Goal: Transaction & Acquisition: Subscribe to service/newsletter

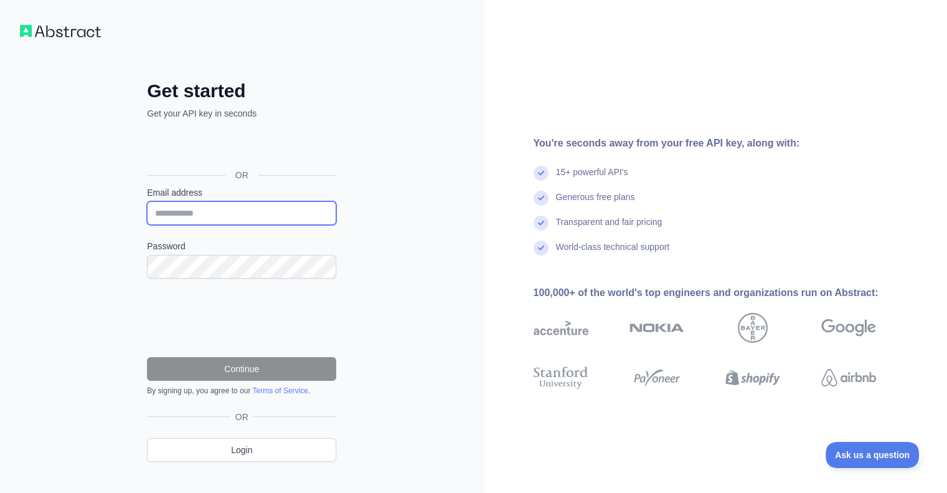
click at [242, 214] on input "Email address" at bounding box center [241, 213] width 189 height 24
type input "**********"
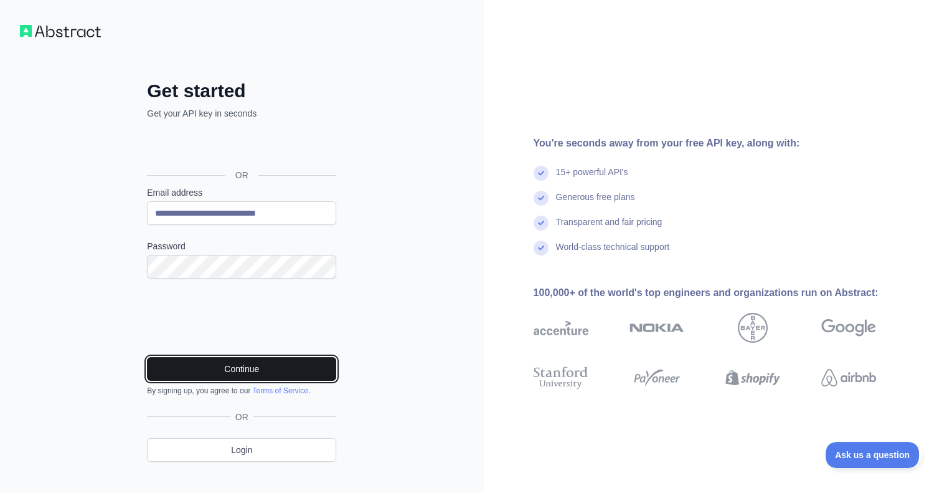
click at [244, 366] on button "Continue" at bounding box center [241, 369] width 189 height 24
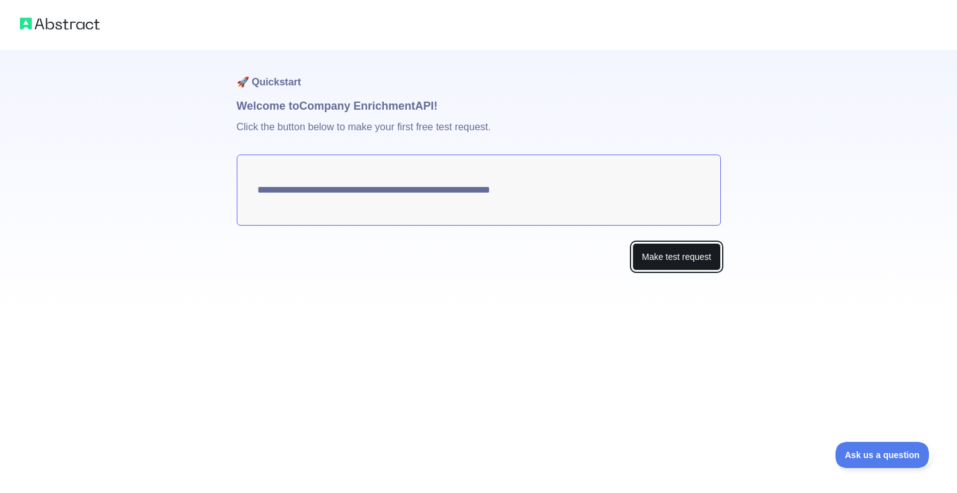
click at [663, 259] on button "Make test request" at bounding box center [676, 257] width 88 height 28
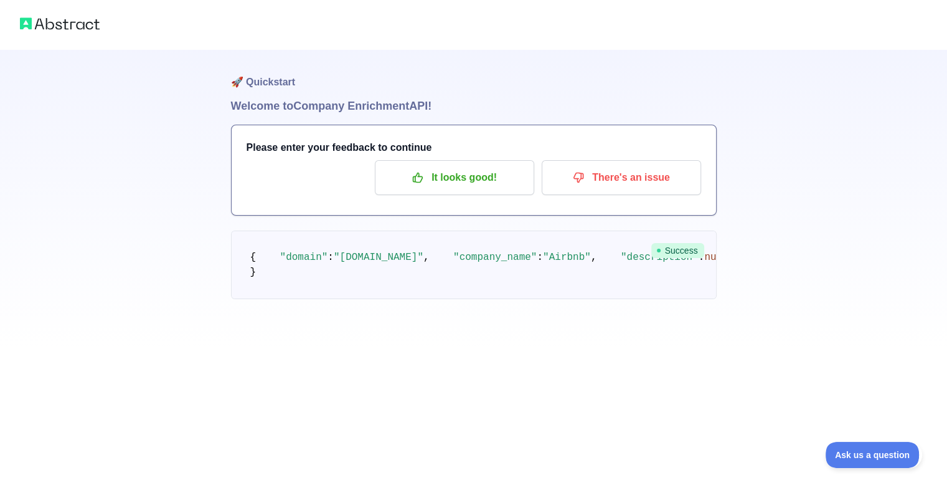
click at [332, 141] on h3 "Please enter your feedback to continue" at bounding box center [474, 147] width 455 height 15
click at [275, 105] on h1 "Welcome to Company Enrichment API!" at bounding box center [474, 105] width 486 height 17
click at [234, 80] on h1 "🚀 Quickstart" at bounding box center [474, 73] width 486 height 47
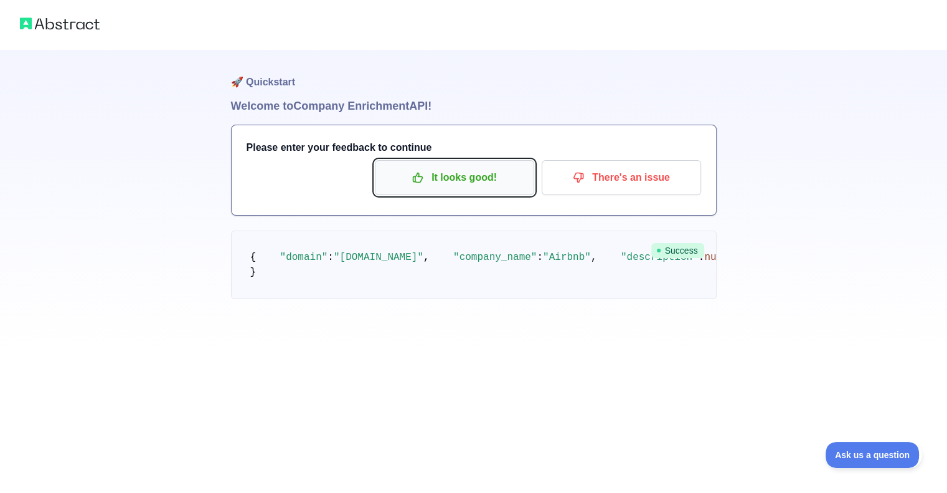
click at [441, 167] on p "It looks good!" at bounding box center [454, 177] width 141 height 21
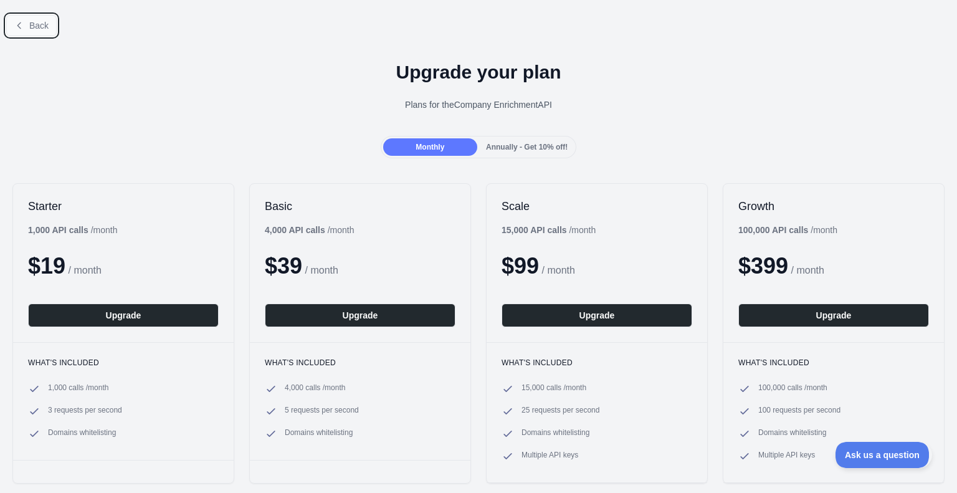
click at [44, 26] on span "Back" at bounding box center [38, 26] width 19 height 10
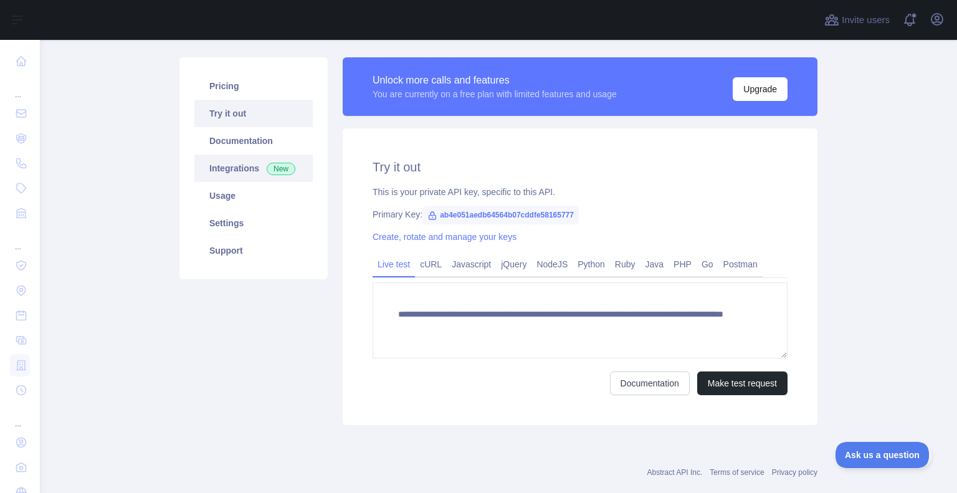
scroll to position [75, 0]
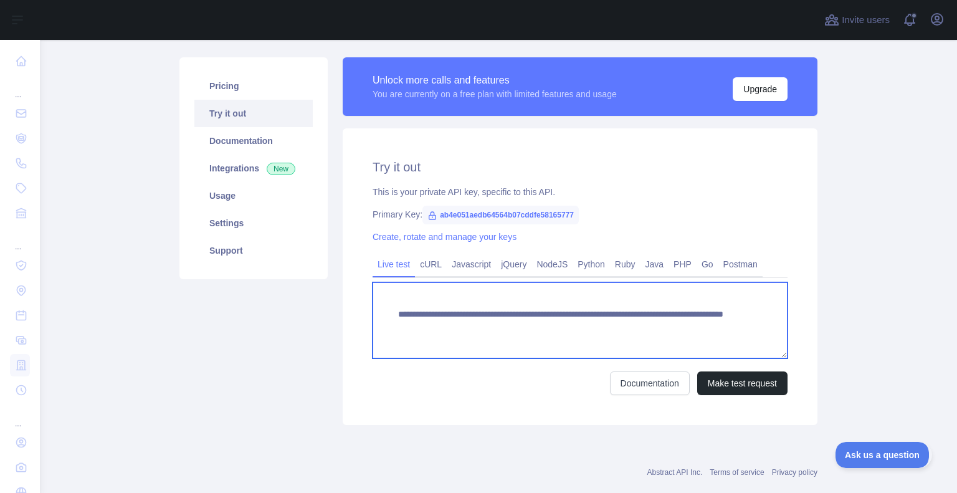
click at [468, 315] on textarea "**********" at bounding box center [579, 320] width 415 height 76
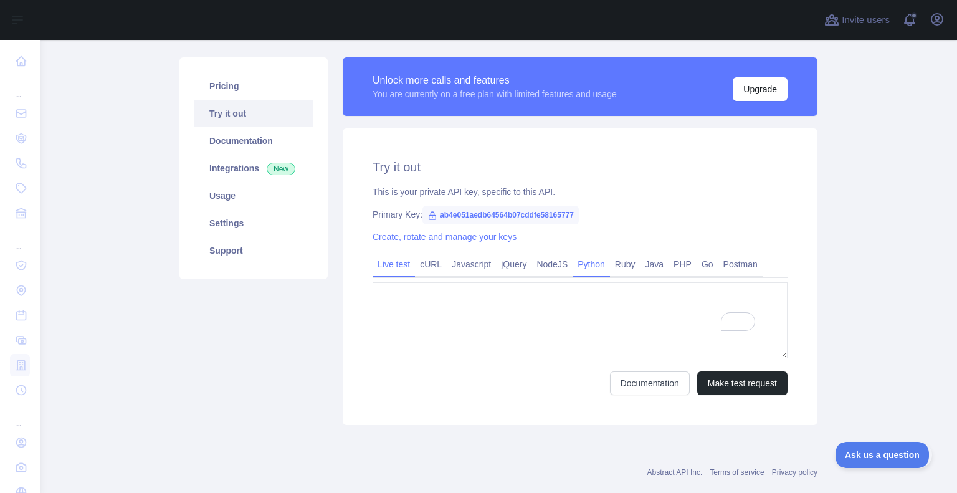
click at [591, 268] on link "Python" at bounding box center [590, 264] width 37 height 20
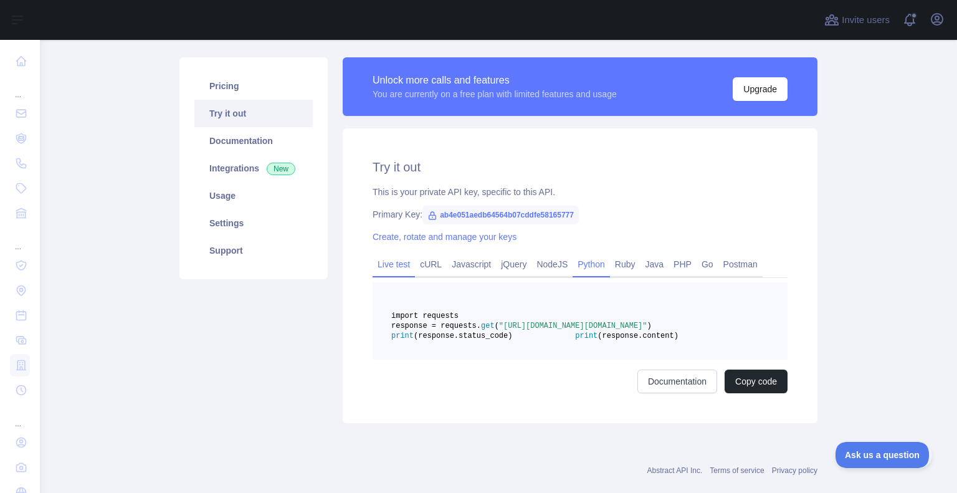
click at [387, 266] on link "Live test" at bounding box center [393, 264] width 42 height 20
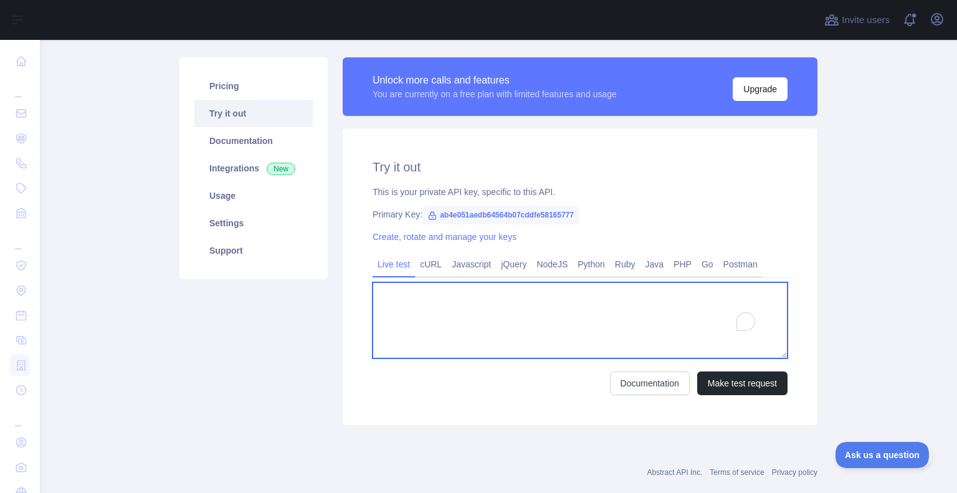
click at [473, 316] on textarea "To enrich screen reader interactions, please activate Accessibility in Grammarl…" at bounding box center [579, 320] width 415 height 76
paste textarea "******"
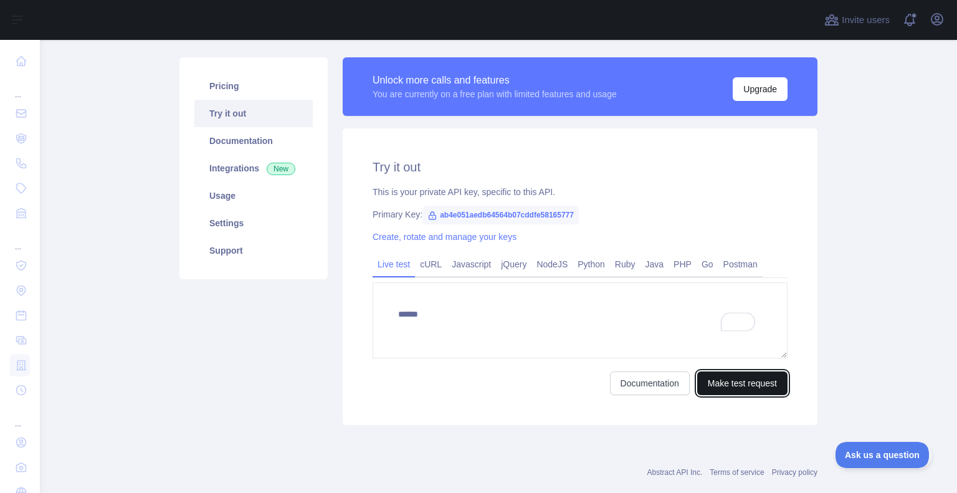
click at [723, 382] on button "Make test request" at bounding box center [742, 383] width 90 height 24
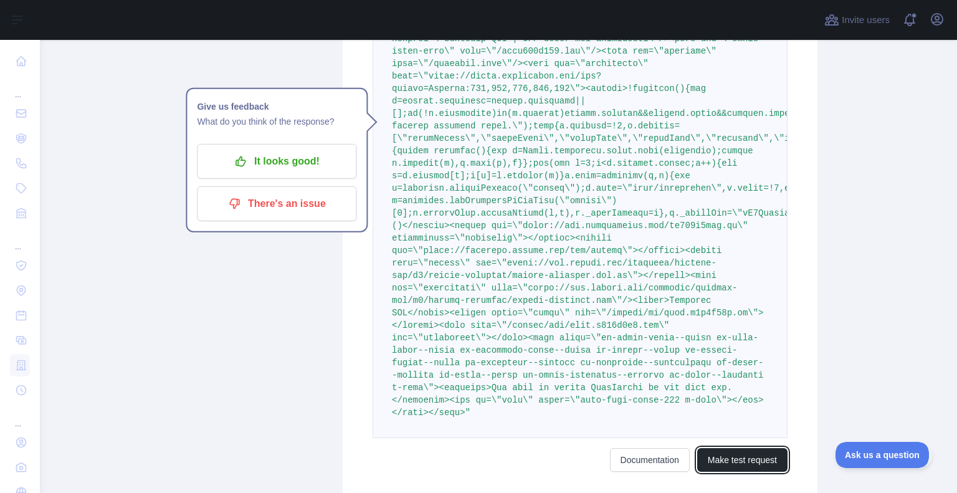
scroll to position [476, 0]
click at [709, 453] on button "Make test request" at bounding box center [742, 460] width 90 height 24
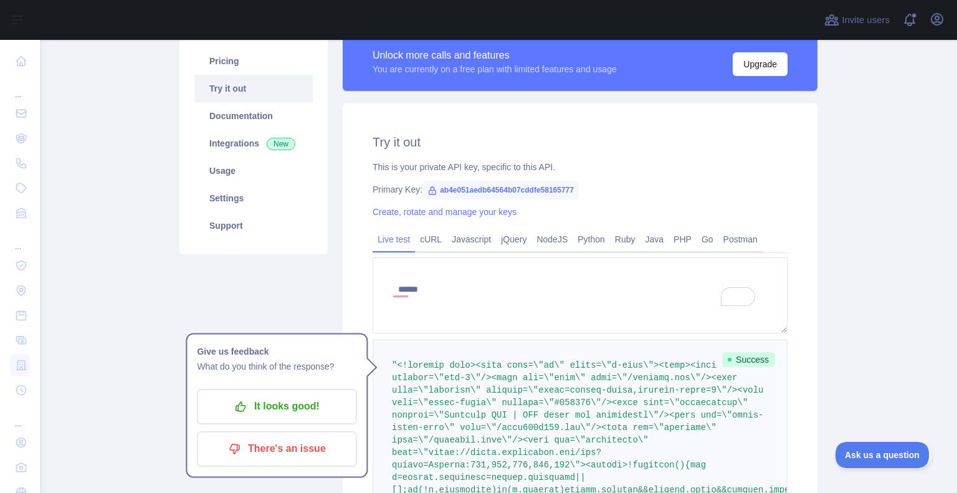
scroll to position [101, 0]
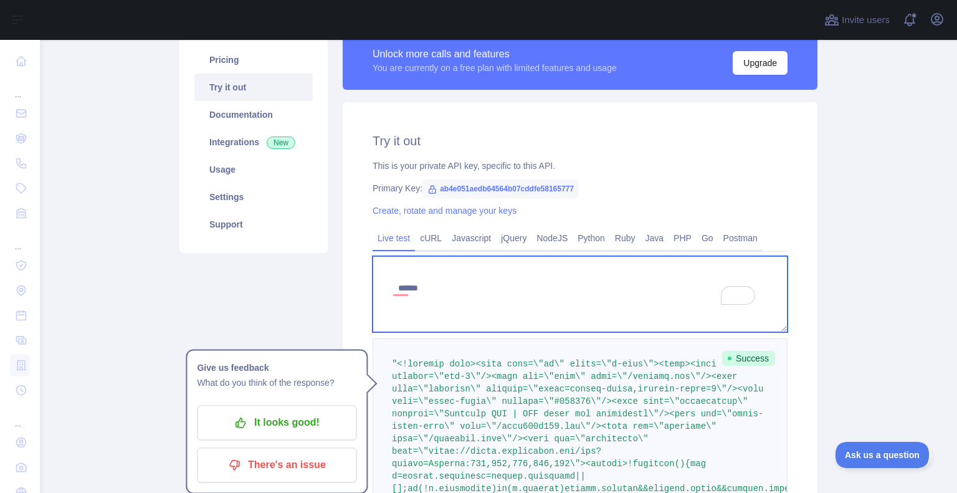
click at [525, 290] on textarea "******" at bounding box center [579, 294] width 415 height 76
type textarea "******"
click at [526, 303] on textarea "To enrich screen reader interactions, please activate Accessibility in Grammarl…" at bounding box center [579, 294] width 415 height 76
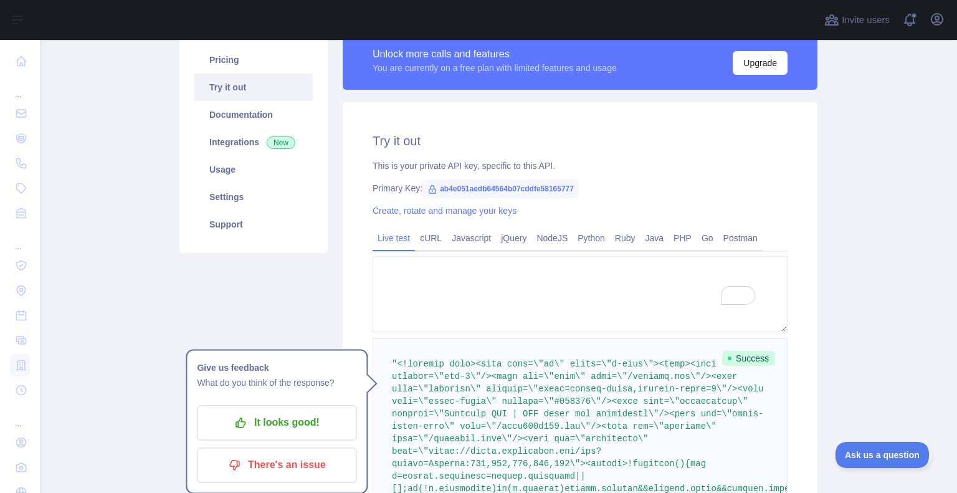
click at [672, 206] on div "Create, rotate and manage your keys" at bounding box center [579, 210] width 415 height 12
click at [238, 109] on link "Documentation" at bounding box center [253, 114] width 118 height 27
click at [217, 80] on link "Try it out" at bounding box center [253, 87] width 118 height 27
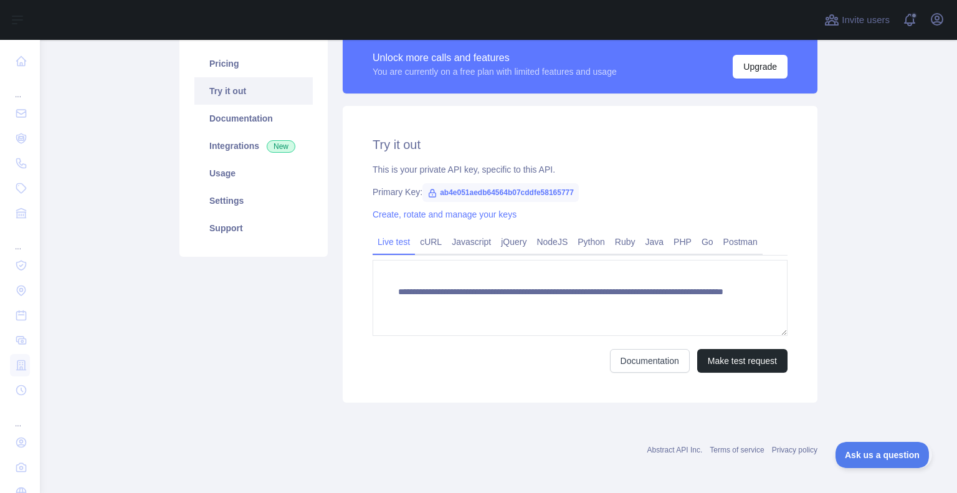
scroll to position [98, 0]
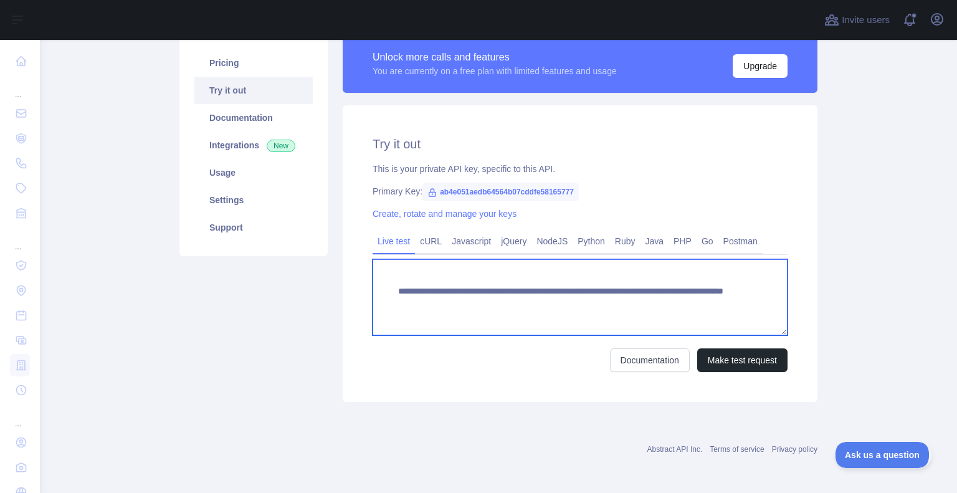
click at [682, 305] on textarea "**********" at bounding box center [579, 297] width 415 height 76
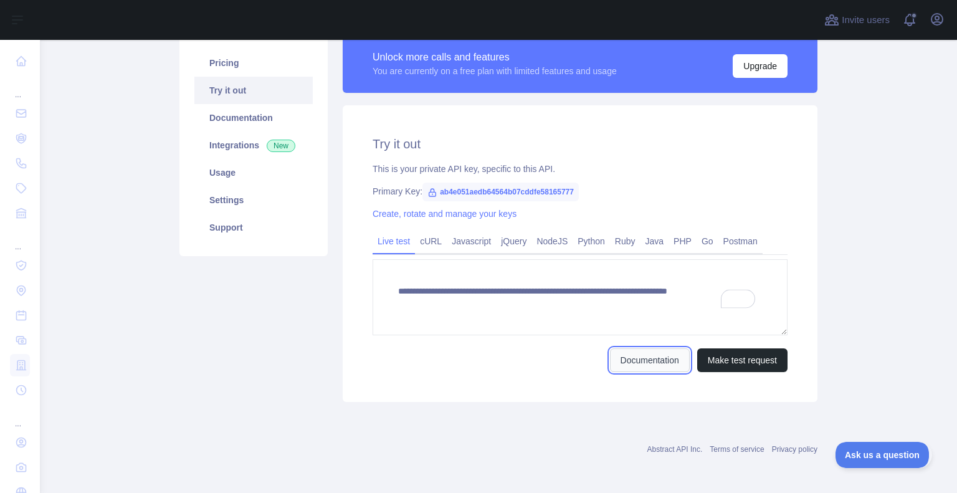
click at [650, 362] on link "Documentation" at bounding box center [650, 360] width 80 height 24
click at [738, 360] on button "Make test request" at bounding box center [742, 360] width 90 height 24
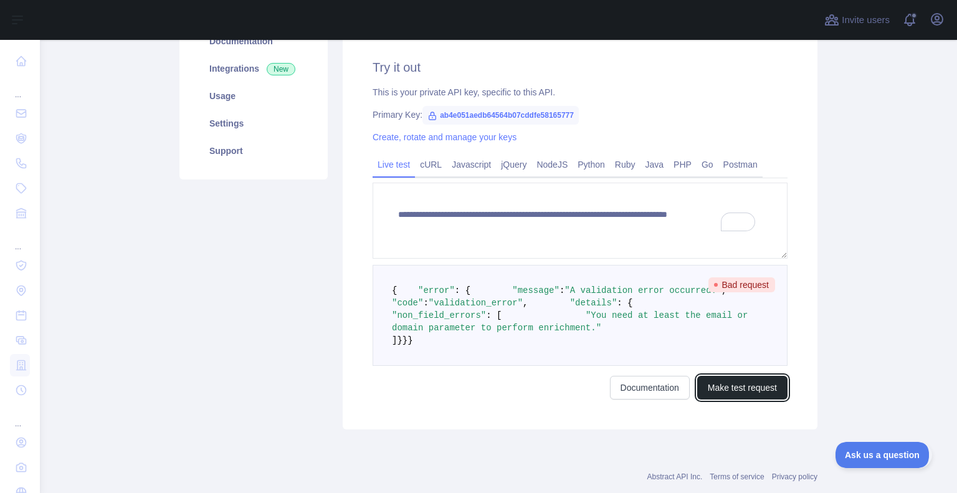
scroll to position [174, 0]
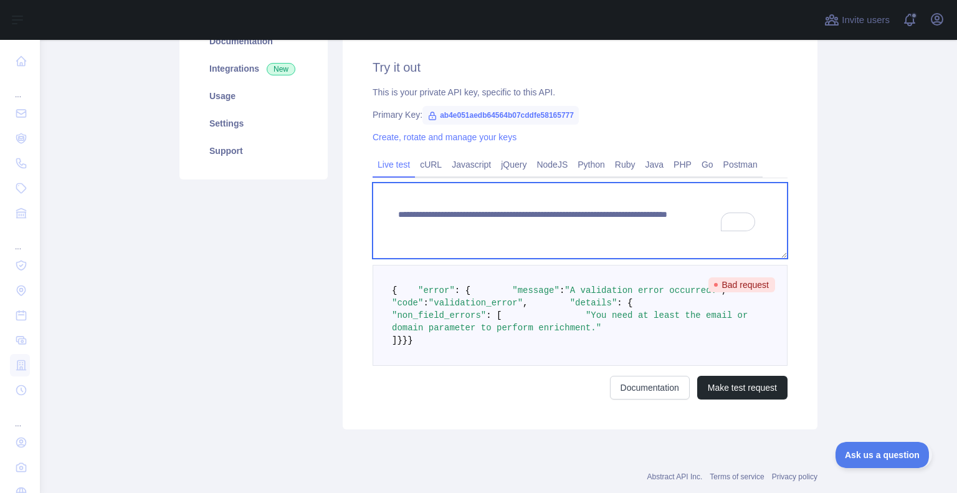
click at [622, 224] on textarea "**********" at bounding box center [579, 221] width 415 height 76
paste textarea "******"
type textarea "**********"
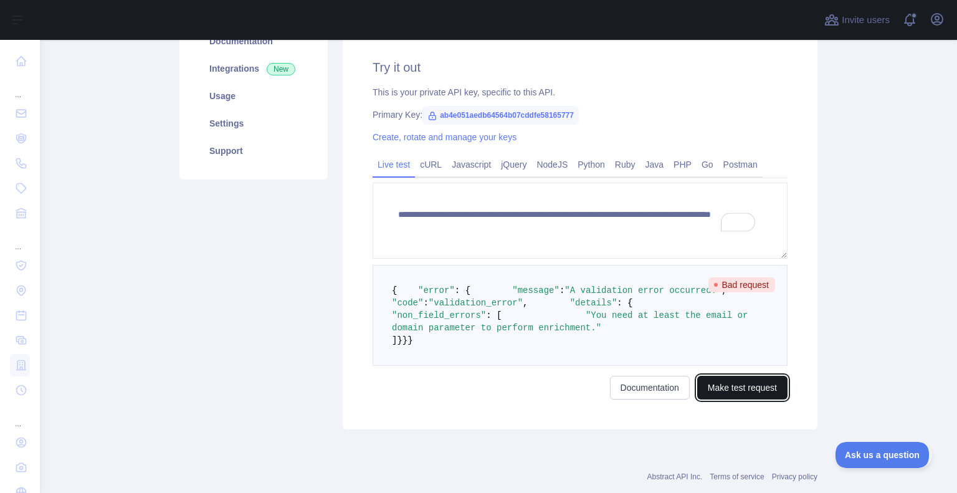
click at [721, 399] on button "Make test request" at bounding box center [742, 388] width 90 height 24
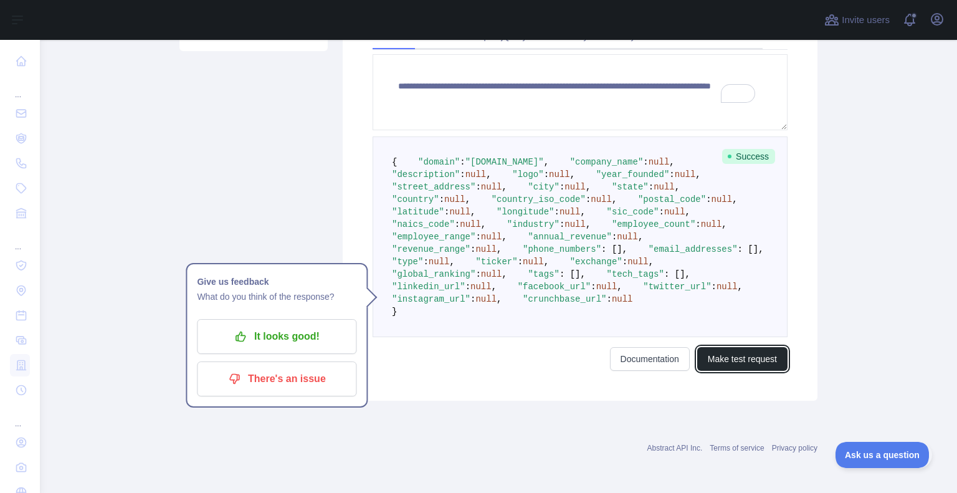
scroll to position [317, 0]
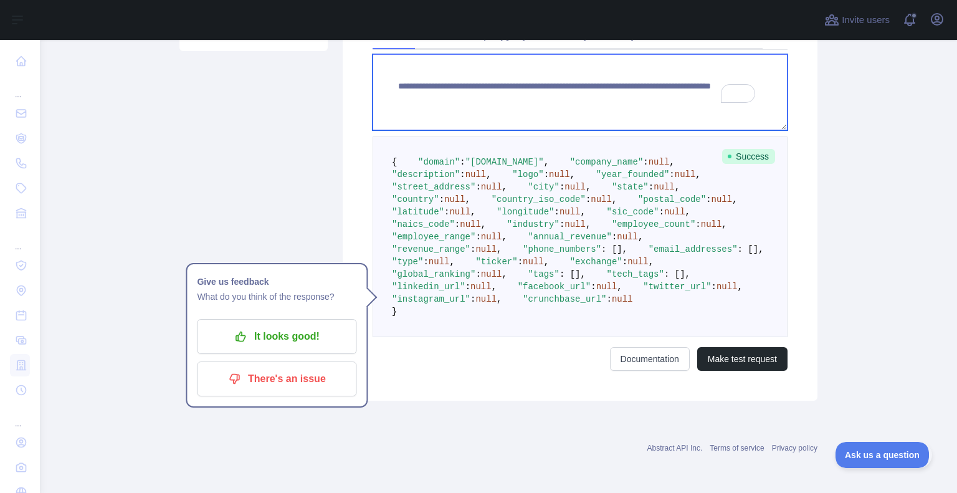
click at [667, 88] on textarea "**********" at bounding box center [579, 92] width 415 height 76
paste textarea "**********"
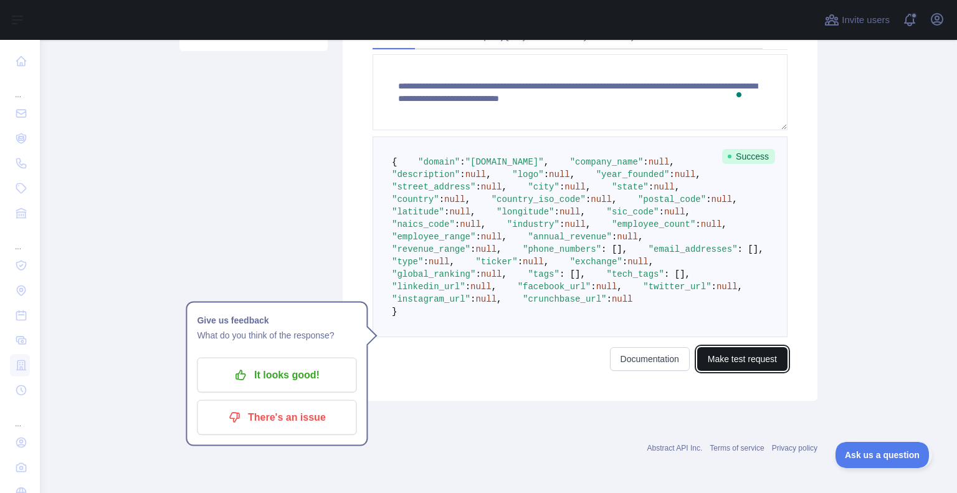
click at [736, 371] on button "Make test request" at bounding box center [742, 359] width 90 height 24
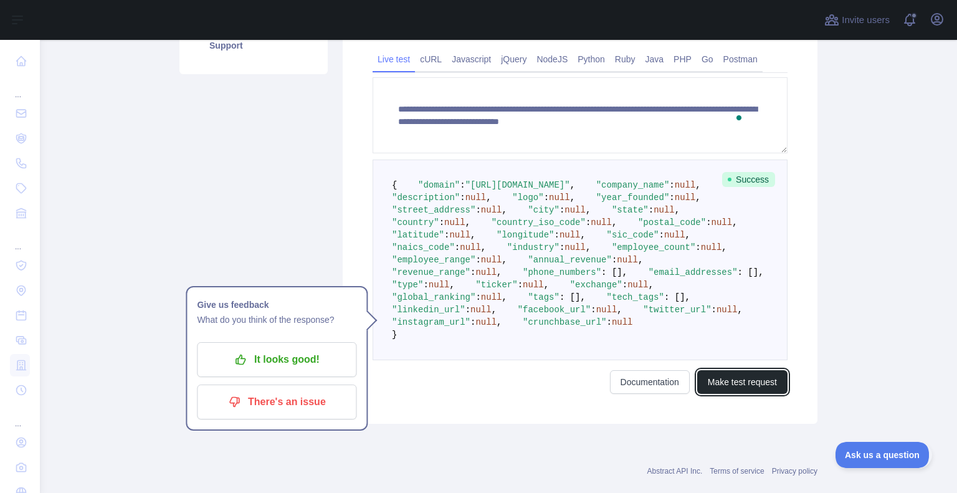
scroll to position [282, 0]
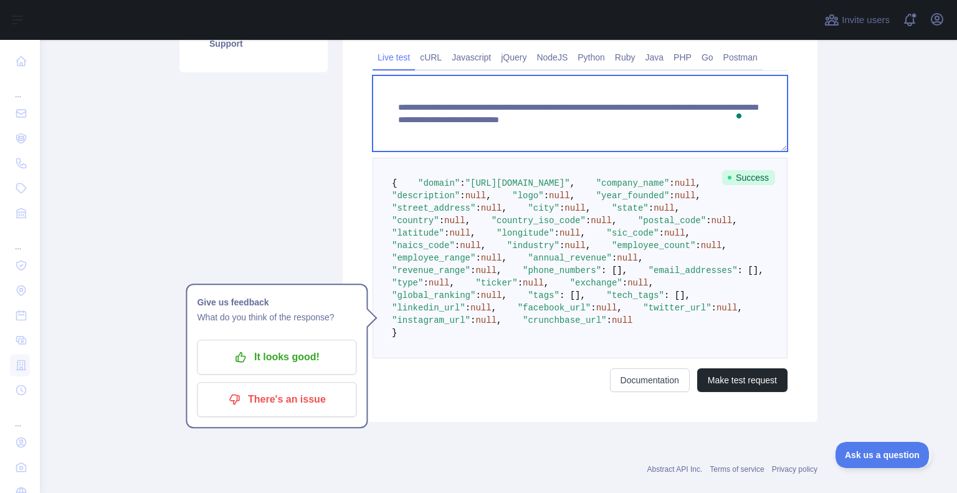
click at [534, 131] on textarea "**********" at bounding box center [579, 113] width 415 height 76
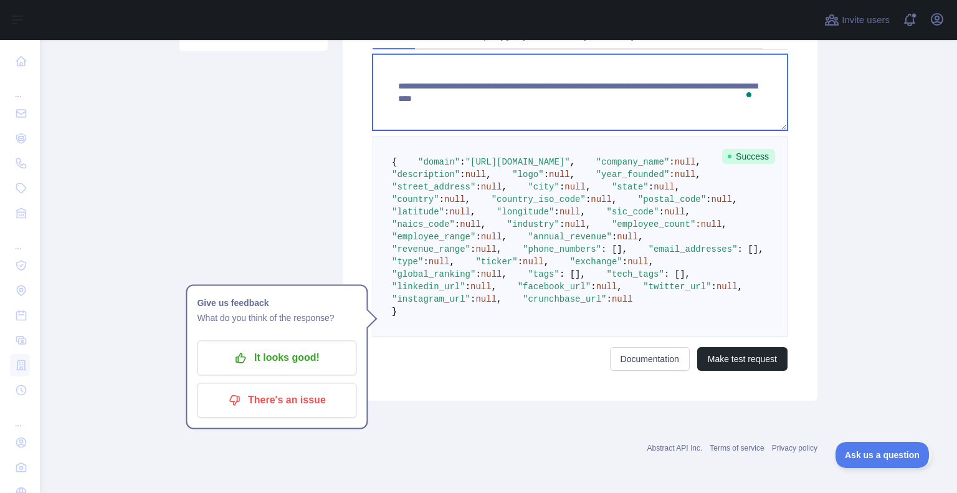
scroll to position [557, 0]
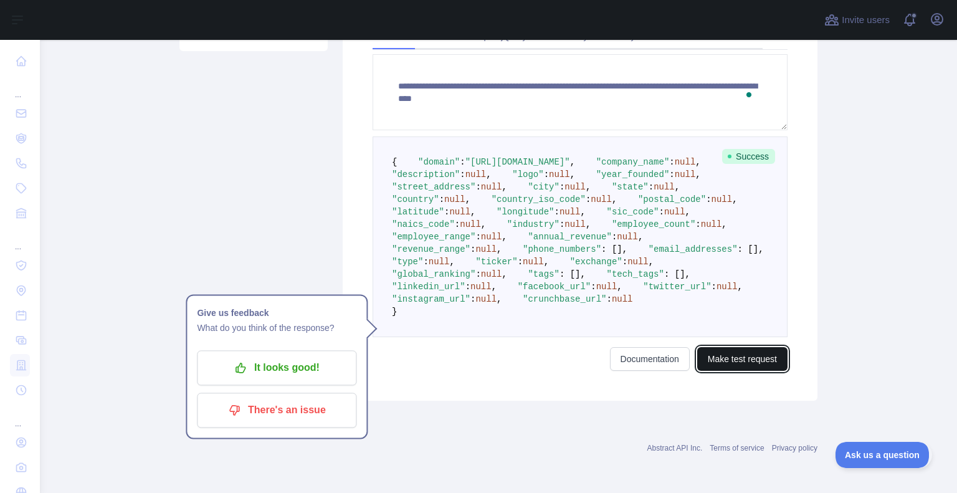
click at [711, 371] on button "Make test request" at bounding box center [742, 359] width 90 height 24
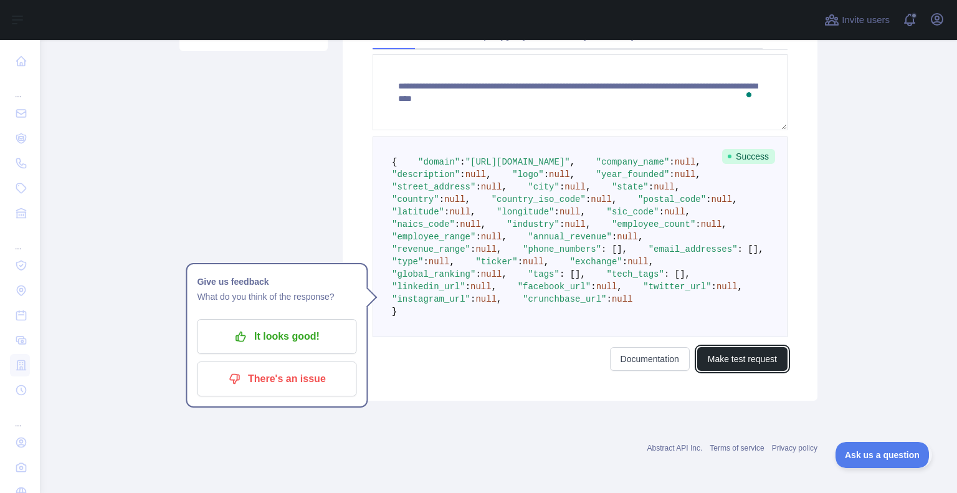
scroll to position [285, 0]
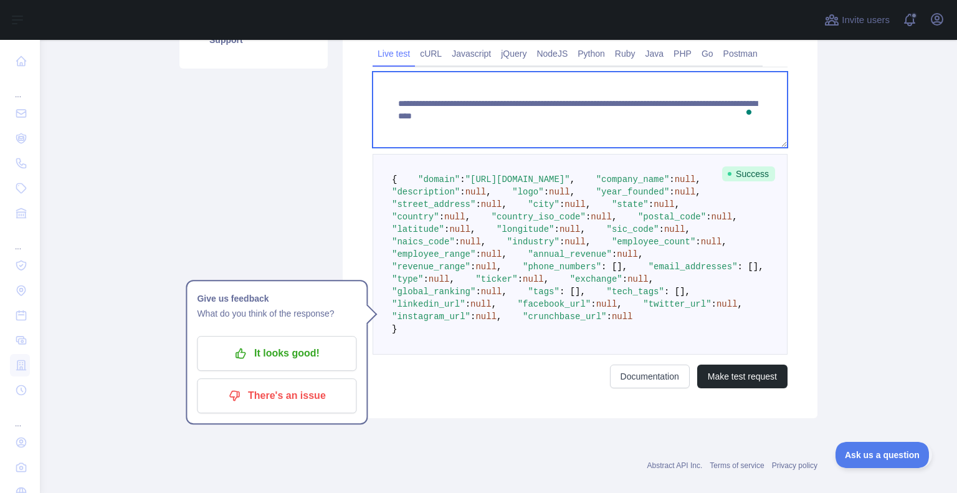
click at [743, 116] on textarea "**********" at bounding box center [579, 110] width 415 height 76
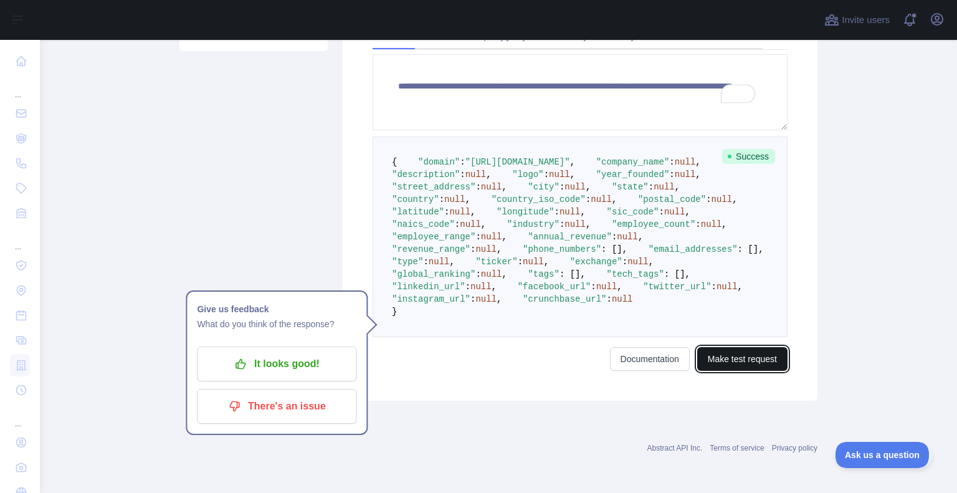
click at [720, 371] on button "Make test request" at bounding box center [742, 359] width 90 height 24
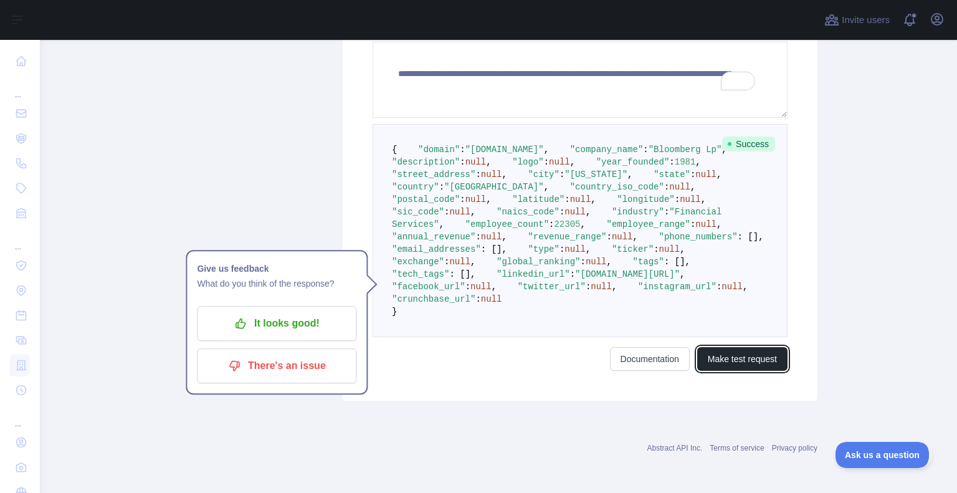
scroll to position [317, 0]
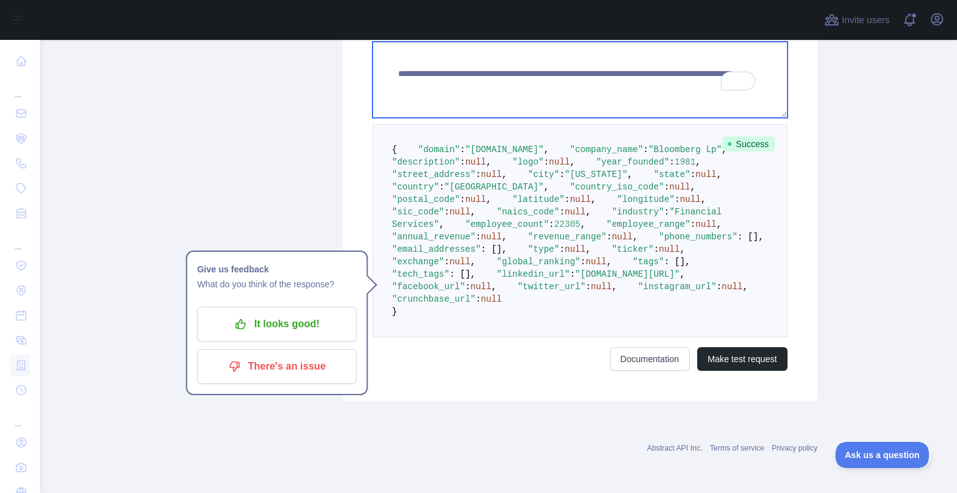
click at [696, 82] on textarea "**********" at bounding box center [579, 80] width 415 height 76
paste textarea "**********"
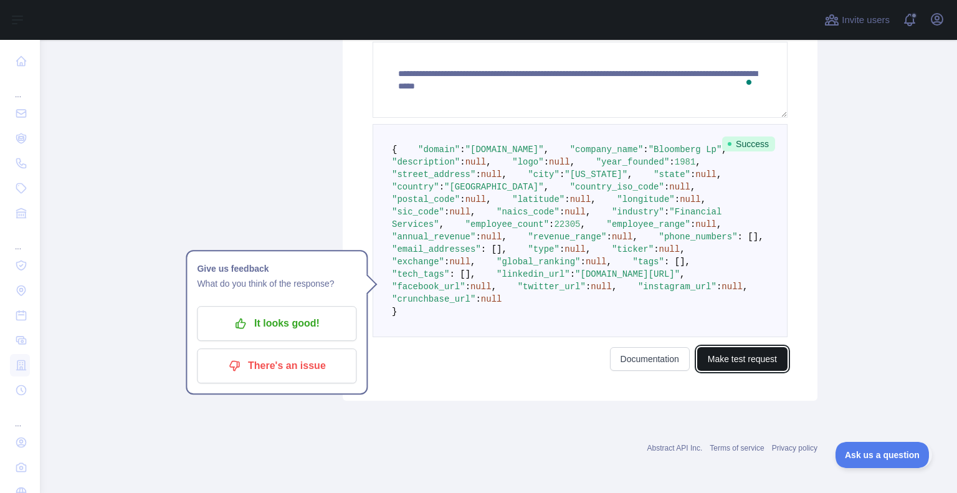
click at [749, 371] on button "Make test request" at bounding box center [742, 359] width 90 height 24
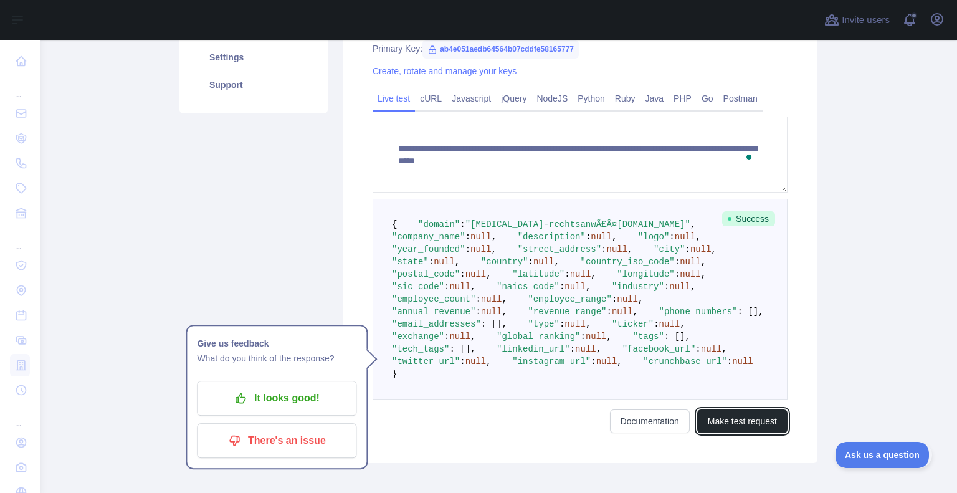
scroll to position [239, 0]
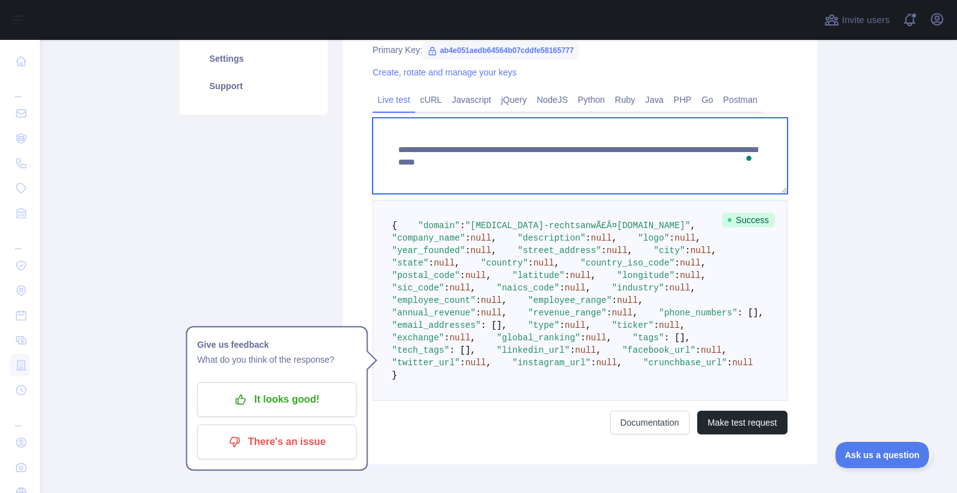
click at [738, 164] on textarea "**********" at bounding box center [579, 156] width 415 height 76
paste textarea "**********"
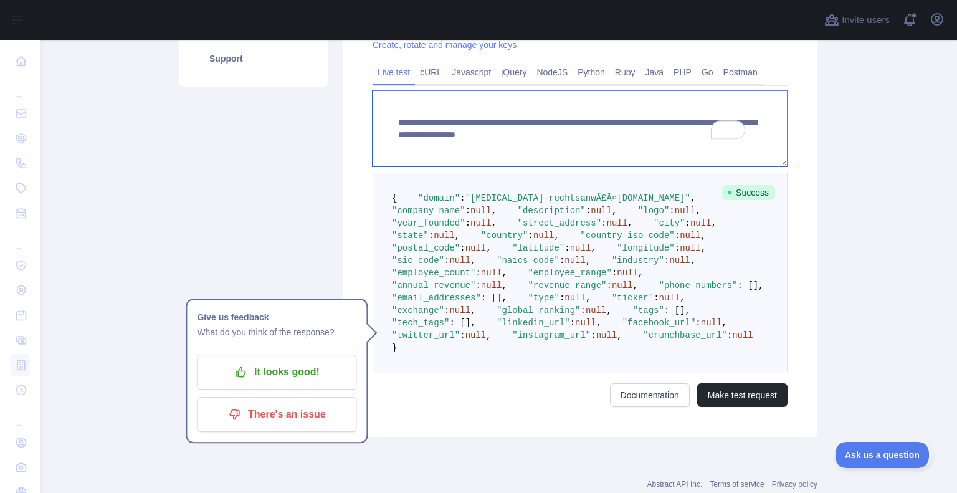
scroll to position [268, 0]
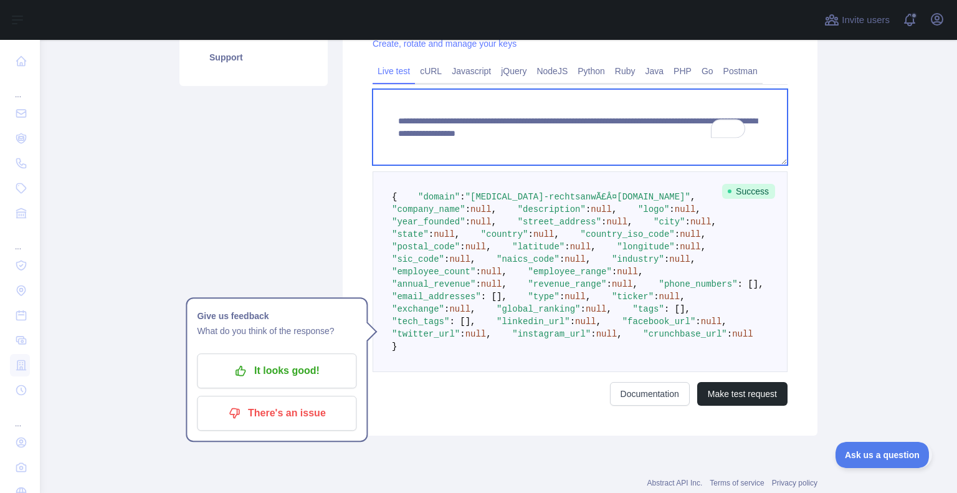
click at [652, 135] on textarea "**********" at bounding box center [579, 127] width 415 height 76
drag, startPoint x: 595, startPoint y: 152, endPoint x: 629, endPoint y: 135, distance: 37.3
click at [629, 135] on textarea "**********" at bounding box center [579, 127] width 415 height 76
paste textarea "To enrich screen reader interactions, please activate Accessibility in Grammarl…"
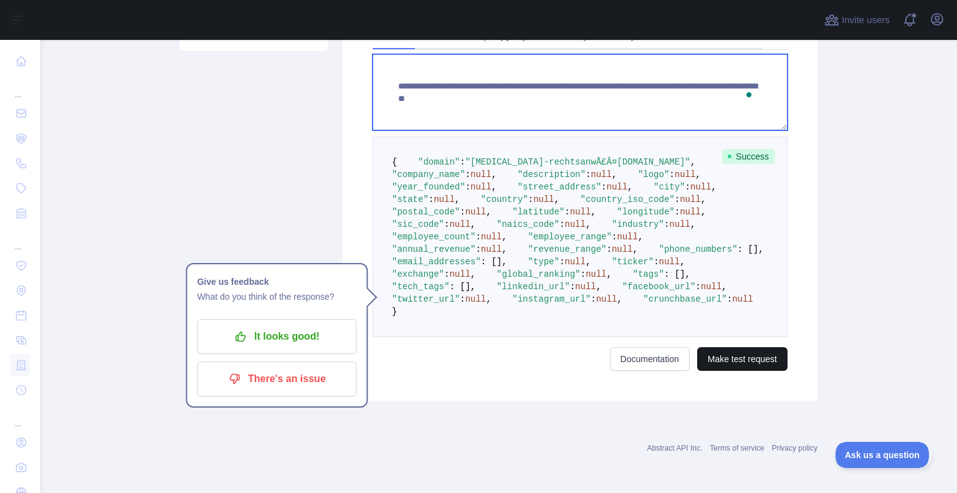
type textarea "**********"
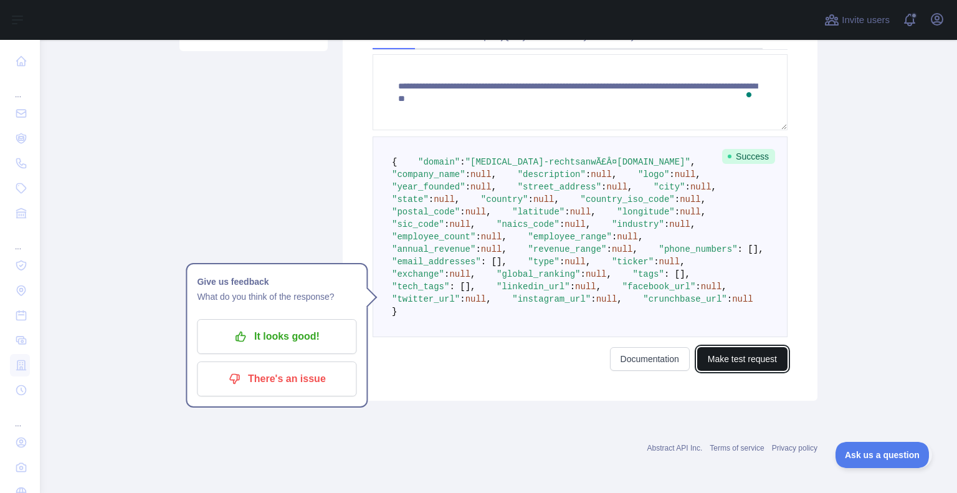
click at [756, 371] on button "Make test request" at bounding box center [742, 359] width 90 height 24
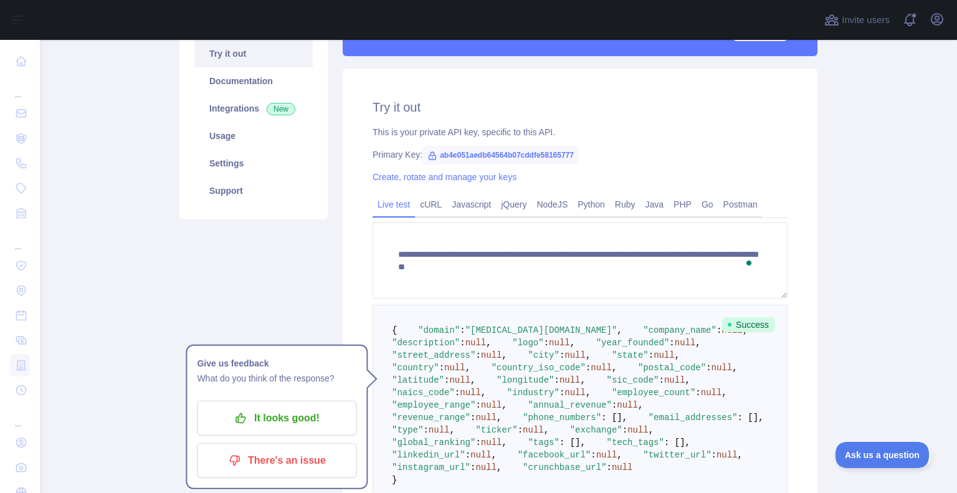
scroll to position [123, 0]
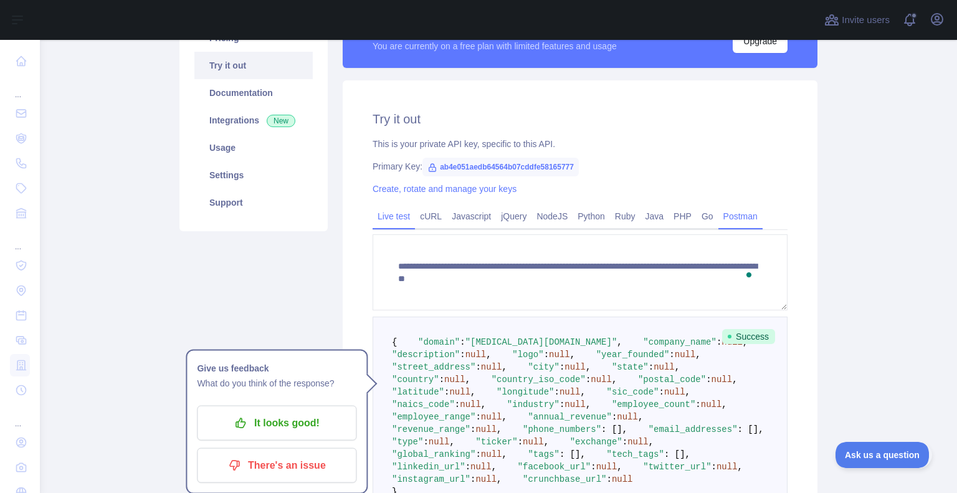
click at [749, 216] on link "Postman" at bounding box center [740, 216] width 44 height 20
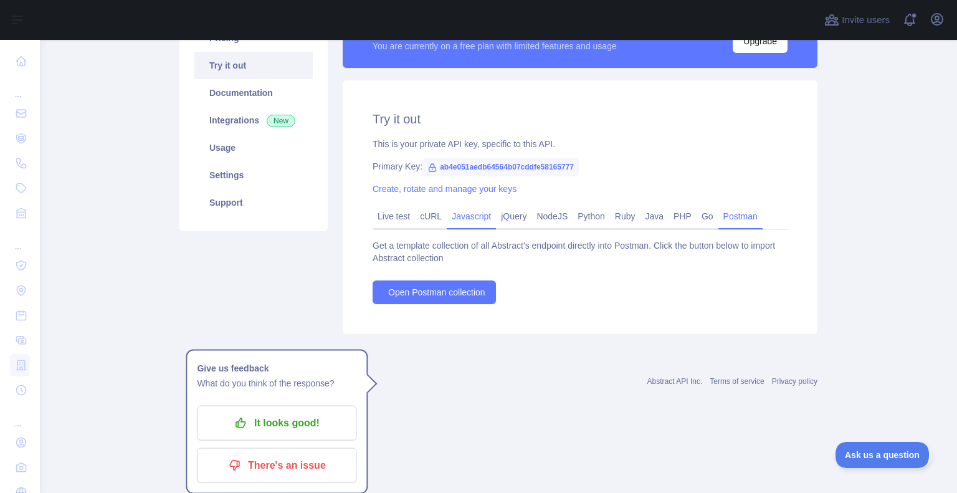
click at [469, 219] on link "Javascript" at bounding box center [471, 216] width 49 height 20
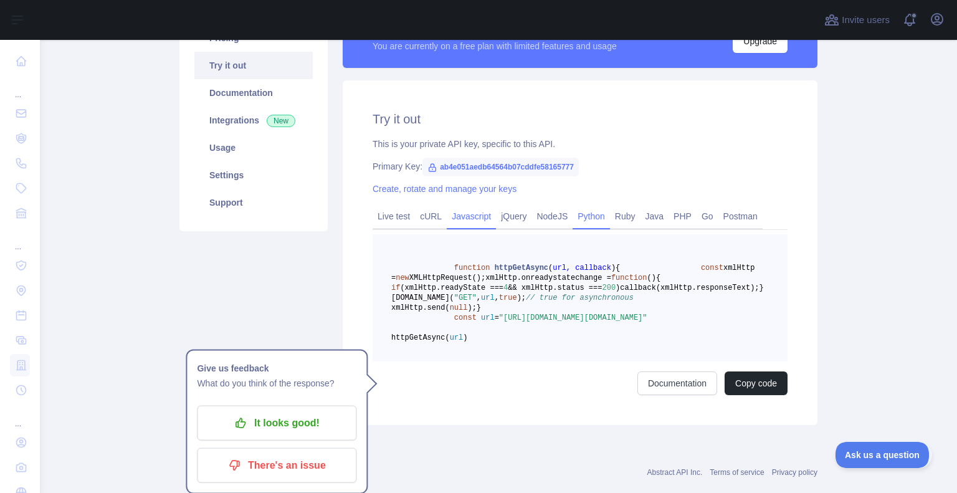
click at [600, 219] on link "Python" at bounding box center [590, 216] width 37 height 20
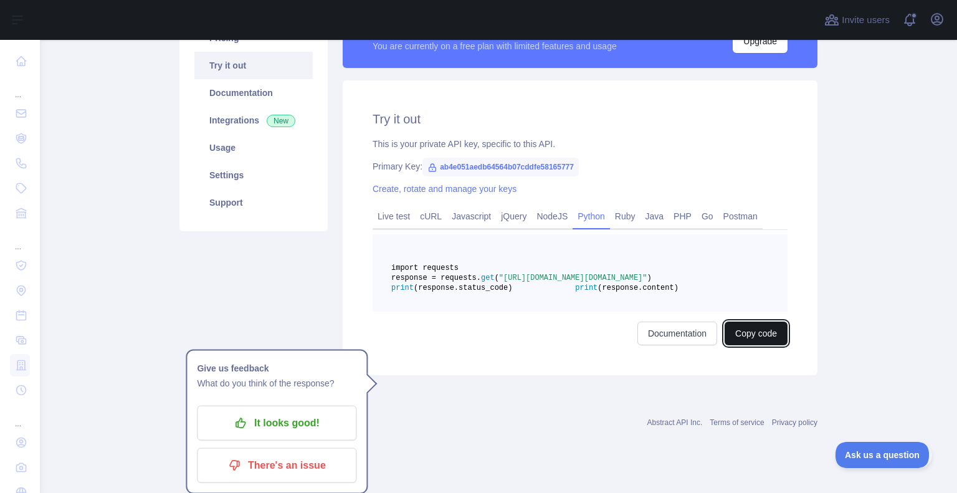
click at [748, 345] on button "Copy code" at bounding box center [755, 333] width 63 height 24
click at [643, 306] on pre "import requests response = requests. get ( "https://companyenrichment.abstracta…" at bounding box center [579, 272] width 415 height 77
drag, startPoint x: 442, startPoint y: 288, endPoint x: 553, endPoint y: 287, distance: 111.5
click at [553, 282] on span "response = requests. get ( "https://companyenrichment.abstractapi.com/v2/?api_k…" at bounding box center [521, 277] width 260 height 9
click at [553, 282] on span ""https://companyenrichment.abstractapi.com/v2/?api_key=ab4e051aedb64564b07cddfe…" at bounding box center [573, 277] width 148 height 9
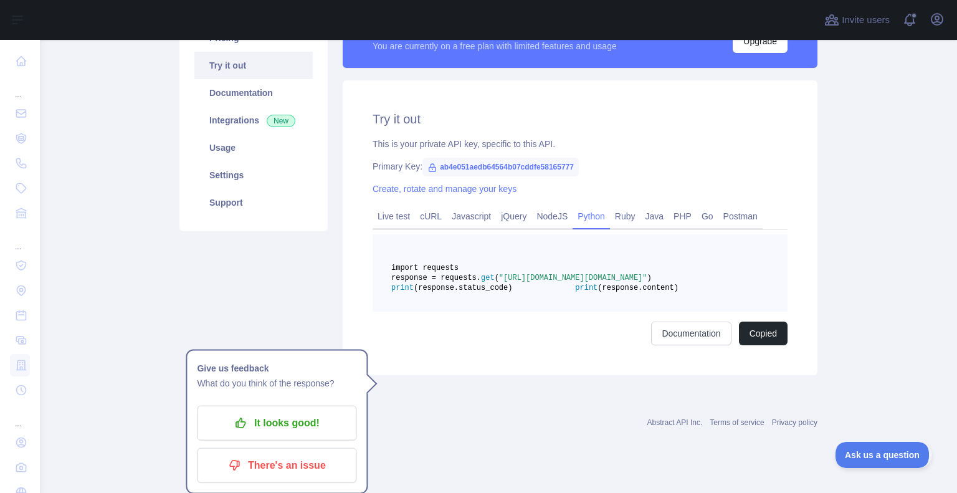
drag, startPoint x: 538, startPoint y: 287, endPoint x: 619, endPoint y: 297, distance: 82.2
click at [619, 282] on span ""https://companyenrichment.abstractapi.com/v2/?api_key=ab4e051aedb64564b07cddfe…" at bounding box center [573, 277] width 148 height 9
copy span ""https://companyenrichment.abstractapi.com/v2/?api_key=ab4e051aedb64564b07cddfe…"
click at [645, 311] on pre "import requests response = requests. get ( "https://companyenrichment.abstracta…" at bounding box center [579, 272] width 415 height 77
drag, startPoint x: 430, startPoint y: 165, endPoint x: 575, endPoint y: 169, distance: 144.6
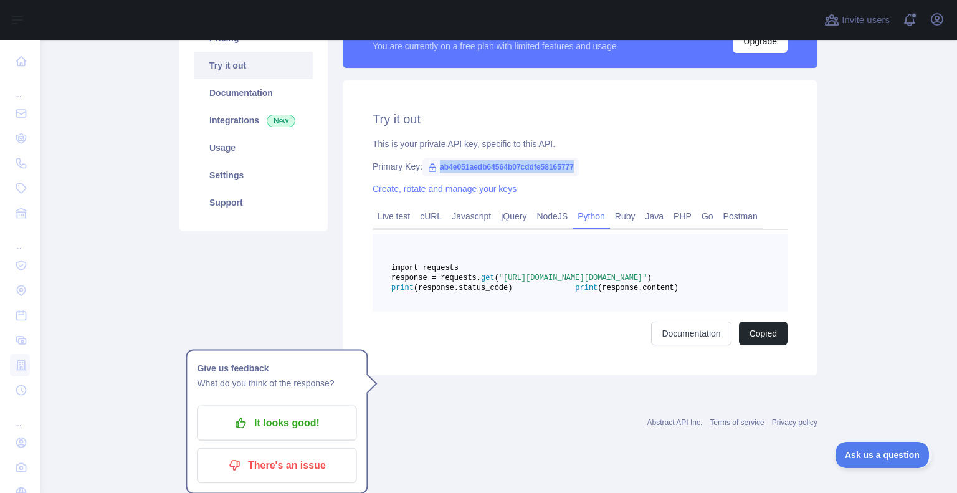
click at [575, 169] on span "ab4e051aedb64564b07cddfe58165777" at bounding box center [500, 167] width 156 height 19
copy span "ab4e051aedb64564b07cddfe58165777"
click at [675, 160] on div "Primary Key: ab4e051aedb64564b07cddfe58165777" at bounding box center [579, 166] width 415 height 12
drag, startPoint x: 432, startPoint y: 166, endPoint x: 579, endPoint y: 171, distance: 147.7
click at [579, 171] on div "Primary Key: ab4e051aedb64564b07cddfe58165777" at bounding box center [579, 166] width 415 height 12
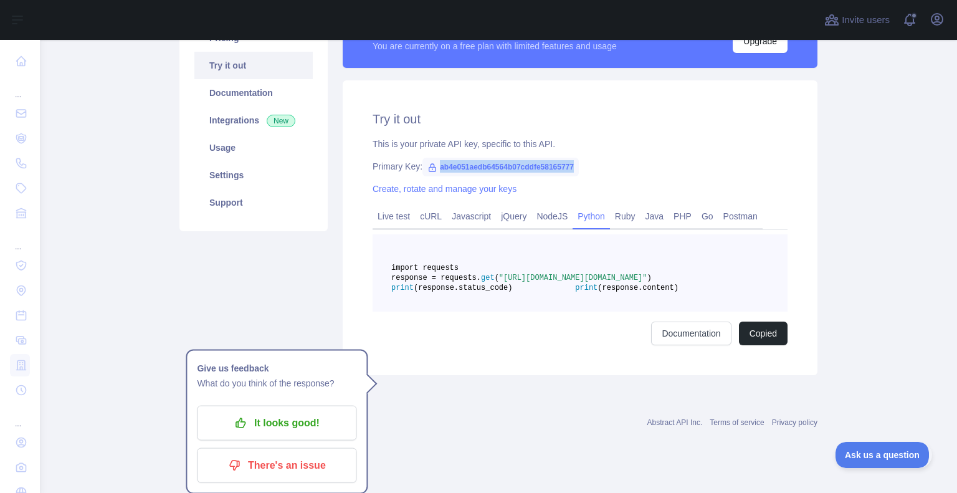
copy span "ab4e051aedb64564b07cddfe58165777"
click at [708, 176] on div "Try it out This is your private API key, specific to this API. Primary Key: ab4…" at bounding box center [580, 227] width 475 height 295
click at [617, 282] on span ""https://companyenrichment.abstractapi.com/v2/?api_key=ab4e051aedb64564b07cddfe…" at bounding box center [573, 277] width 148 height 9
click at [399, 221] on link "Live test" at bounding box center [393, 216] width 42 height 20
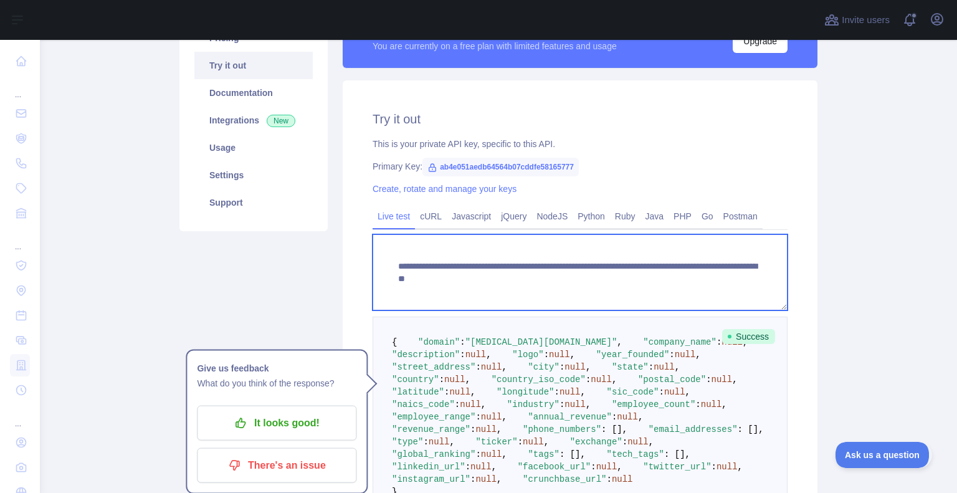
click at [728, 278] on textarea "**********" at bounding box center [579, 272] width 415 height 76
paste textarea "**********"
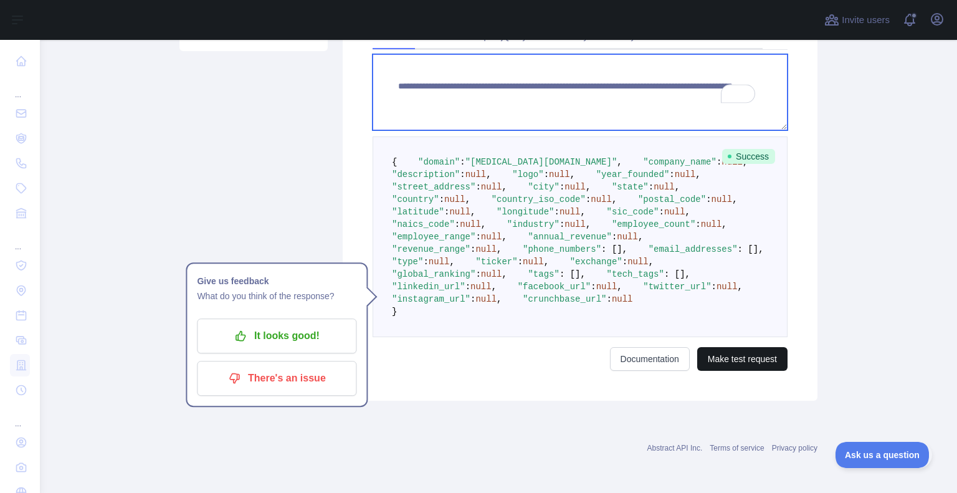
type textarea "**********"
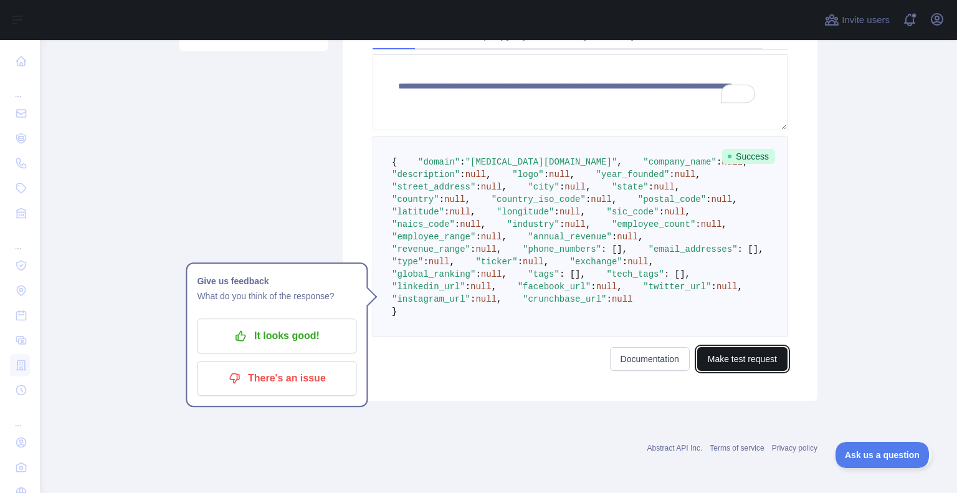
click at [729, 371] on button "Make test request" at bounding box center [742, 359] width 90 height 24
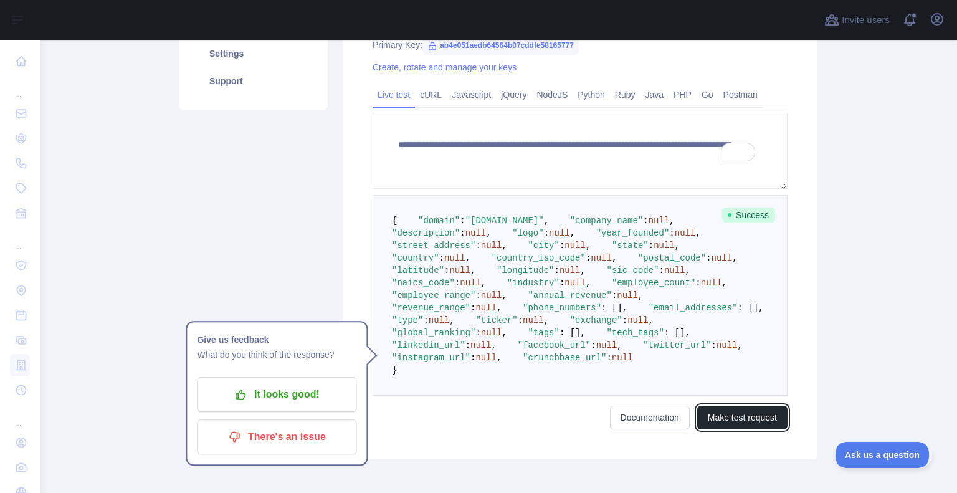
scroll to position [0, 0]
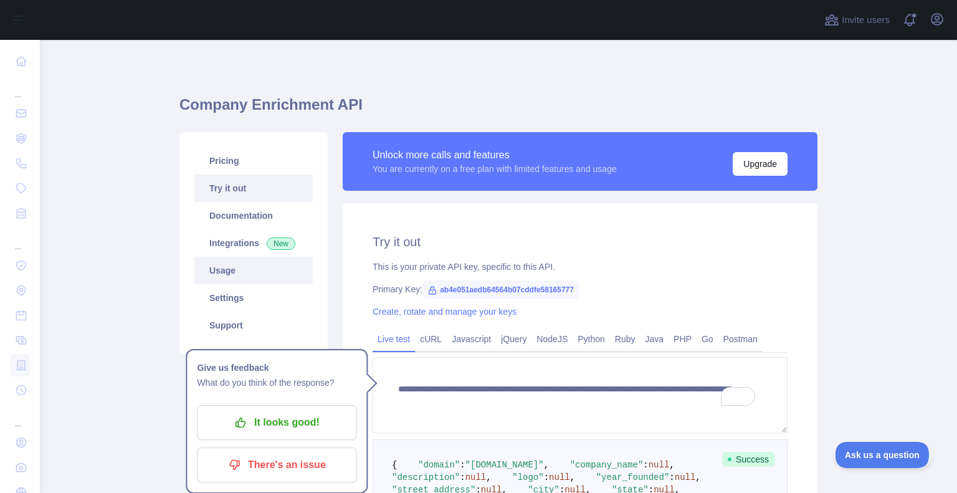
click at [212, 274] on link "Usage" at bounding box center [253, 270] width 118 height 27
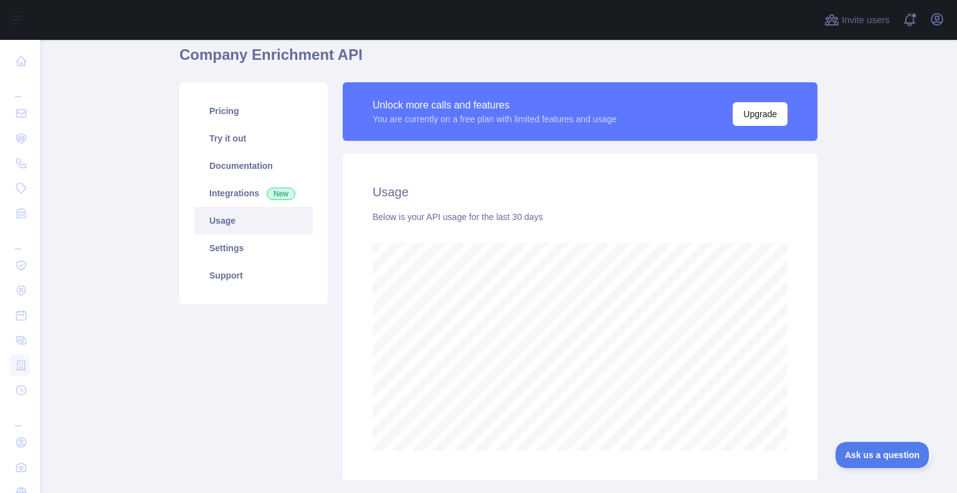
scroll to position [50, 0]
click at [247, 139] on link "Try it out" at bounding box center [253, 137] width 118 height 27
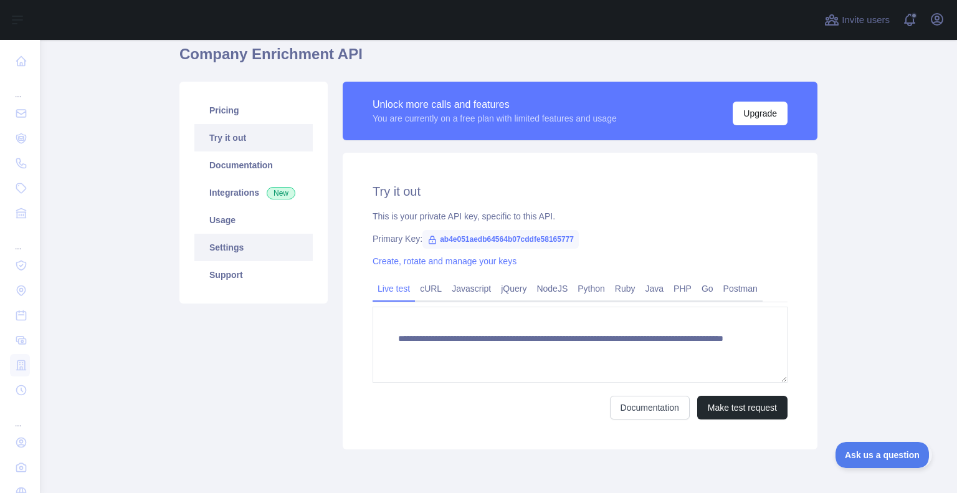
click at [236, 247] on link "Settings" at bounding box center [253, 247] width 118 height 27
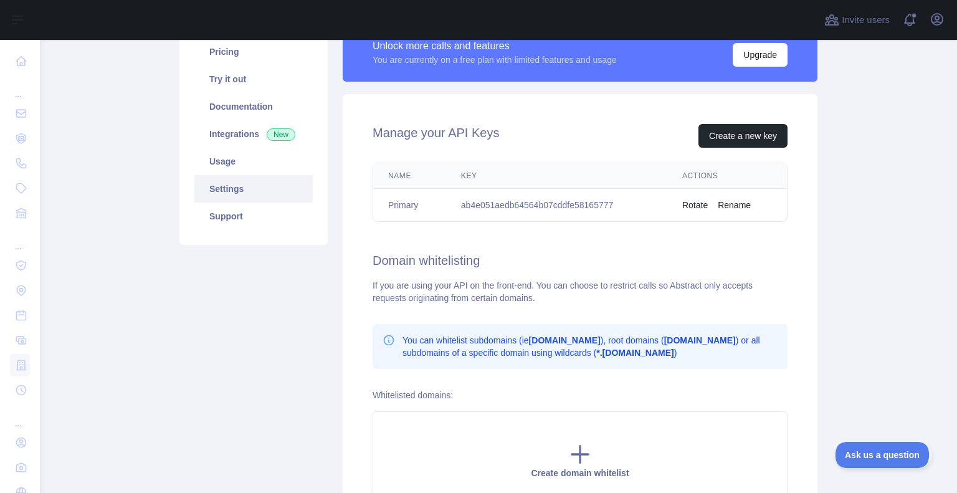
scroll to position [55, 0]
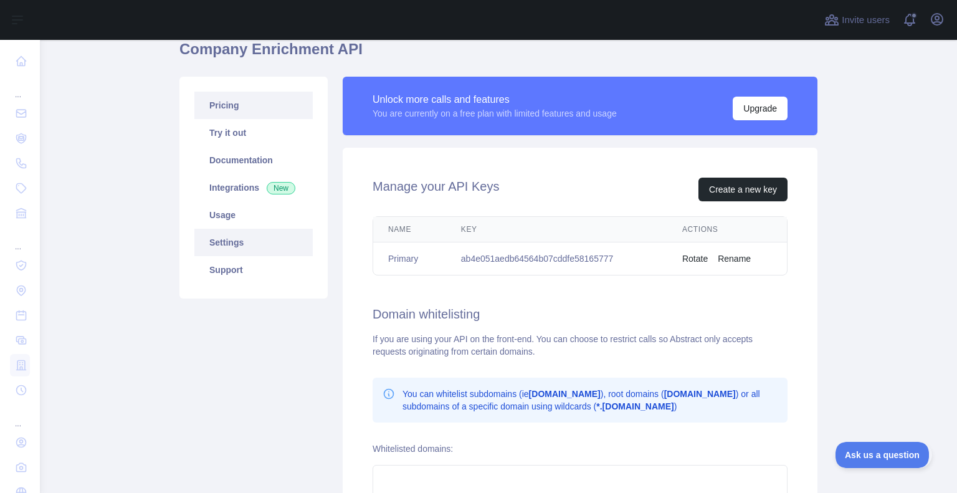
click at [242, 104] on link "Pricing" at bounding box center [253, 105] width 118 height 27
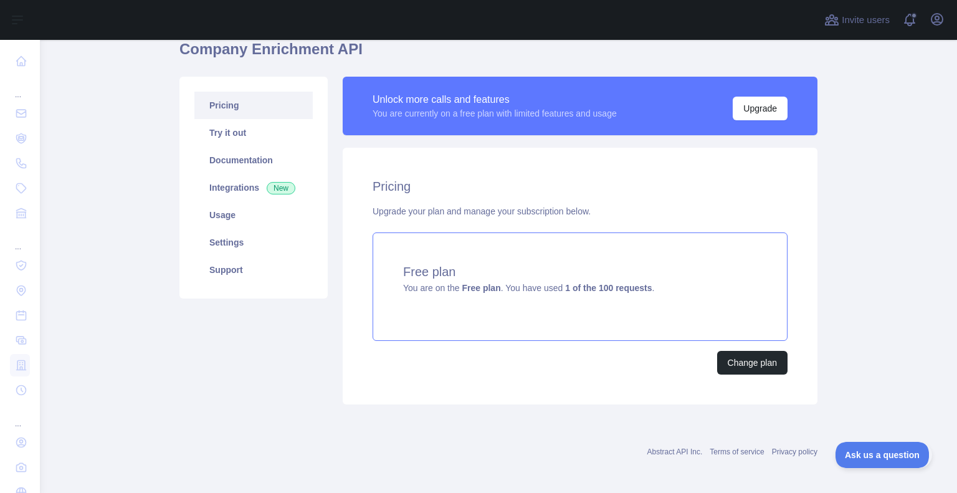
click at [584, 291] on strong "1 of the 100 requests" at bounding box center [608, 288] width 87 height 10
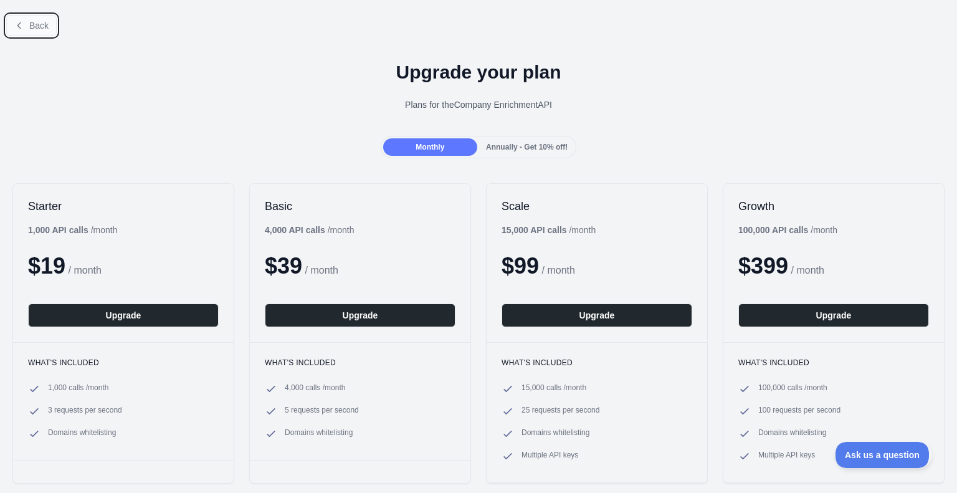
click at [37, 22] on span "Back" at bounding box center [38, 26] width 19 height 10
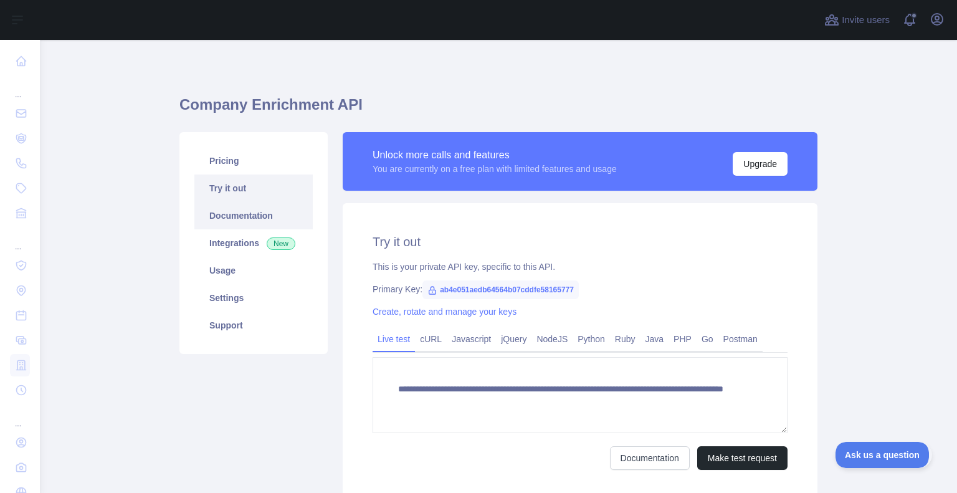
click at [234, 207] on link "Documentation" at bounding box center [253, 215] width 118 height 27
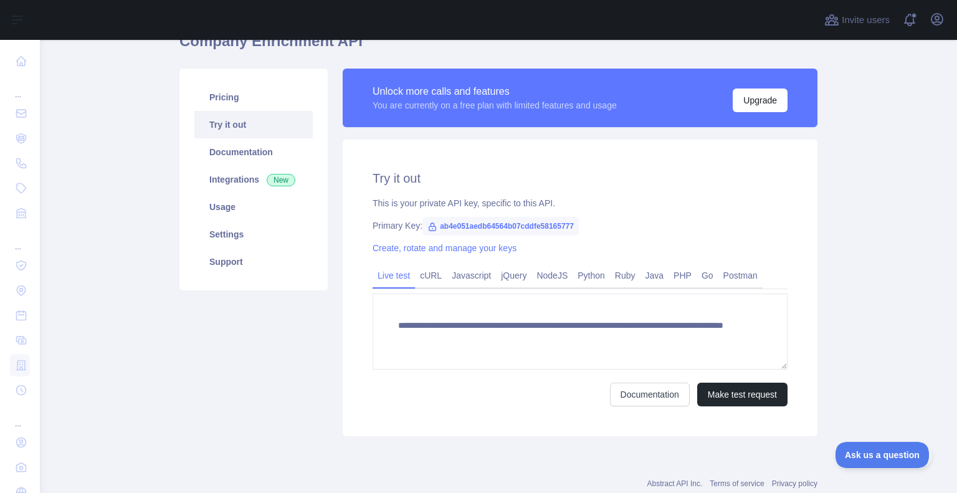
scroll to position [64, 0]
click at [246, 211] on link "Usage" at bounding box center [253, 205] width 118 height 27
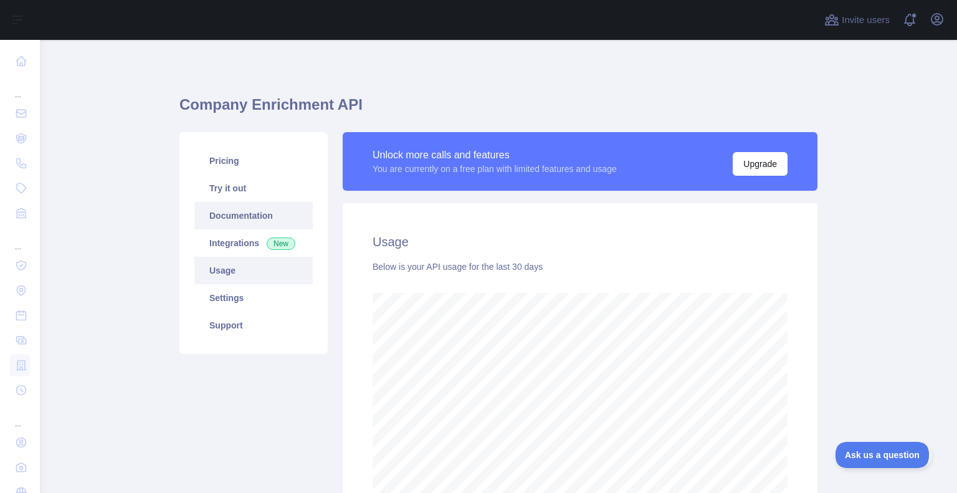
click at [229, 221] on link "Documentation" at bounding box center [253, 215] width 118 height 27
click at [234, 194] on link "Try it out" at bounding box center [253, 187] width 118 height 27
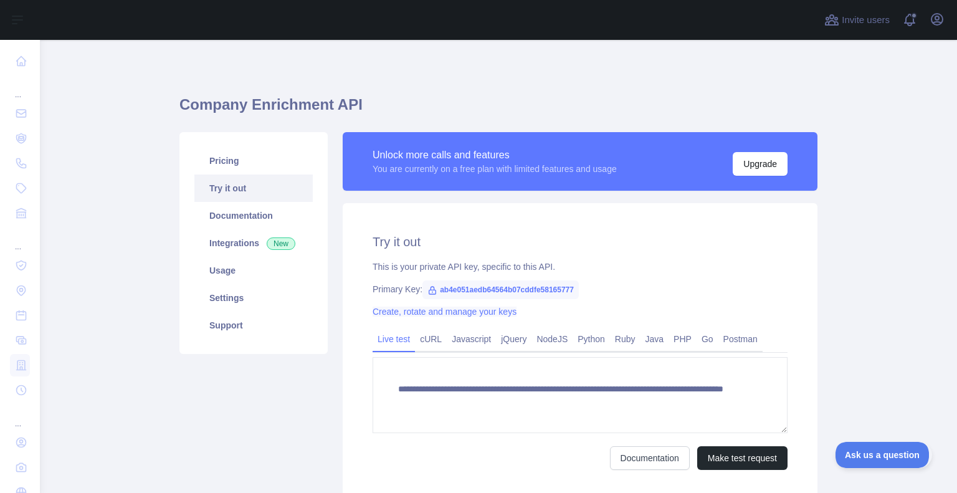
click at [458, 314] on link "Create, rotate and manage your keys" at bounding box center [444, 311] width 144 height 10
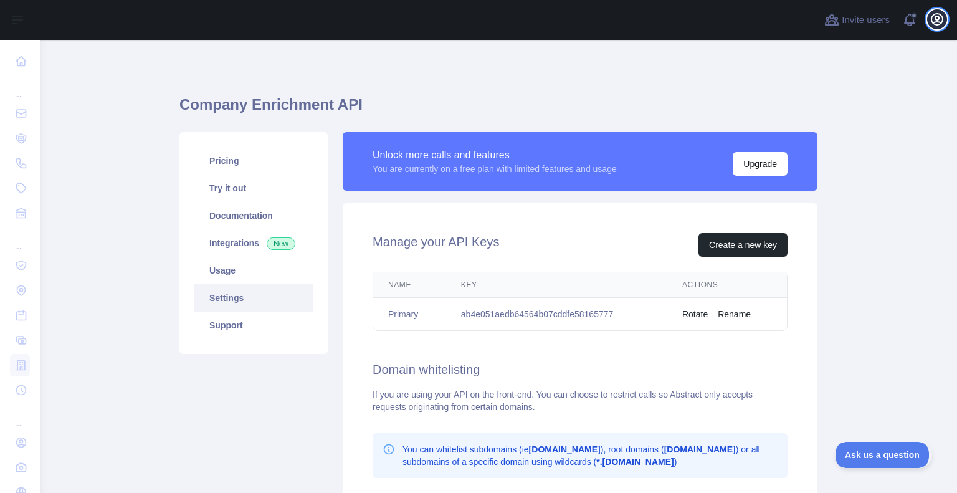
click at [942, 22] on icon "button" at bounding box center [936, 19] width 11 height 11
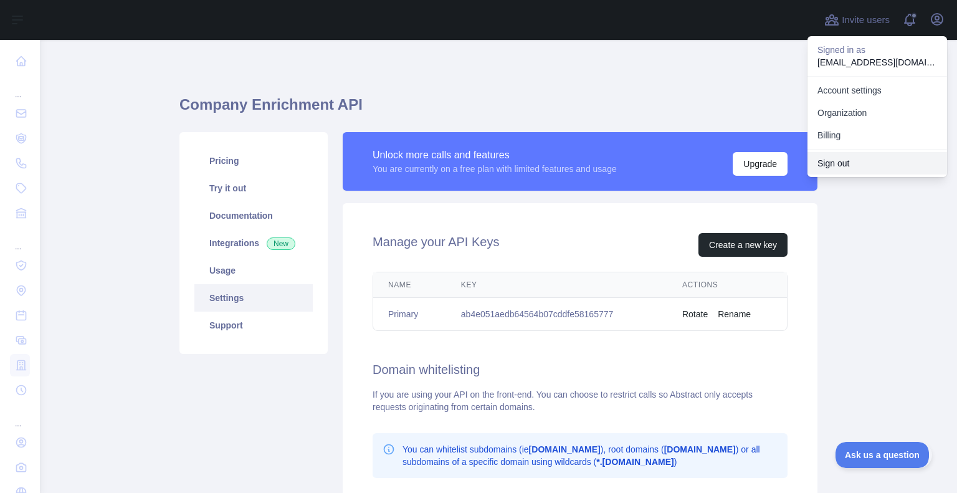
click at [856, 162] on button "Sign out" at bounding box center [877, 163] width 140 height 22
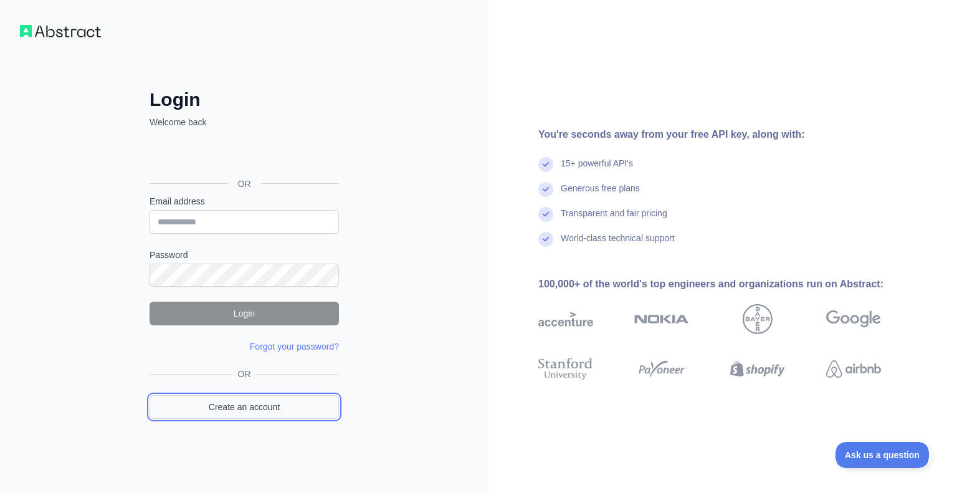
click at [238, 402] on link "Create an account" at bounding box center [243, 407] width 189 height 24
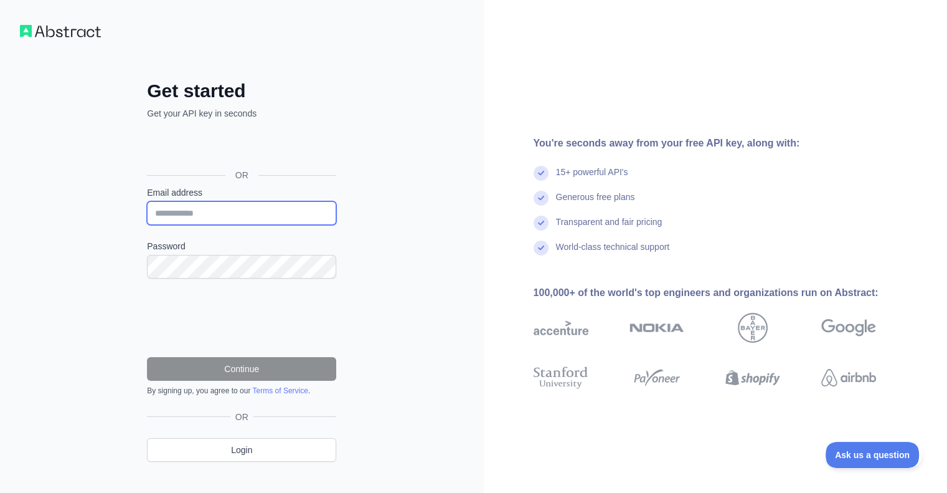
click at [223, 212] on input "Email address" at bounding box center [241, 213] width 189 height 24
click at [201, 211] on input "**********" at bounding box center [241, 213] width 189 height 24
type input "**********"
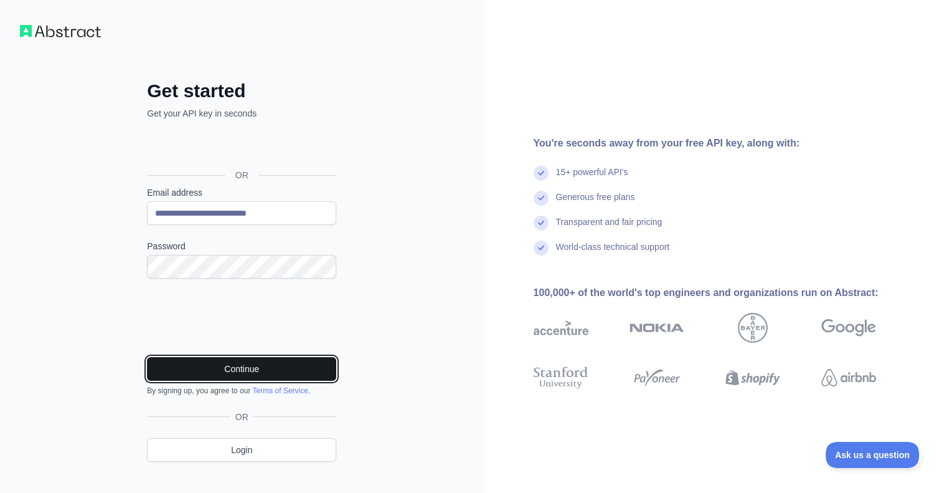
click at [224, 366] on button "Continue" at bounding box center [241, 369] width 189 height 24
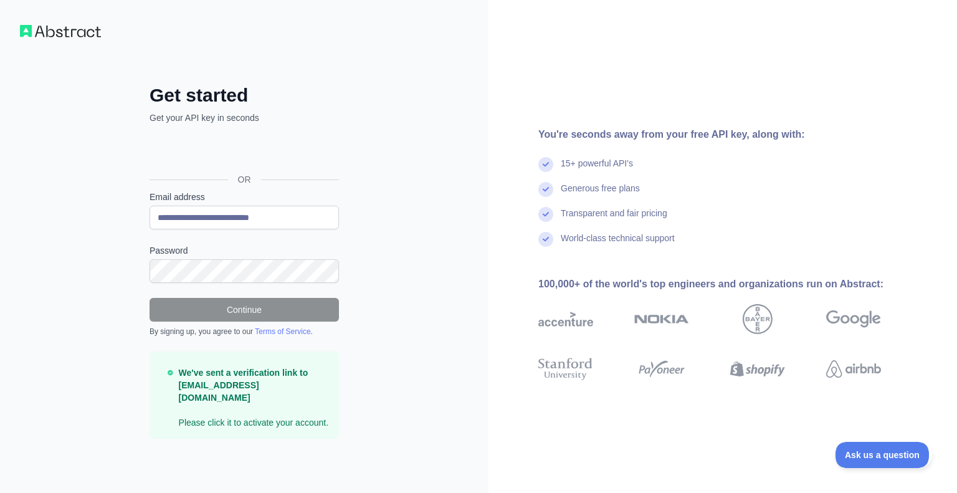
click at [255, 349] on form "**********" at bounding box center [243, 315] width 189 height 248
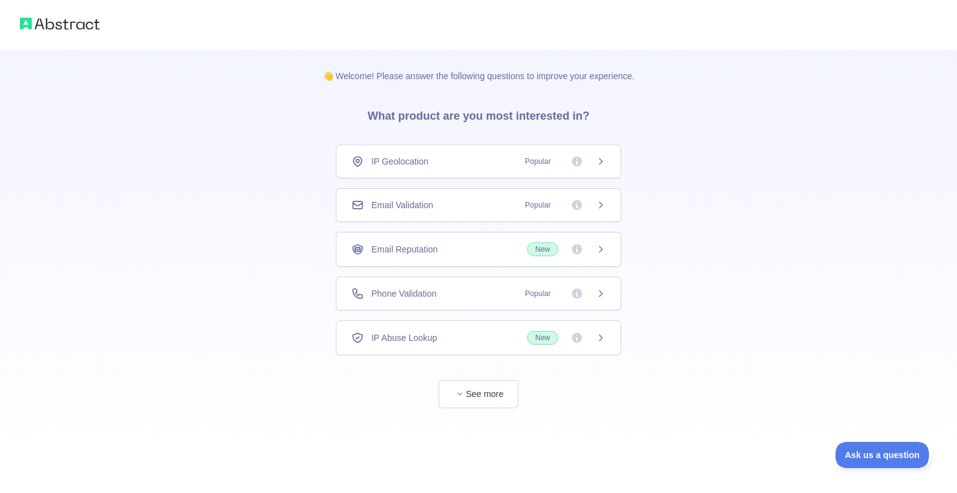
click at [91, 28] on img at bounding box center [60, 23] width 80 height 17
click at [465, 401] on button "See more" at bounding box center [479, 394] width 80 height 28
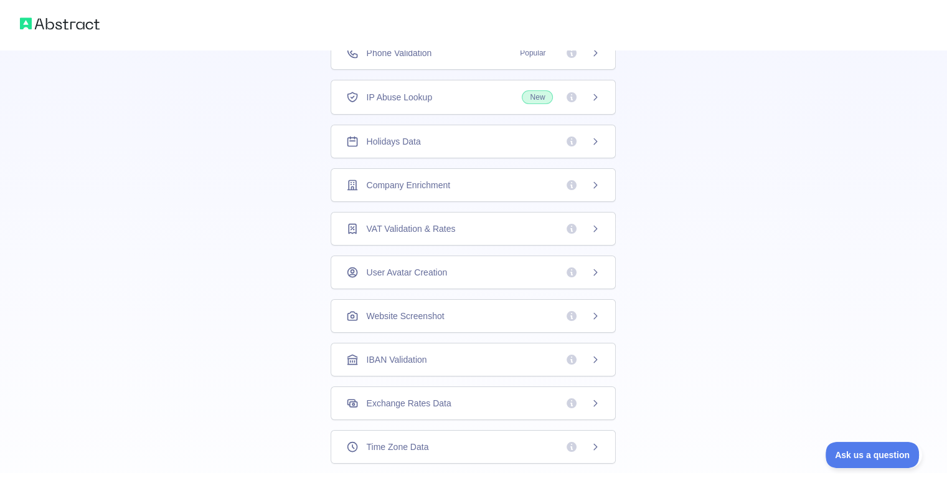
scroll to position [199, 0]
click at [440, 178] on span "Company Enrichment" at bounding box center [408, 182] width 84 height 12
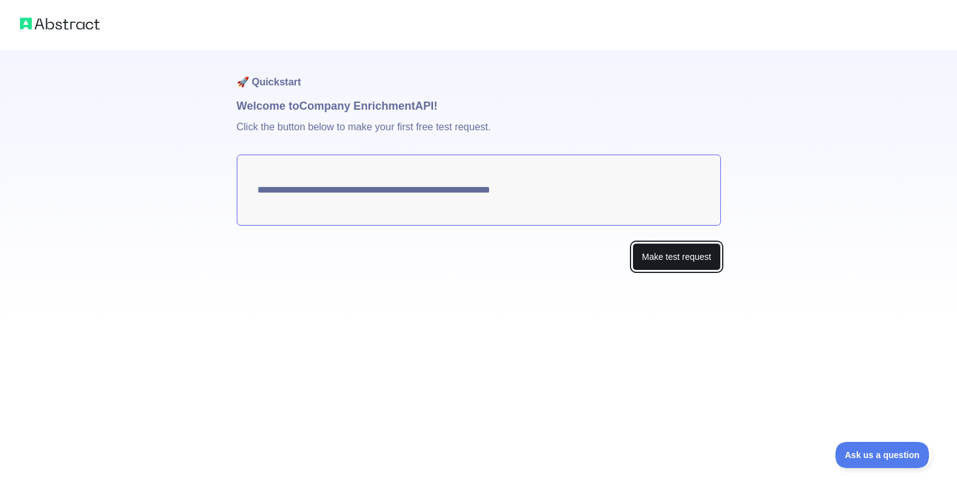
click at [662, 254] on button "Make test request" at bounding box center [676, 257] width 88 height 28
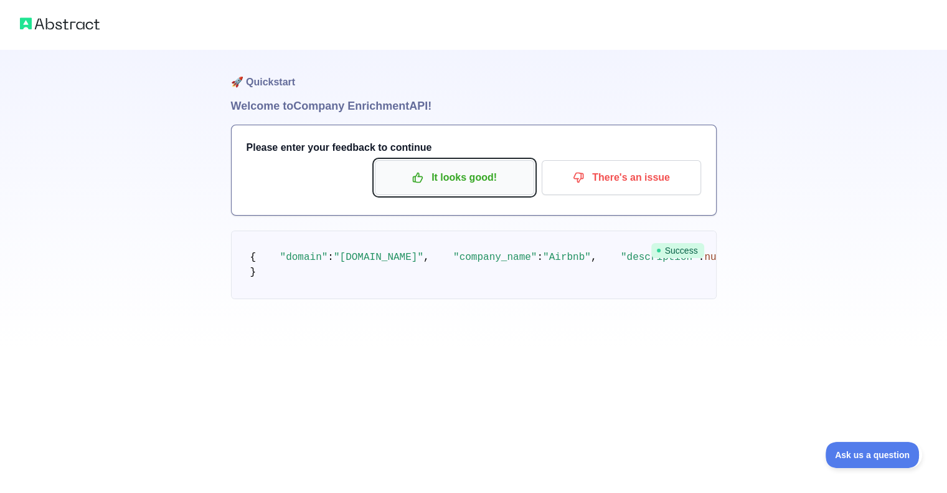
click at [469, 163] on button "It looks good!" at bounding box center [454, 177] width 159 height 35
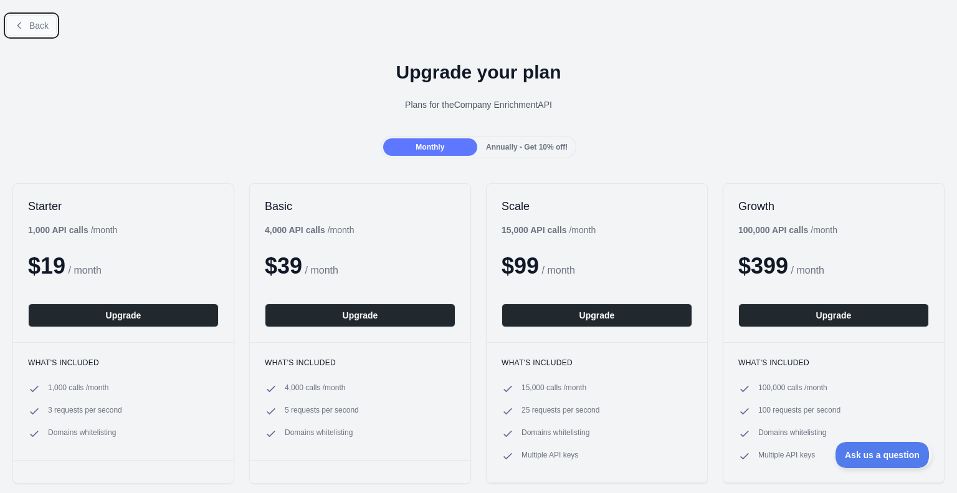
click at [27, 24] on button "Back" at bounding box center [31, 25] width 50 height 21
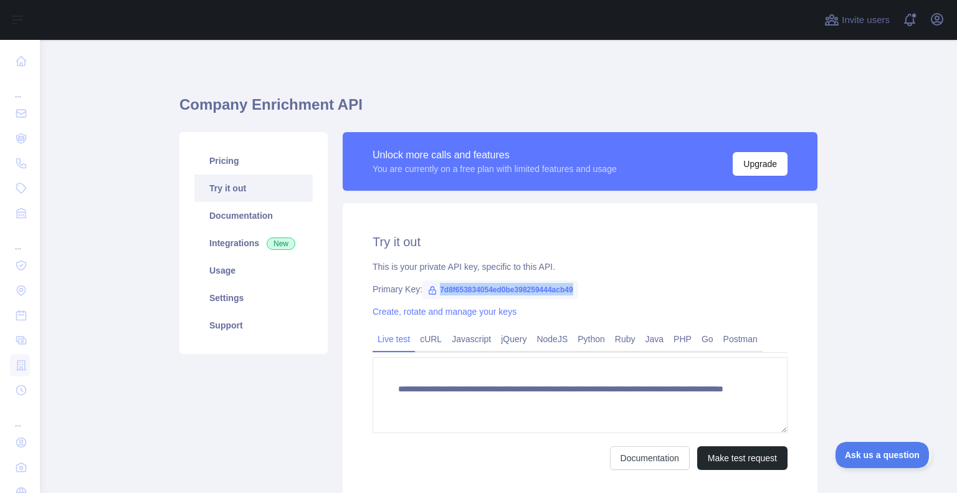
drag, startPoint x: 432, startPoint y: 287, endPoint x: 588, endPoint y: 286, distance: 155.7
click at [588, 286] on div "Primary Key: 7d8f653834054ed0be398259444acb49" at bounding box center [579, 289] width 415 height 12
copy span "7d8f653834054ed0be398259444acb49"
click at [241, 273] on link "Usage" at bounding box center [253, 270] width 118 height 27
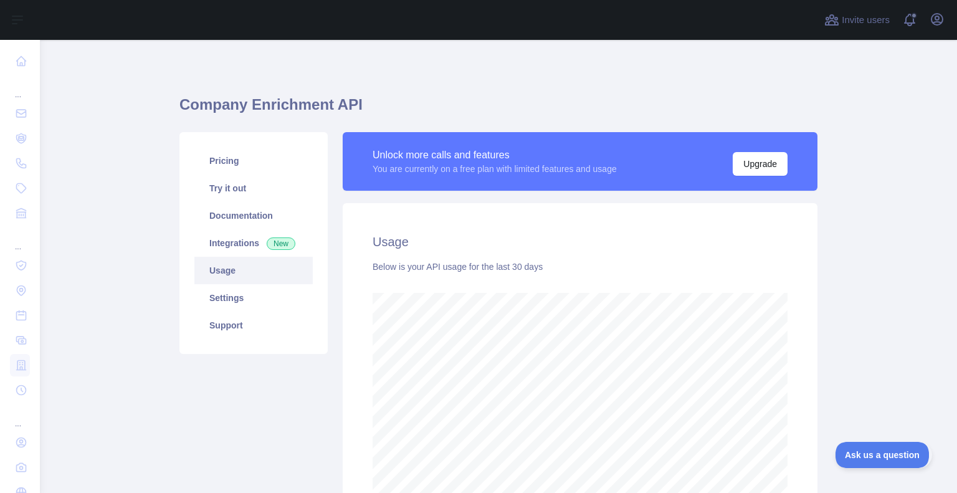
scroll to position [77, 0]
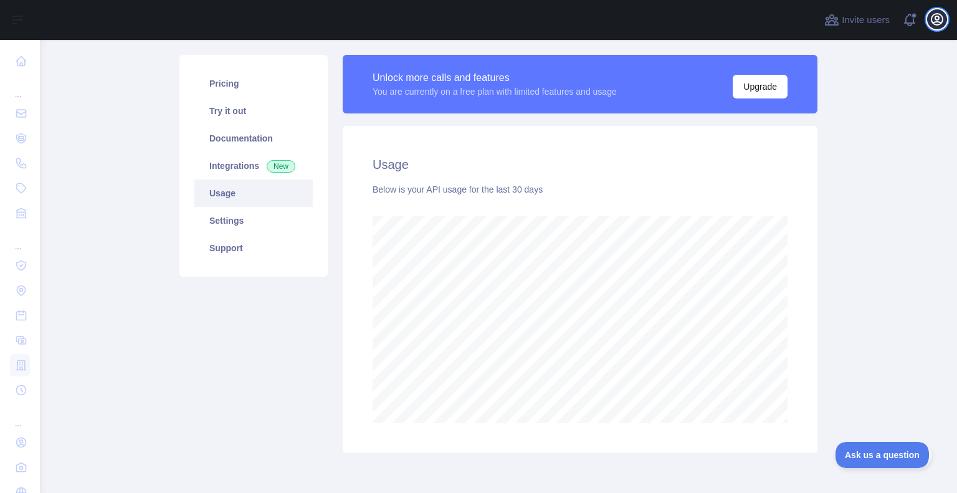
click at [940, 10] on button "Open user menu" at bounding box center [937, 19] width 20 height 20
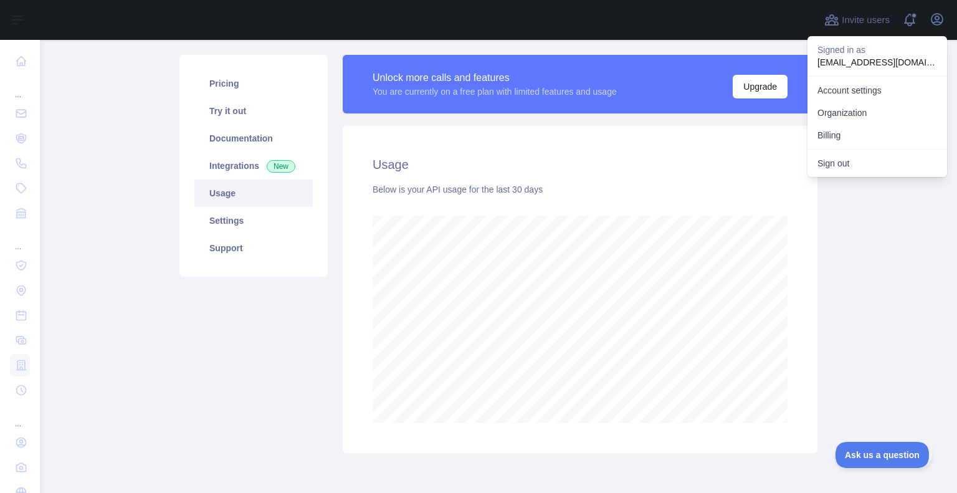
click at [848, 226] on main "Company Enrichment API Pricing Try it out Documentation Integrations New Usage …" at bounding box center [498, 266] width 917 height 453
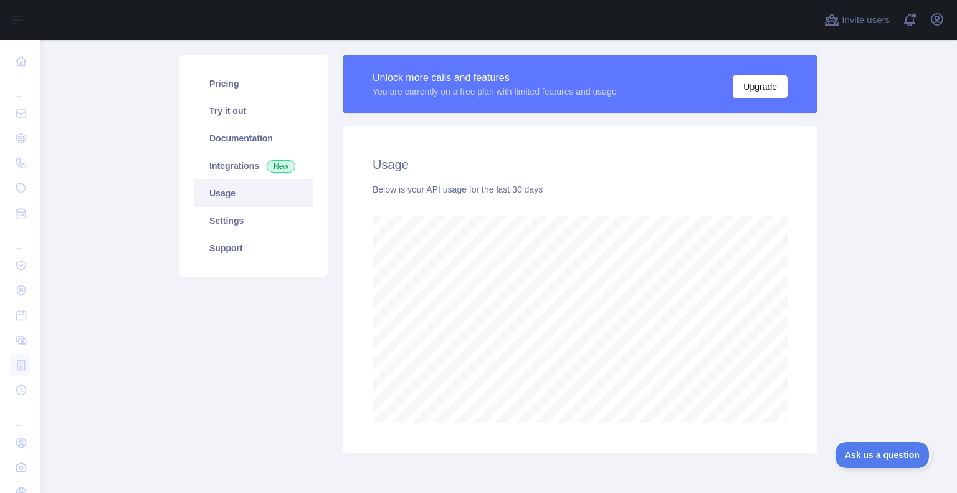
click at [805, 373] on div "Usage Below is your API usage for the last 30 days" at bounding box center [580, 289] width 475 height 327
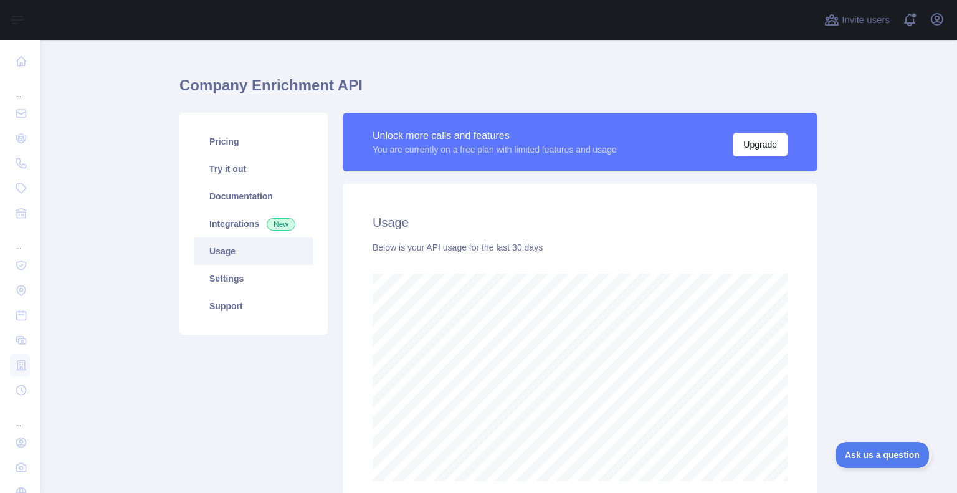
scroll to position [19, 0]
click at [230, 197] on link "Documentation" at bounding box center [253, 196] width 118 height 27
click at [222, 274] on link "Settings" at bounding box center [253, 278] width 118 height 27
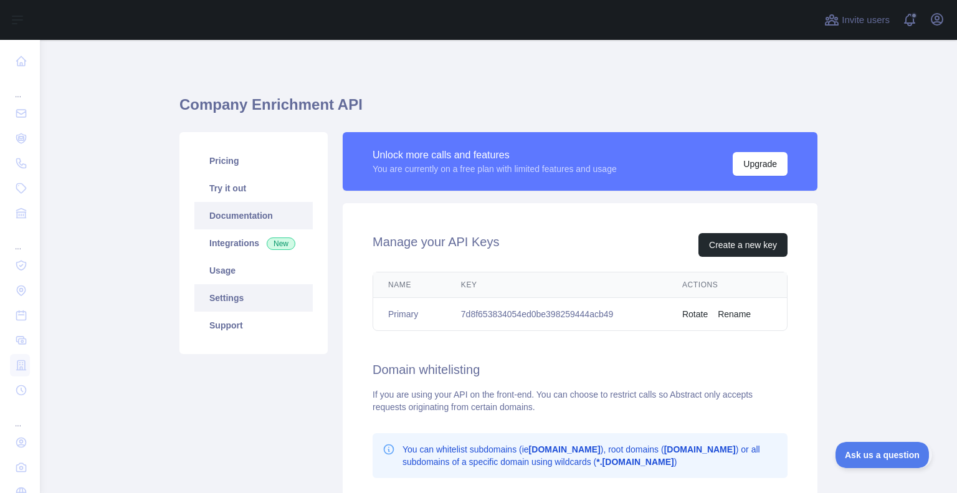
click at [256, 211] on link "Documentation" at bounding box center [253, 215] width 118 height 27
click at [234, 166] on link "Pricing" at bounding box center [253, 160] width 118 height 27
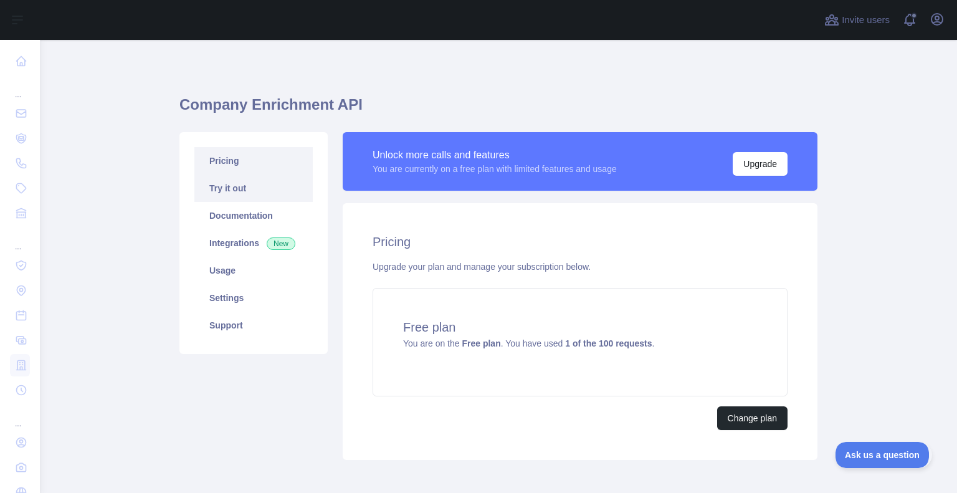
click at [243, 186] on link "Try it out" at bounding box center [253, 187] width 118 height 27
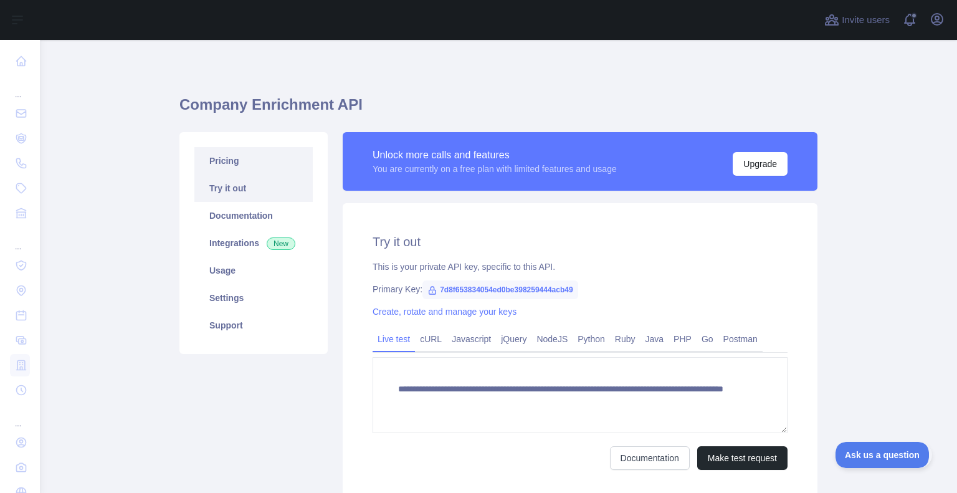
click at [249, 149] on link "Pricing" at bounding box center [253, 160] width 118 height 27
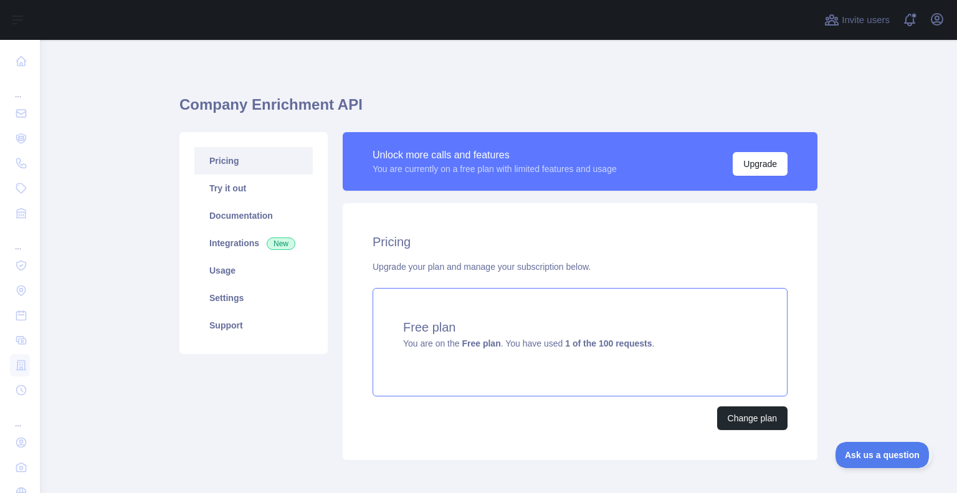
click at [489, 348] on strong "Free plan" at bounding box center [481, 343] width 39 height 10
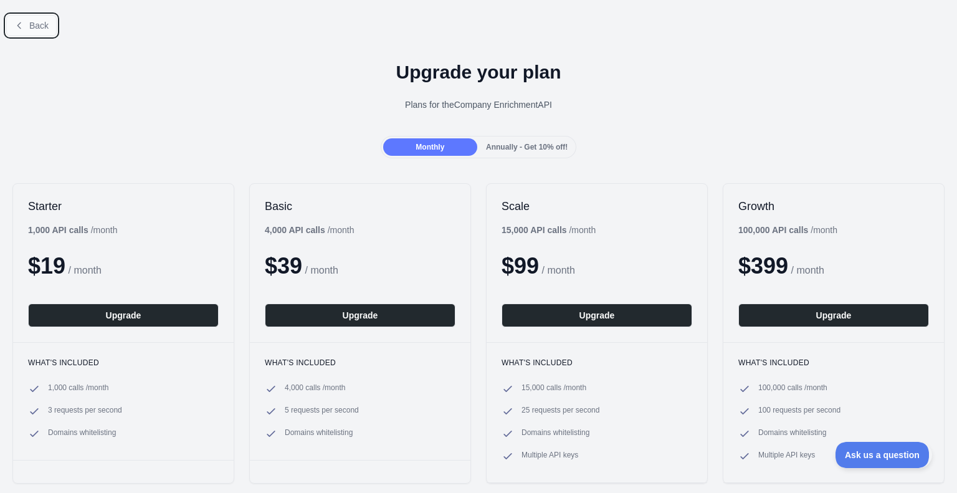
click at [26, 22] on button "Back" at bounding box center [31, 25] width 50 height 21
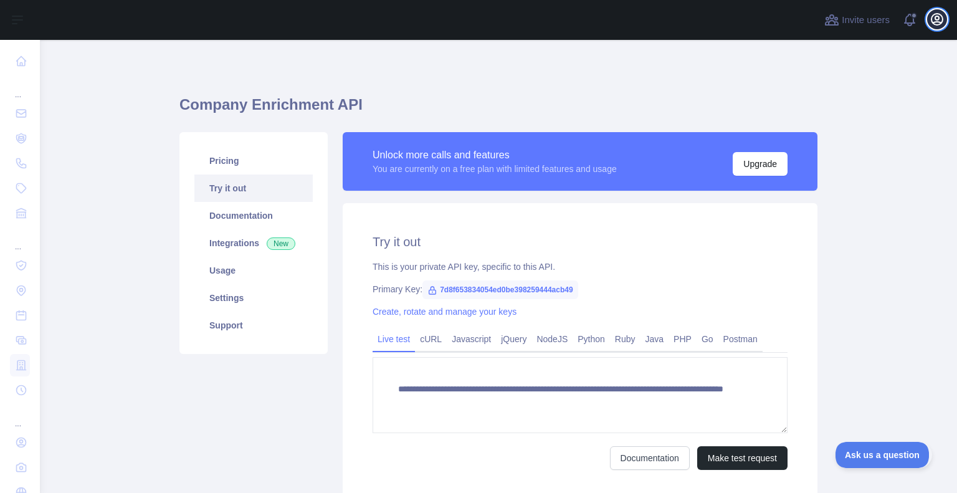
click at [931, 22] on icon "button" at bounding box center [936, 19] width 15 height 15
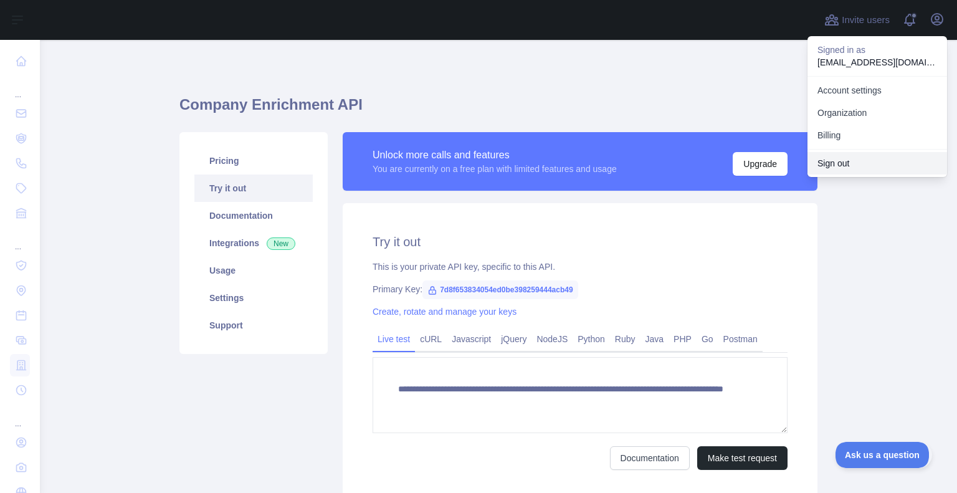
click at [839, 171] on button "Sign out" at bounding box center [877, 163] width 140 height 22
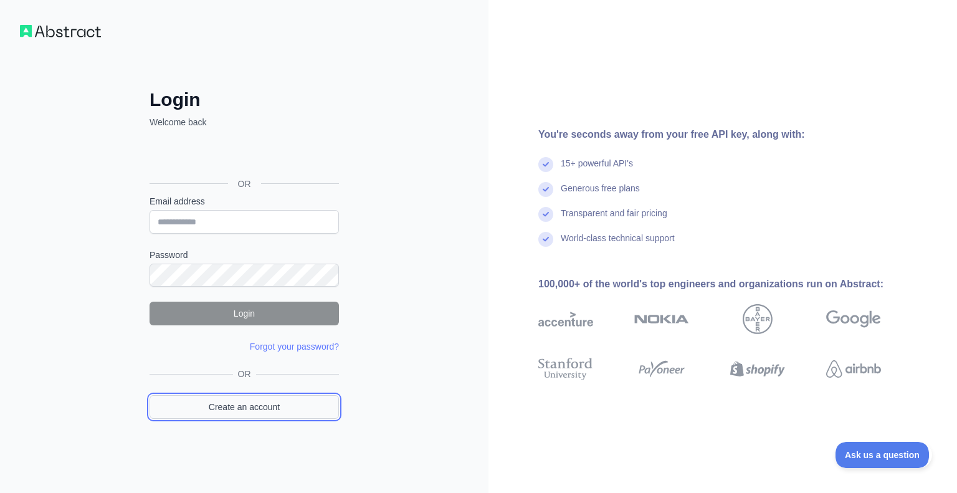
click at [247, 400] on link "Create an account" at bounding box center [243, 407] width 189 height 24
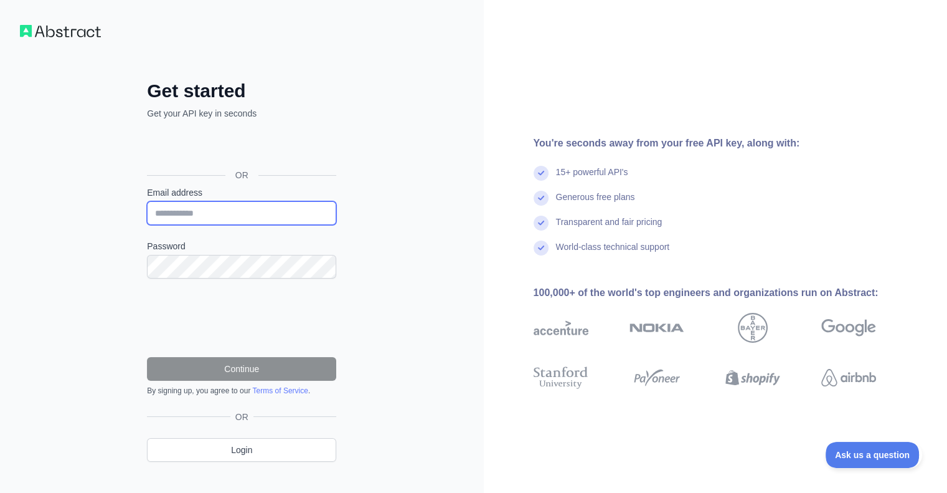
click at [232, 216] on input "Email address" at bounding box center [241, 213] width 189 height 24
click at [199, 210] on input "**********" at bounding box center [241, 213] width 189 height 24
type input "**********"
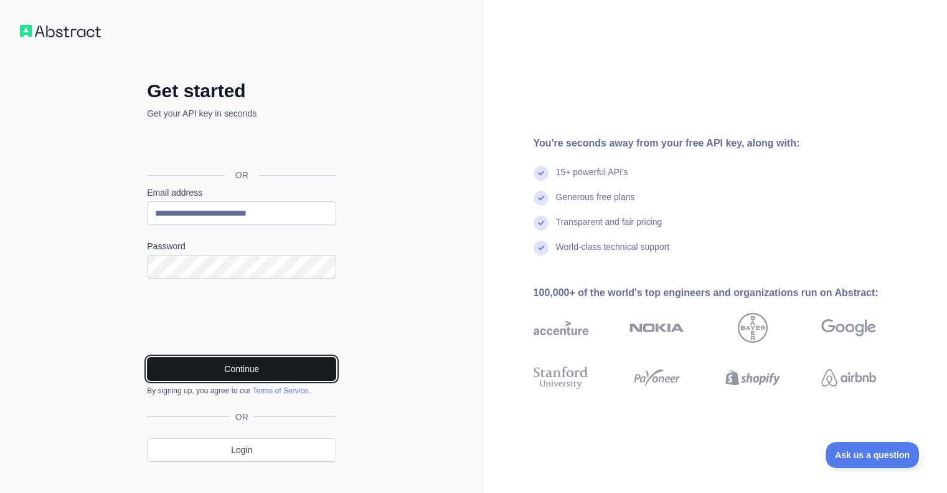
click at [250, 366] on button "Continue" at bounding box center [241, 369] width 189 height 24
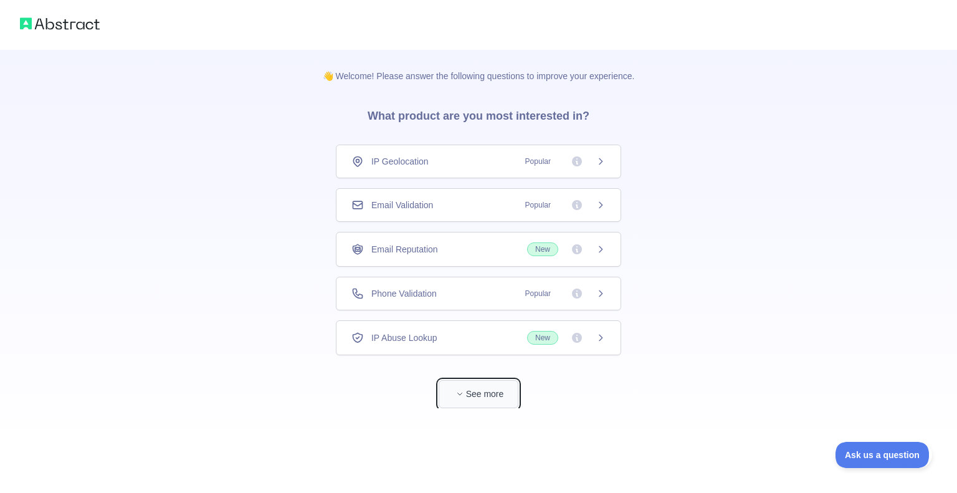
click at [463, 387] on span "button" at bounding box center [459, 393] width 12 height 12
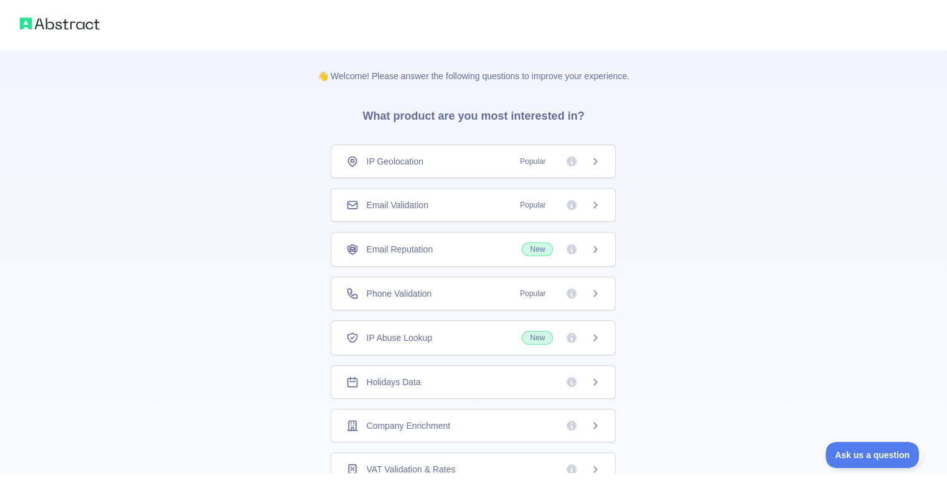
scroll to position [44, 0]
click at [422, 397] on div "IP Geolocation Popular Email Validation Popular Email Reputation New Phone Vali…" at bounding box center [473, 423] width 285 height 647
click at [533, 401] on div "IP Geolocation Popular Email Validation Popular Email Reputation New Phone Vali…" at bounding box center [473, 423] width 285 height 647
click at [582, 396] on div "IP Geolocation Popular Email Validation Popular Email Reputation New Phone Vali…" at bounding box center [473, 423] width 285 height 647
click at [591, 396] on div "IP Geolocation Popular Email Validation Popular Email Reputation New Phone Vali…" at bounding box center [473, 423] width 285 height 647
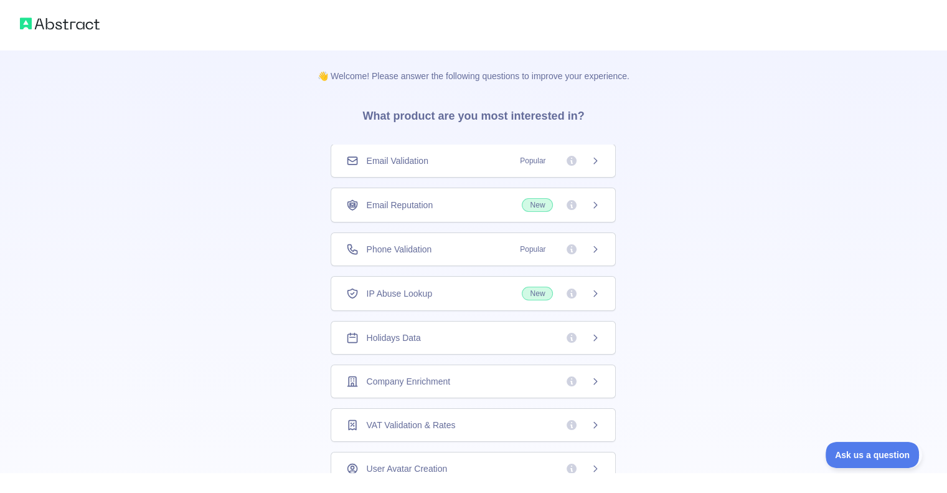
click at [415, 400] on div "IP Geolocation Popular Email Validation Popular Email Reputation New Phone Vali…" at bounding box center [473, 423] width 285 height 647
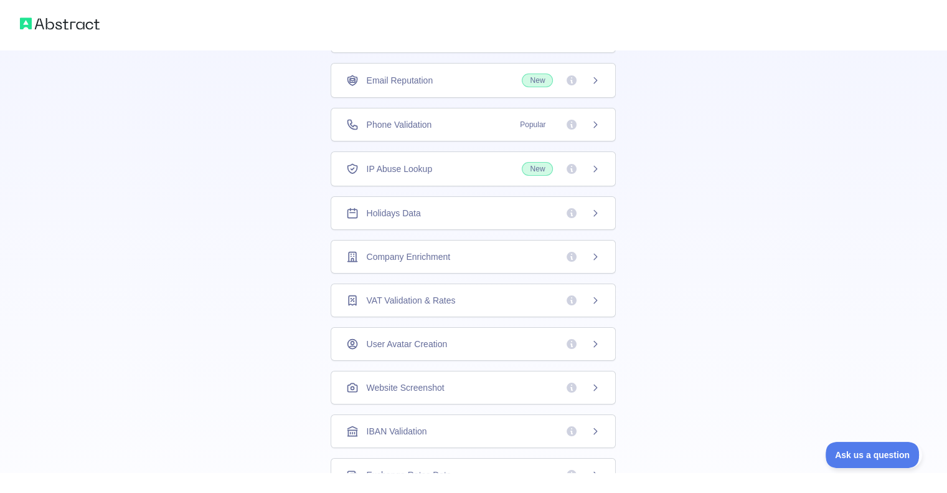
scroll to position [127, 0]
click at [429, 266] on div "Company Enrichment" at bounding box center [473, 254] width 285 height 34
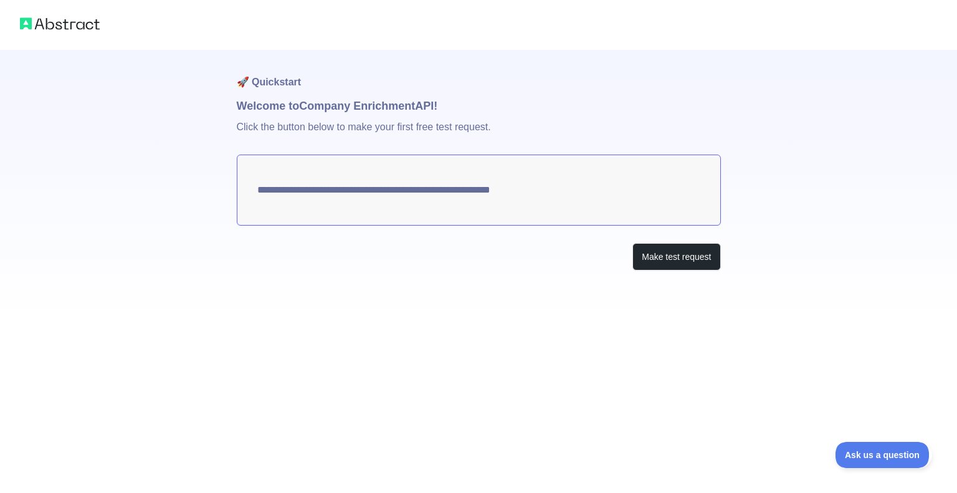
click at [581, 191] on textarea "**********" at bounding box center [479, 189] width 484 height 71
click at [645, 260] on button "Make test request" at bounding box center [676, 257] width 88 height 28
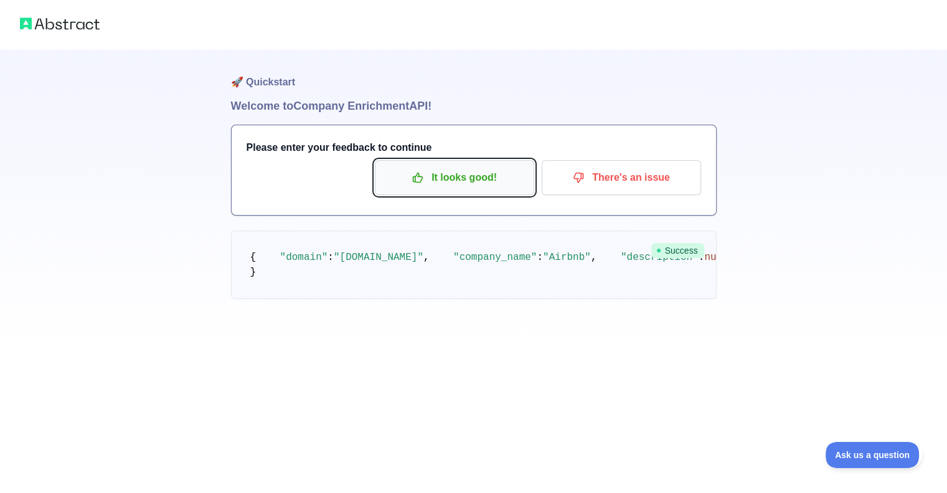
click at [421, 176] on icon "button" at bounding box center [418, 177] width 12 height 12
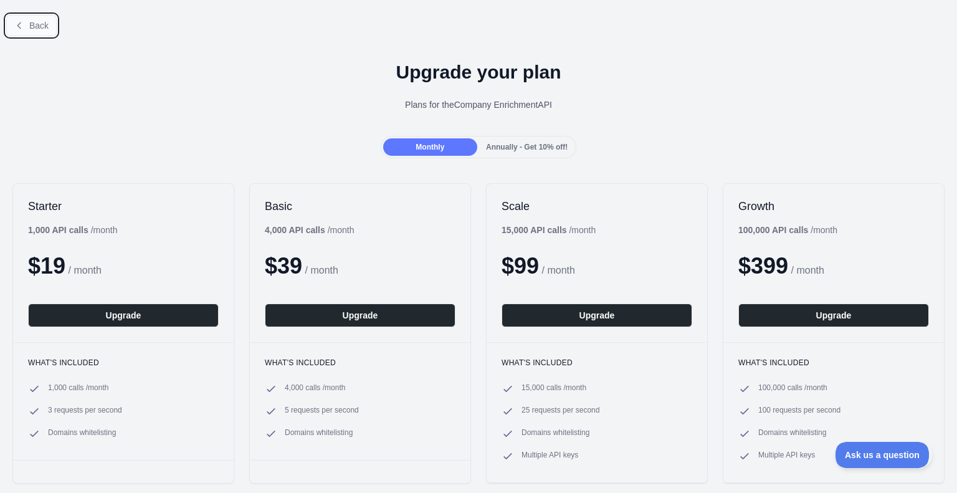
click at [29, 15] on button "Back" at bounding box center [31, 25] width 50 height 21
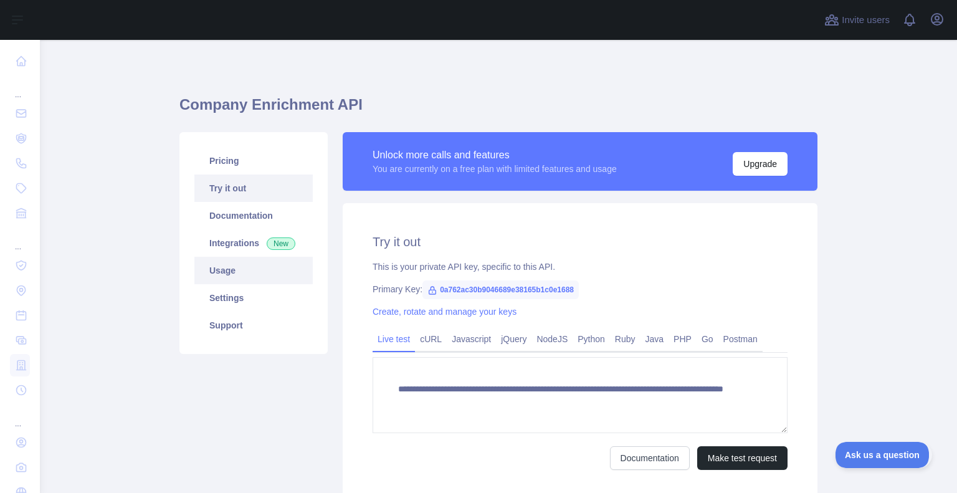
click at [257, 278] on link "Usage" at bounding box center [253, 270] width 118 height 27
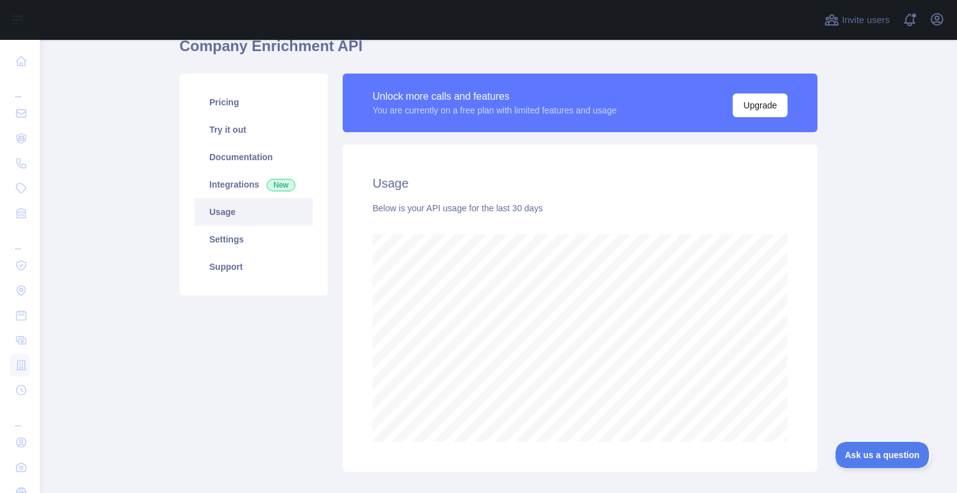
scroll to position [57, 0]
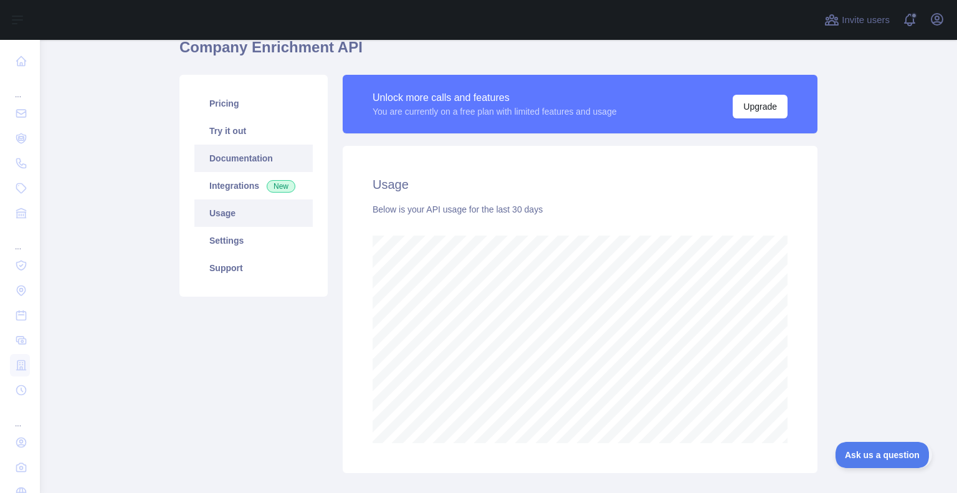
click at [227, 159] on link "Documentation" at bounding box center [253, 158] width 118 height 27
click at [249, 162] on link "Documentation" at bounding box center [253, 158] width 118 height 27
click at [268, 163] on link "Documentation" at bounding box center [253, 158] width 118 height 27
click at [222, 128] on link "Try it out" at bounding box center [253, 130] width 118 height 27
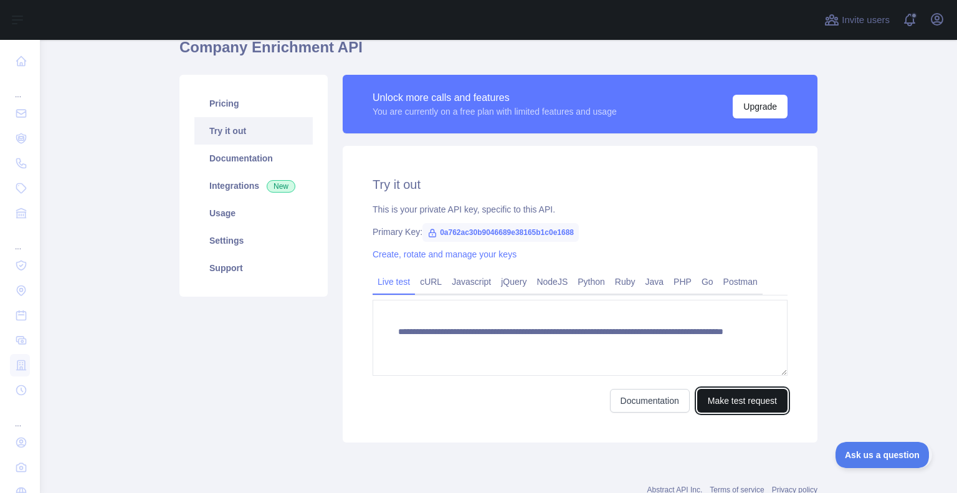
click at [716, 401] on button "Make test request" at bounding box center [742, 401] width 90 height 24
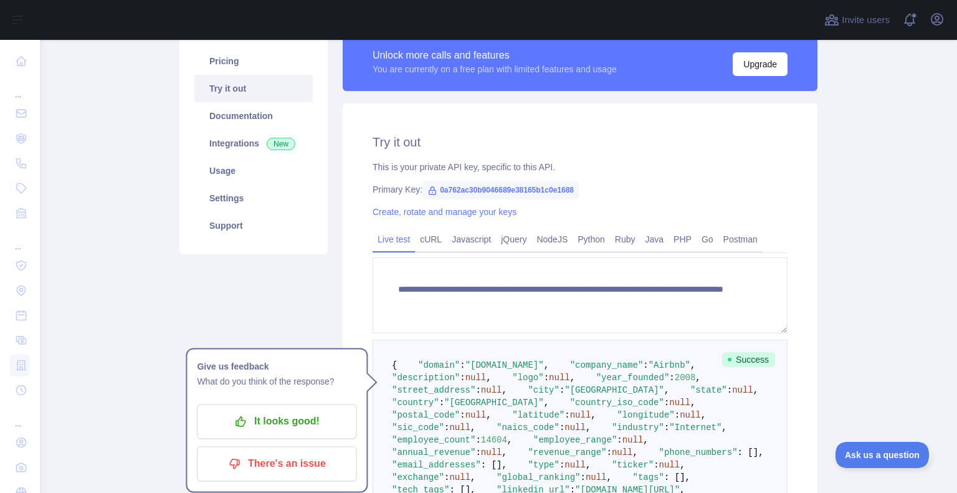
scroll to position [101, 0]
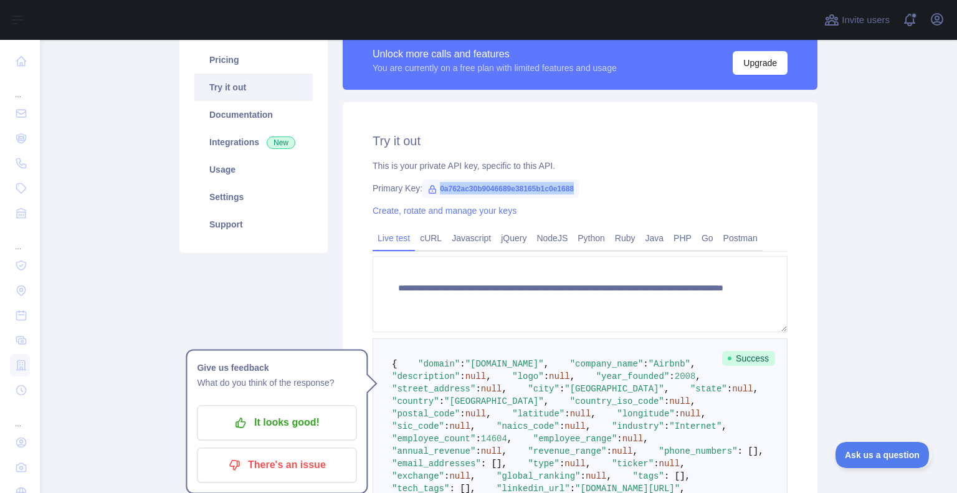
drag, startPoint x: 433, startPoint y: 186, endPoint x: 579, endPoint y: 186, distance: 145.8
click at [579, 186] on div "Primary Key: 0a762ac30b9046689e38165b1c0e1688" at bounding box center [579, 188] width 415 height 12
copy span "0a762ac30b9046689e38165b1c0e1688"
click at [263, 171] on link "Usage" at bounding box center [253, 169] width 118 height 27
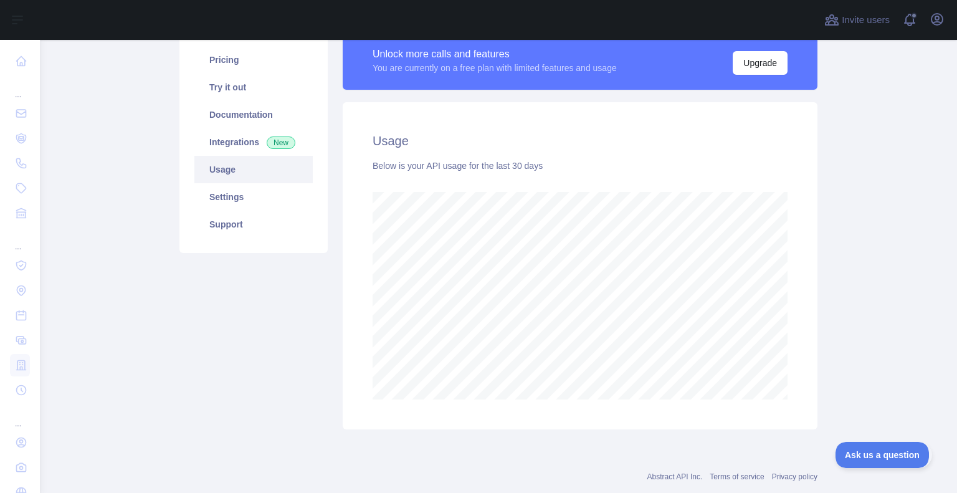
scroll to position [453, 907]
click at [227, 92] on link "Try it out" at bounding box center [253, 87] width 118 height 27
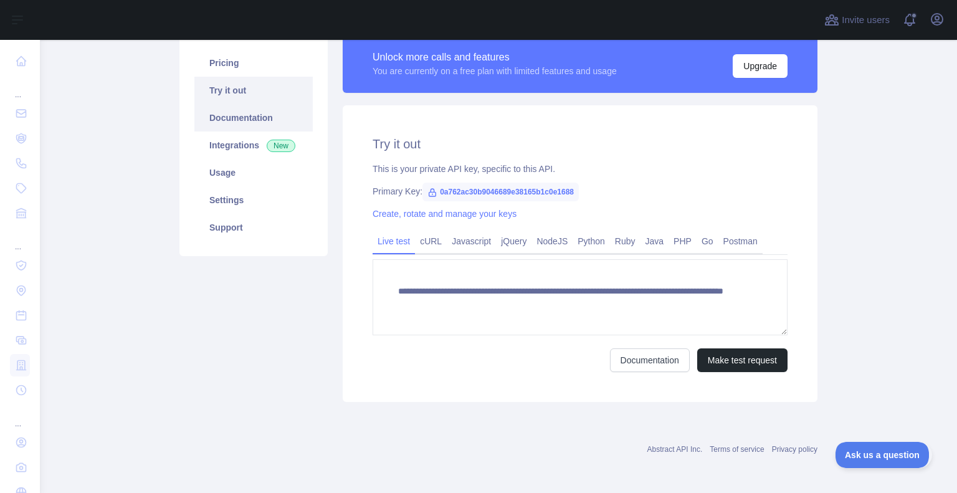
click at [232, 115] on link "Documentation" at bounding box center [253, 117] width 118 height 27
click at [934, 17] on icon "button" at bounding box center [936, 19] width 15 height 15
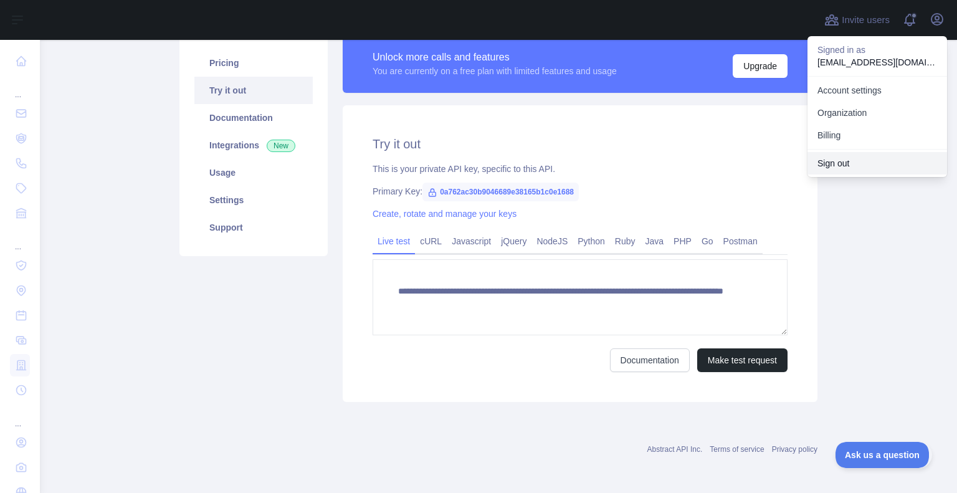
click at [855, 164] on button "Sign out" at bounding box center [877, 163] width 140 height 22
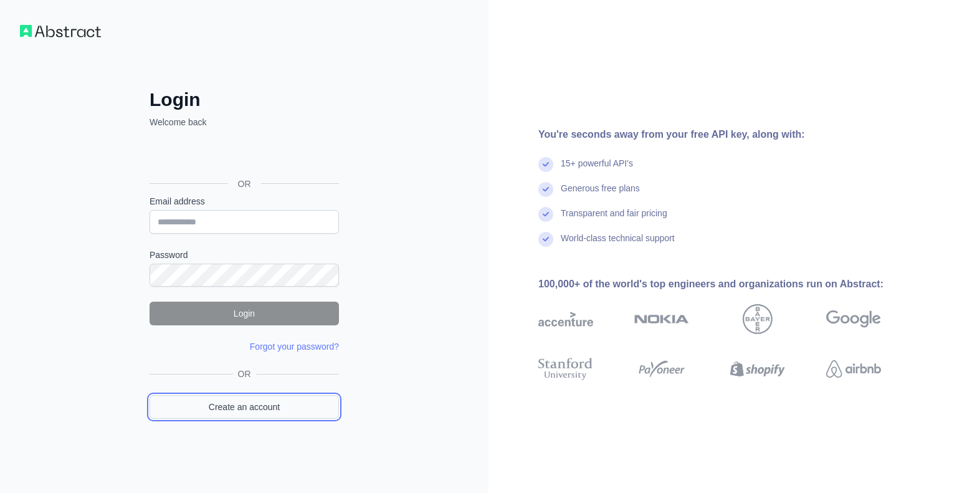
click at [279, 398] on link "Create an account" at bounding box center [243, 407] width 189 height 24
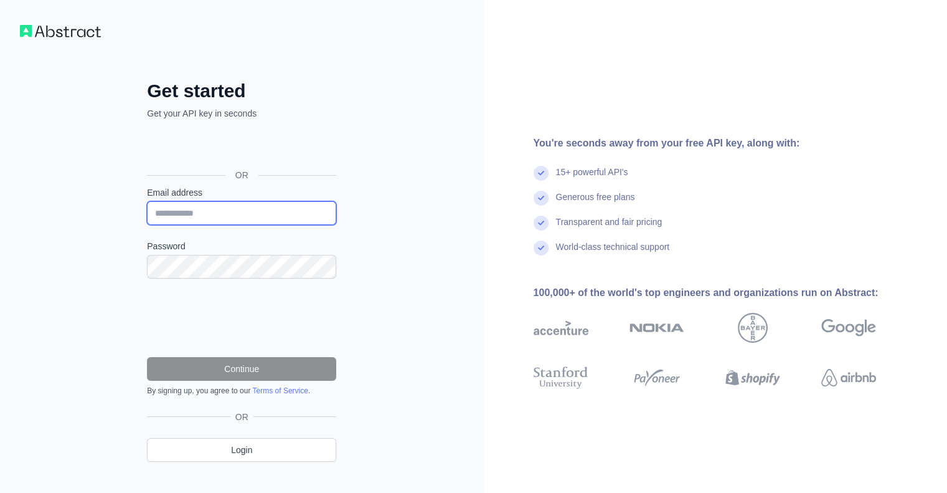
click at [267, 209] on input "Email address" at bounding box center [241, 213] width 189 height 24
click at [202, 213] on input "**********" at bounding box center [241, 213] width 189 height 24
type input "**********"
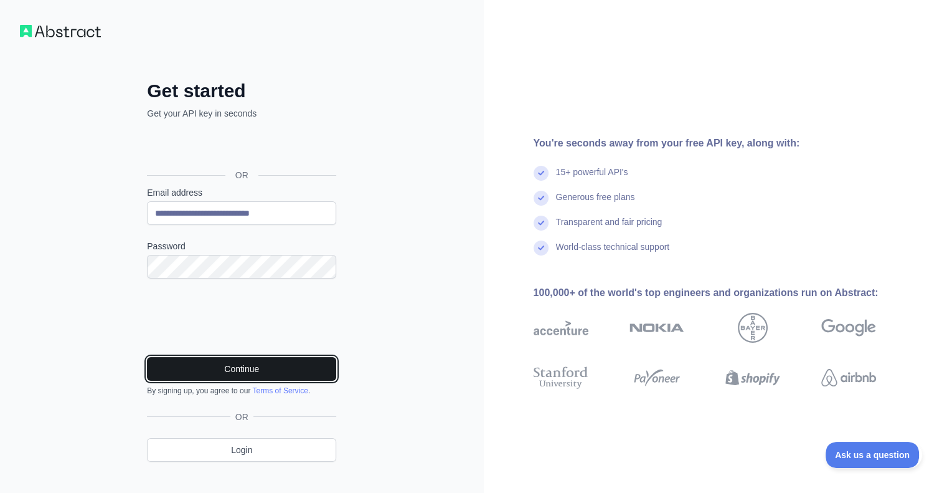
click at [235, 363] on button "Continue" at bounding box center [241, 369] width 189 height 24
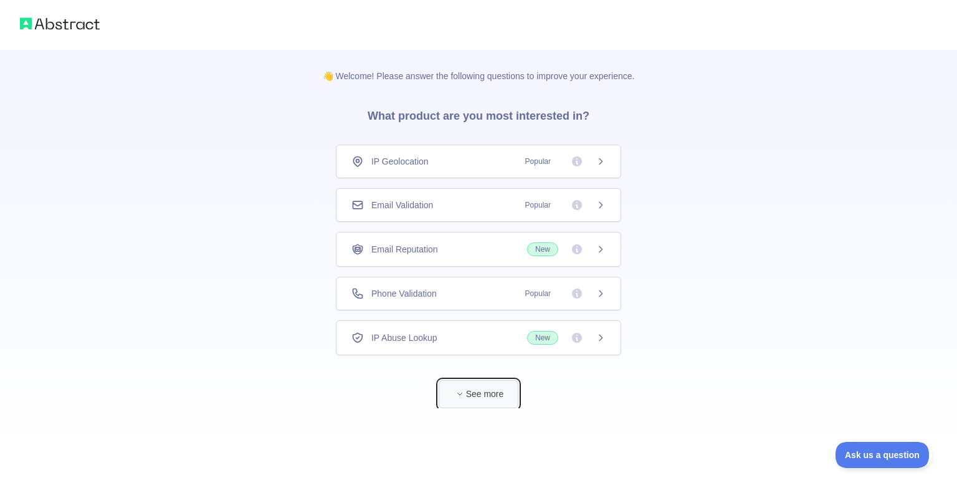
click at [463, 389] on span "button" at bounding box center [459, 393] width 12 height 12
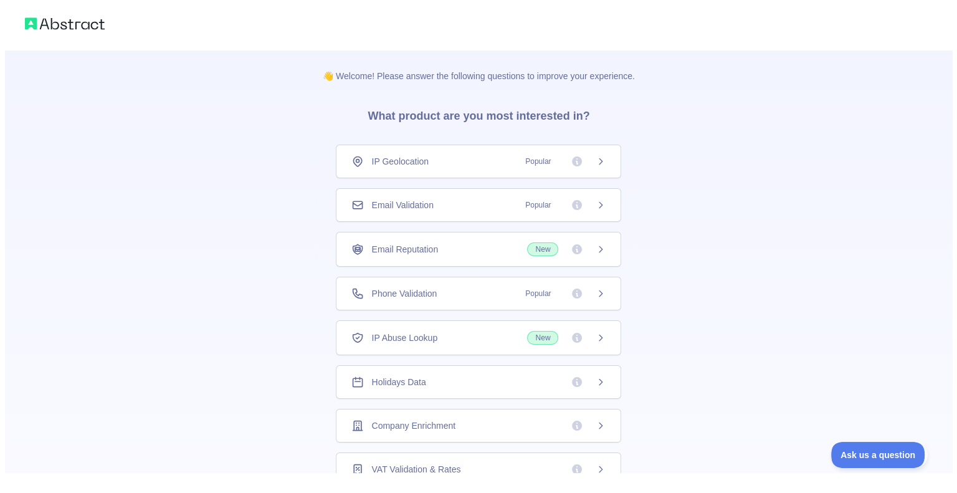
scroll to position [44, 0]
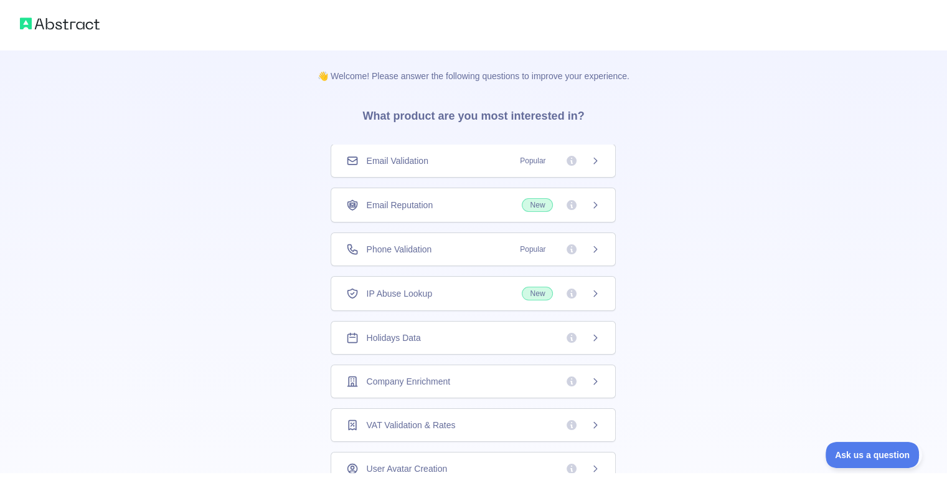
click at [389, 412] on div "VAT Validation & Rates" at bounding box center [473, 425] width 285 height 34
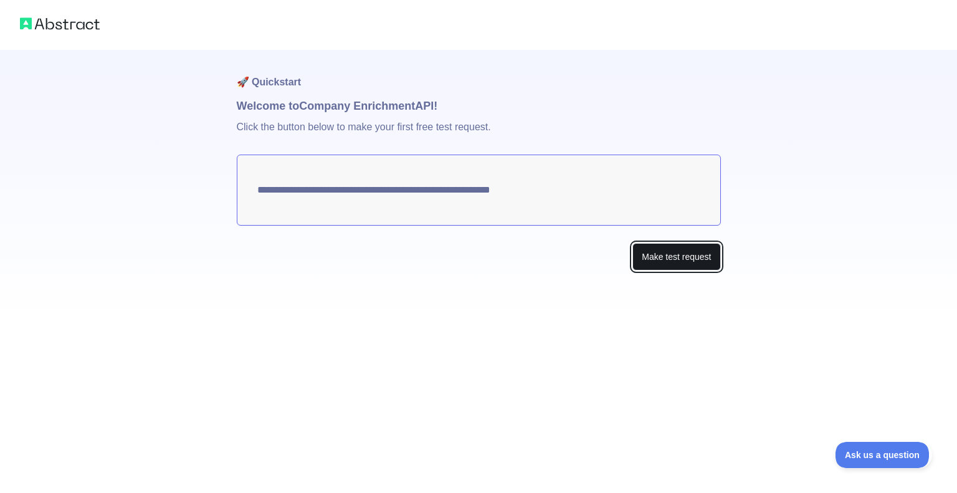
click at [658, 256] on button "Make test request" at bounding box center [676, 257] width 88 height 28
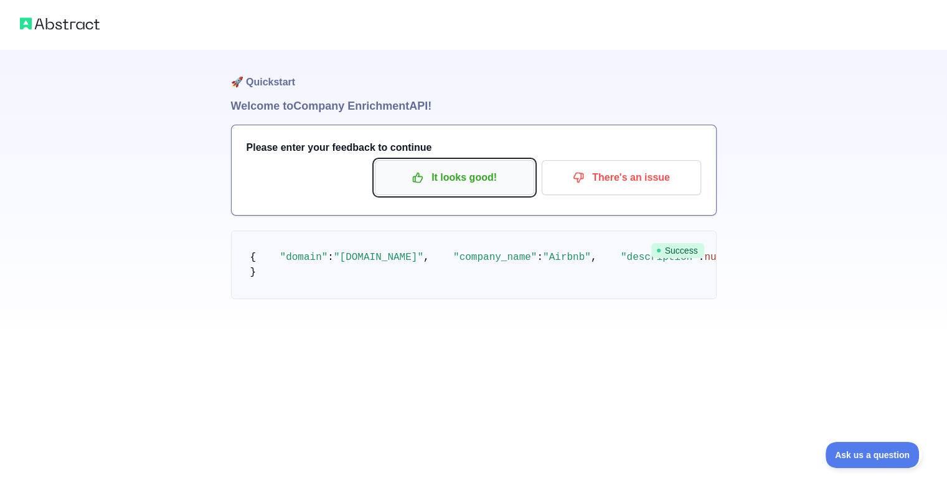
click at [498, 166] on button "It looks good!" at bounding box center [454, 177] width 159 height 35
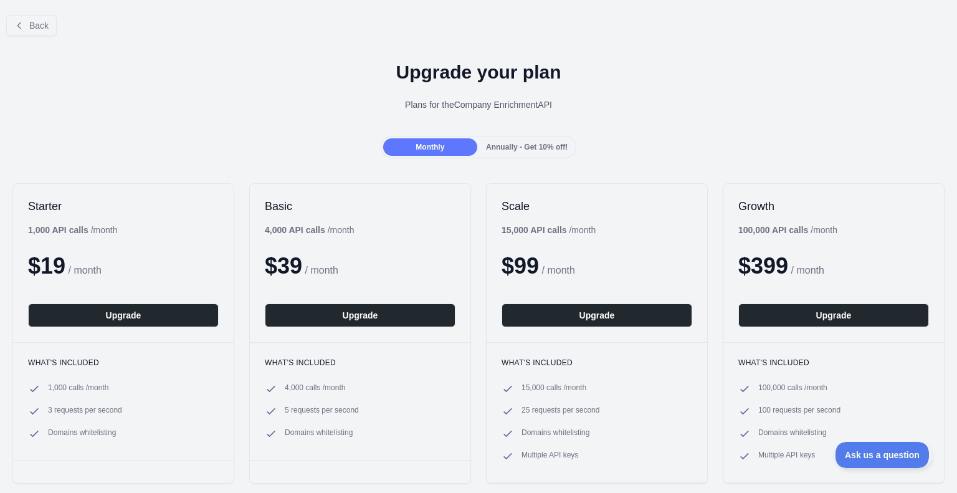
click at [0, 19] on div "Back" at bounding box center [478, 25] width 957 height 41
click at [18, 21] on icon at bounding box center [19, 26] width 10 height 10
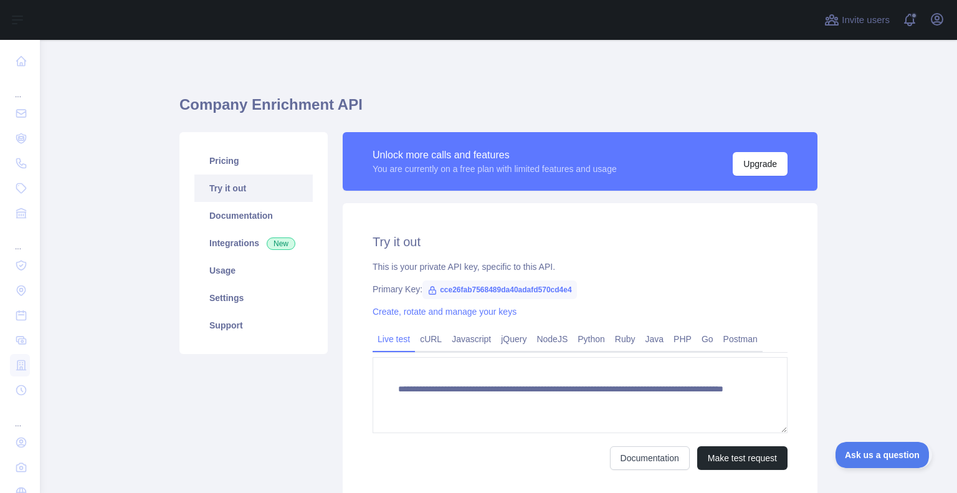
scroll to position [98, 0]
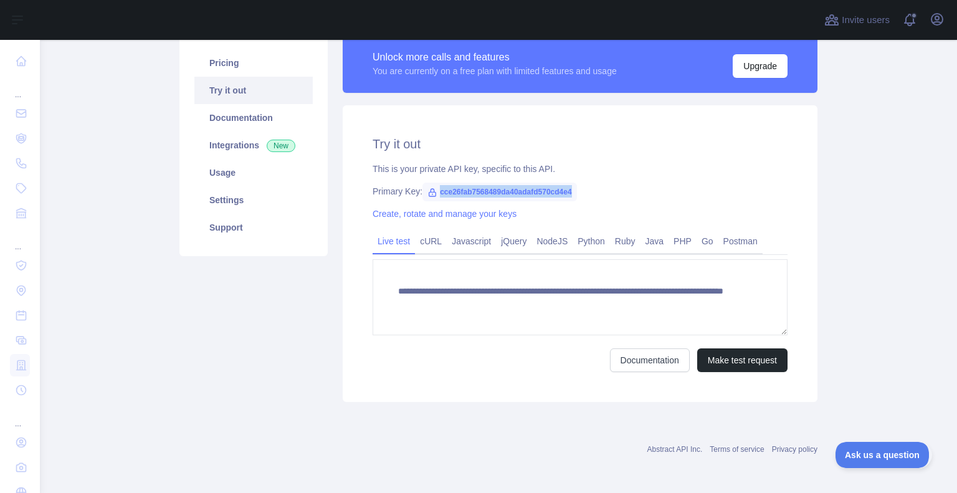
drag, startPoint x: 430, startPoint y: 190, endPoint x: 579, endPoint y: 194, distance: 148.9
click at [579, 194] on div "Primary Key: cce26fab7568489da40adafd570cd4e4" at bounding box center [579, 191] width 415 height 12
copy span "cce26fab7568489da40adafd570cd4e4"
click at [614, 199] on div "**********" at bounding box center [580, 253] width 475 height 297
click at [937, 19] on icon "button" at bounding box center [936, 19] width 15 height 15
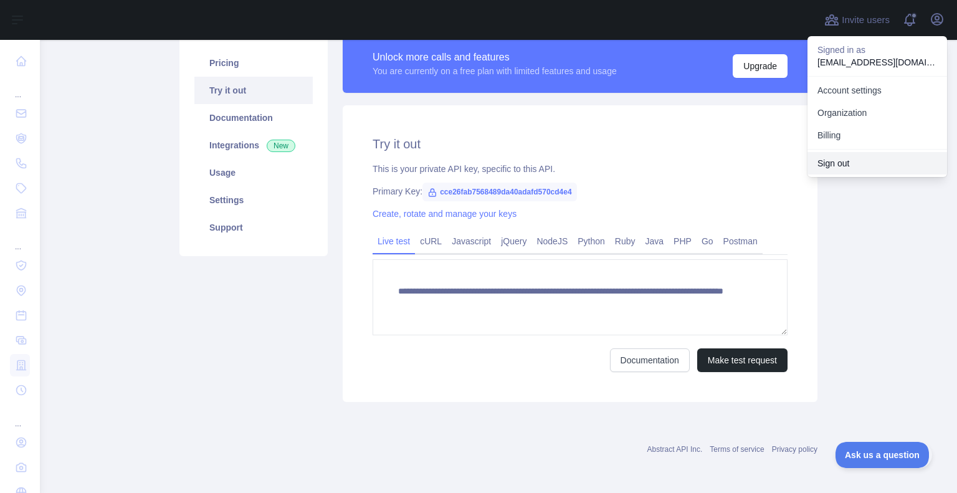
click at [835, 166] on button "Sign out" at bounding box center [877, 163] width 140 height 22
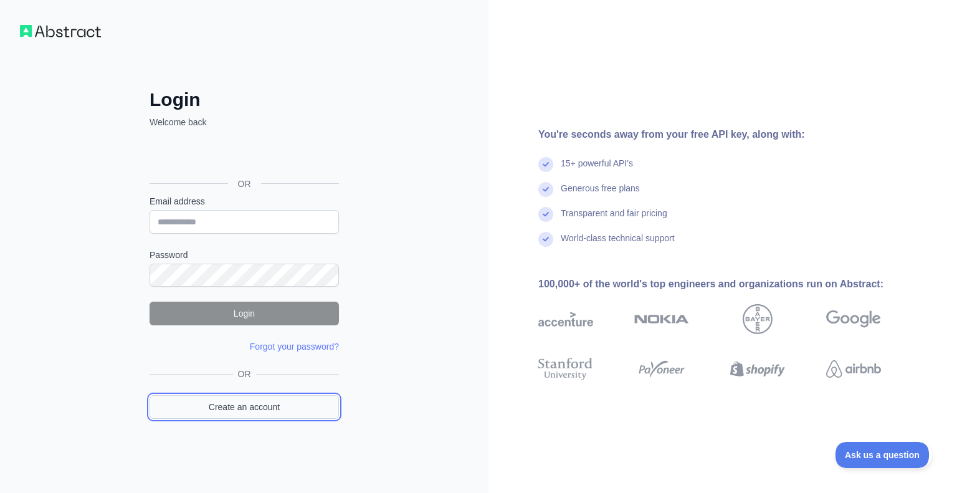
click at [248, 402] on link "Create an account" at bounding box center [243, 407] width 189 height 24
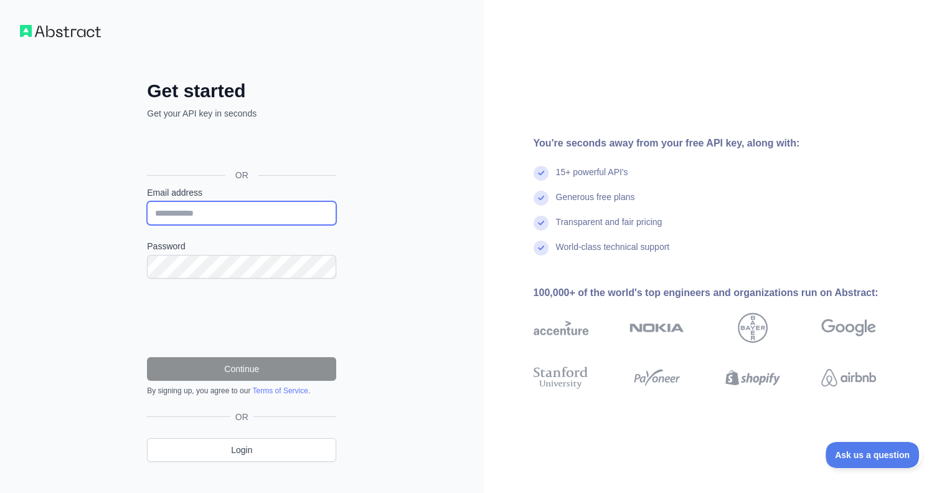
click at [254, 210] on input "Email address" at bounding box center [241, 213] width 189 height 24
click at [201, 212] on input "**********" at bounding box center [241, 213] width 189 height 24
type input "**********"
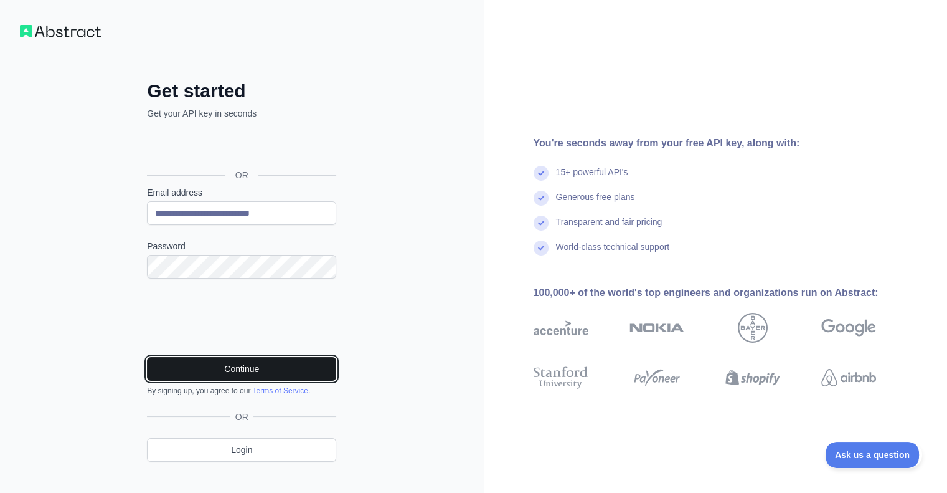
click at [266, 368] on button "Continue" at bounding box center [241, 369] width 189 height 24
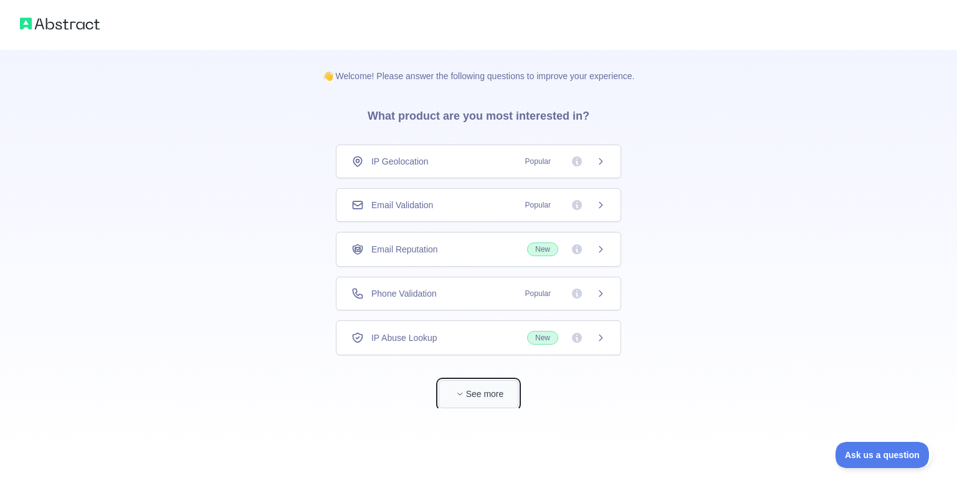
click at [462, 388] on span "button" at bounding box center [459, 393] width 12 height 12
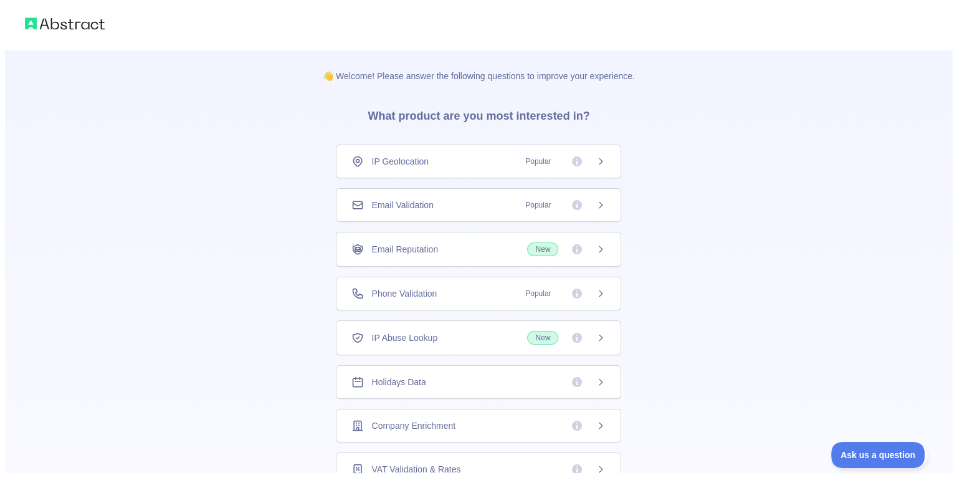
scroll to position [44, 0]
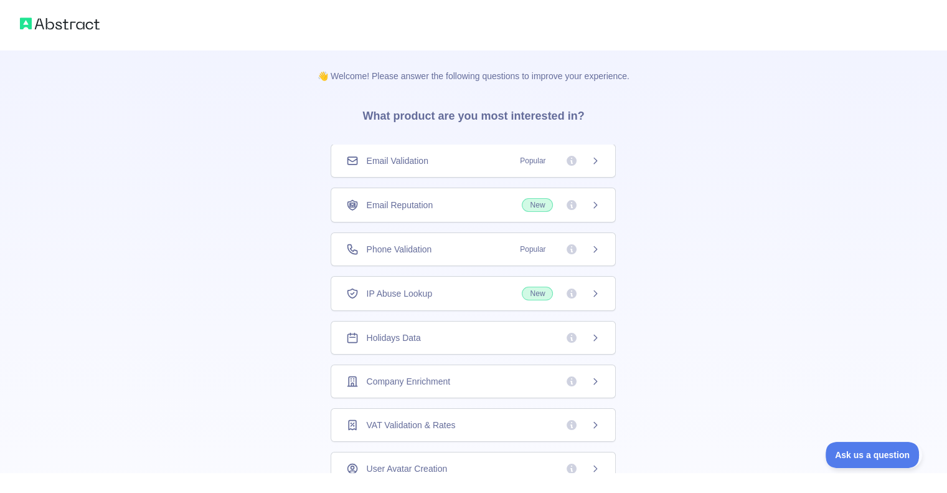
click at [441, 375] on span "Company Enrichment" at bounding box center [408, 381] width 84 height 12
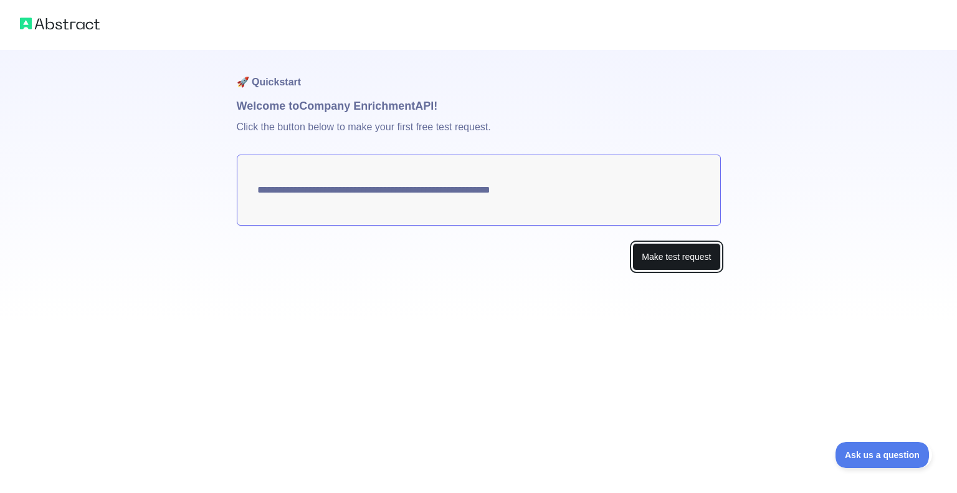
click at [660, 263] on button "Make test request" at bounding box center [676, 257] width 88 height 28
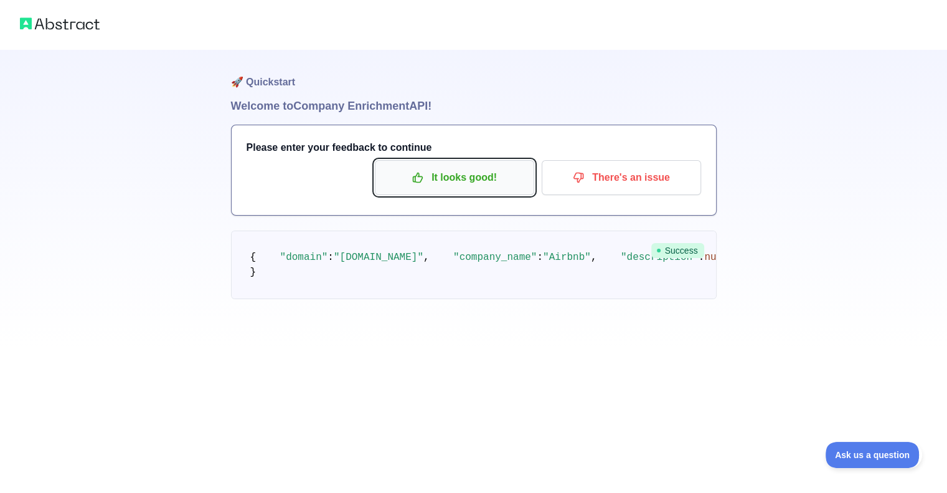
click at [506, 180] on p "It looks good!" at bounding box center [454, 177] width 141 height 21
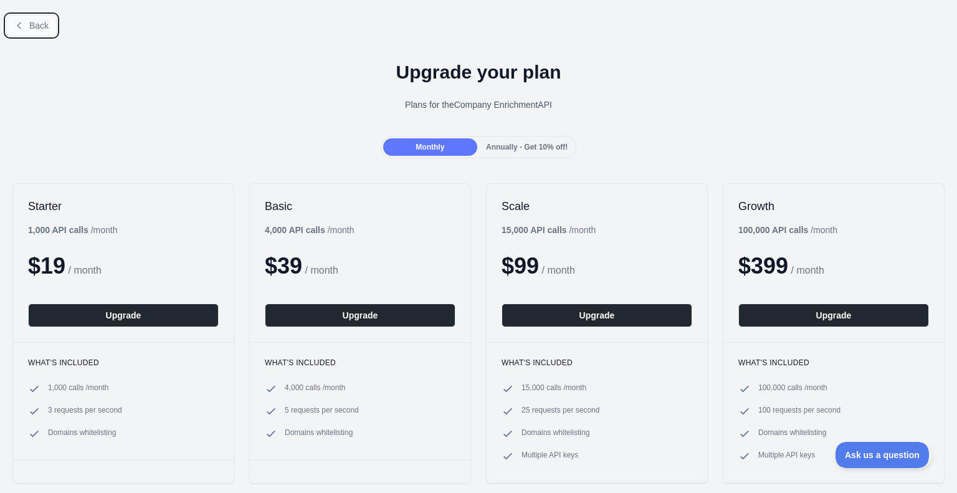
click at [43, 29] on span "Back" at bounding box center [38, 26] width 19 height 10
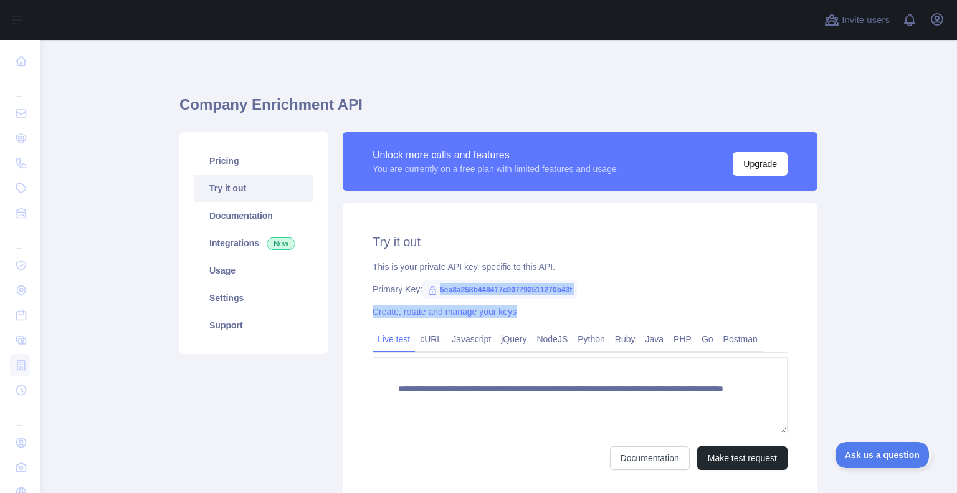
drag, startPoint x: 432, startPoint y: 288, endPoint x: 584, endPoint y: 298, distance: 152.3
click at [584, 298] on div "**********" at bounding box center [580, 351] width 475 height 297
click at [564, 294] on span "5ea8a258b448417c907792511270b43f" at bounding box center [499, 289] width 154 height 19
drag, startPoint x: 432, startPoint y: 291, endPoint x: 581, endPoint y: 293, distance: 148.3
click at [581, 293] on div "Primary Key: 5ea8a258b448417c907792511270b43f" at bounding box center [579, 289] width 415 height 12
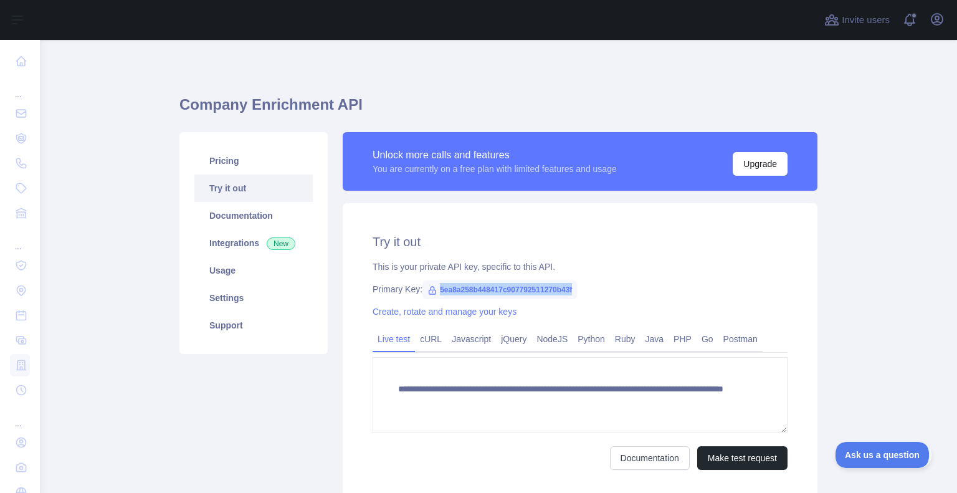
copy span "5ea8a258b448417c907792511270b43f"
click at [600, 297] on div "**********" at bounding box center [580, 351] width 475 height 297
click at [937, 16] on icon "button" at bounding box center [936, 19] width 11 height 11
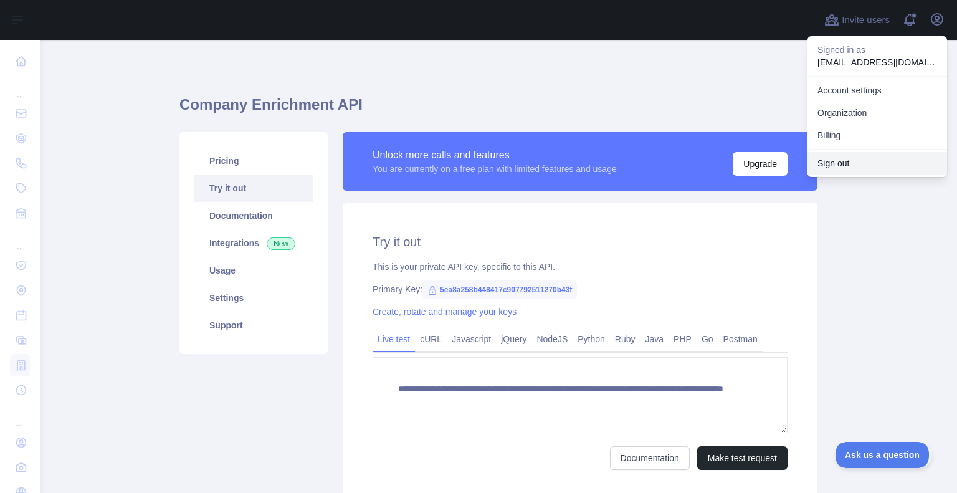
click at [848, 157] on button "Sign out" at bounding box center [877, 163] width 140 height 22
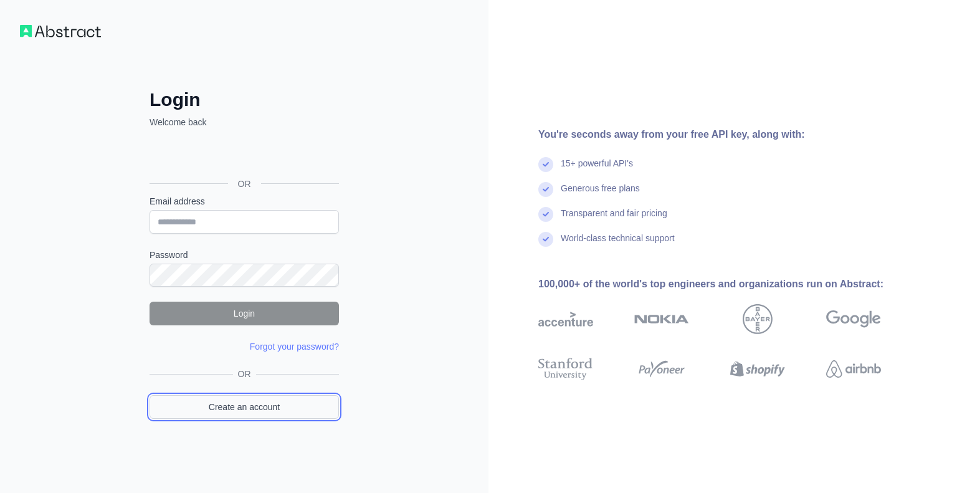
click at [239, 408] on link "Create an account" at bounding box center [243, 407] width 189 height 24
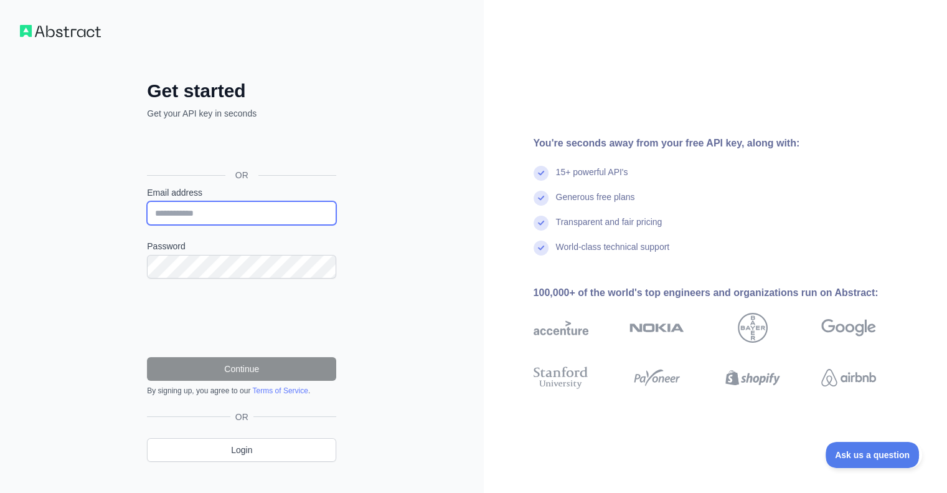
click at [240, 213] on input "Email address" at bounding box center [241, 213] width 189 height 24
click at [199, 212] on input "**********" at bounding box center [241, 213] width 189 height 24
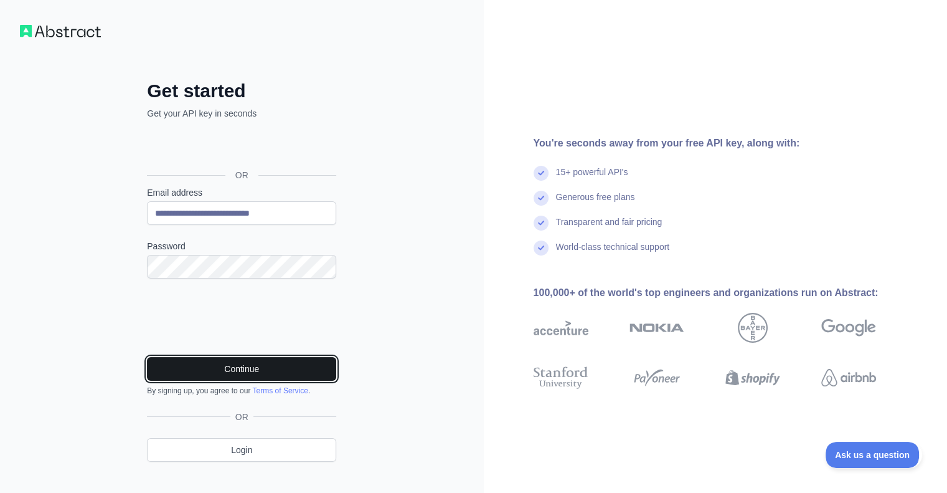
click at [227, 365] on button "Continue" at bounding box center [241, 369] width 189 height 24
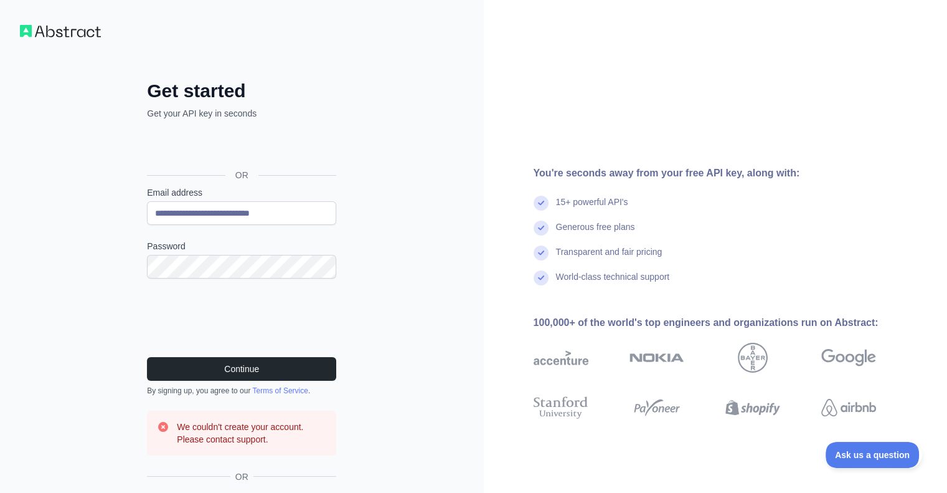
scroll to position [76, 0]
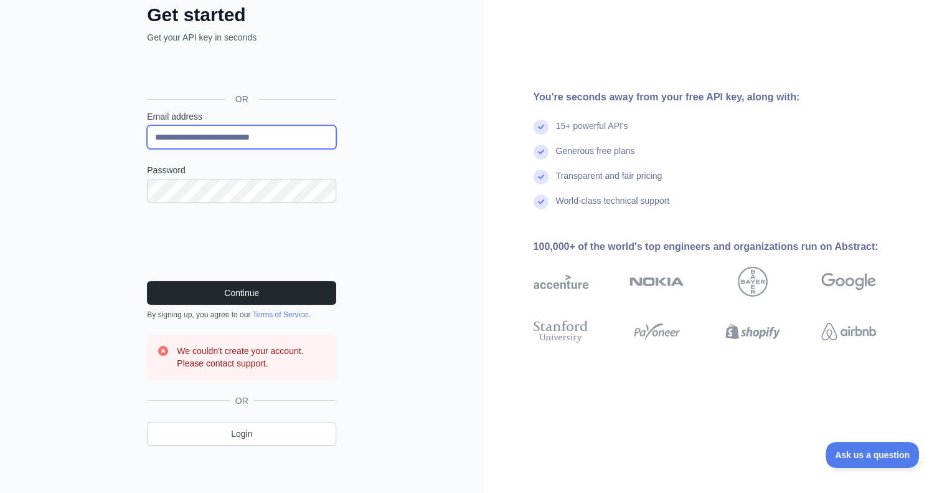
click at [201, 134] on input "**********" at bounding box center [241, 137] width 189 height 24
type input "**********"
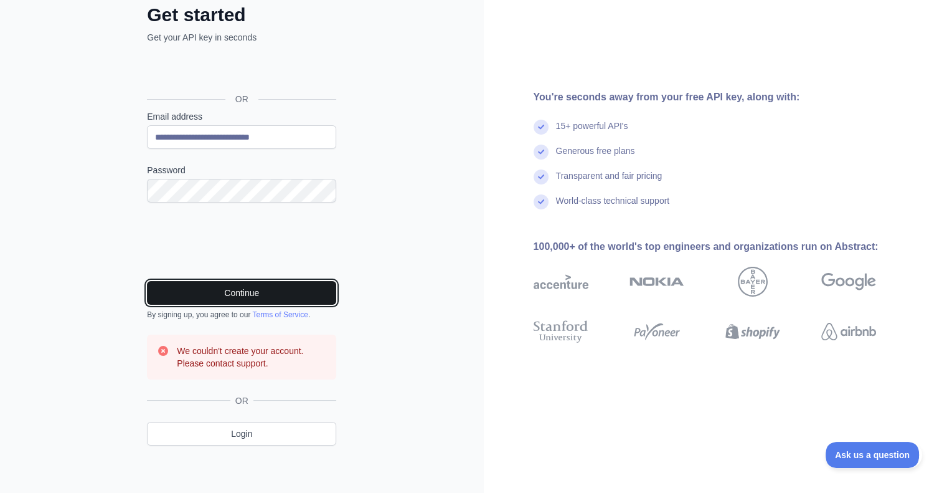
click at [242, 288] on button "Continue" at bounding box center [241, 293] width 189 height 24
click at [230, 287] on button "Continue" at bounding box center [241, 293] width 189 height 24
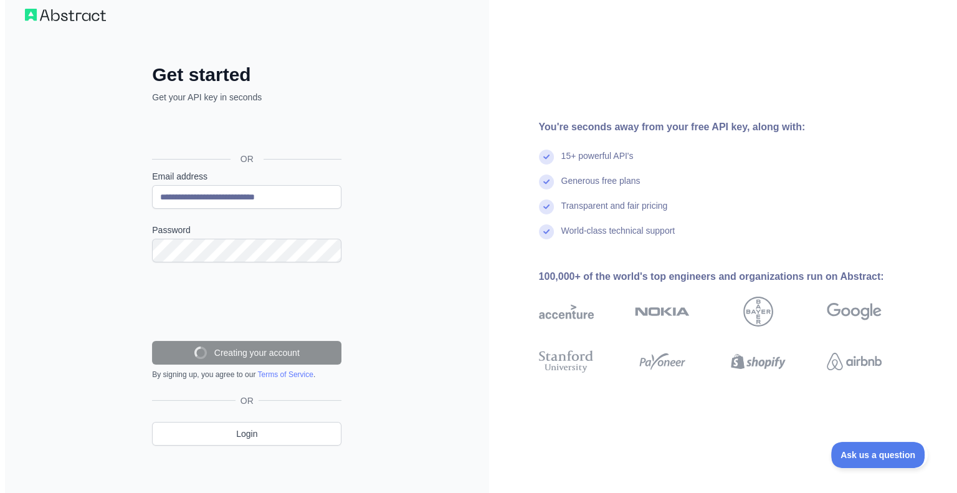
scroll to position [0, 0]
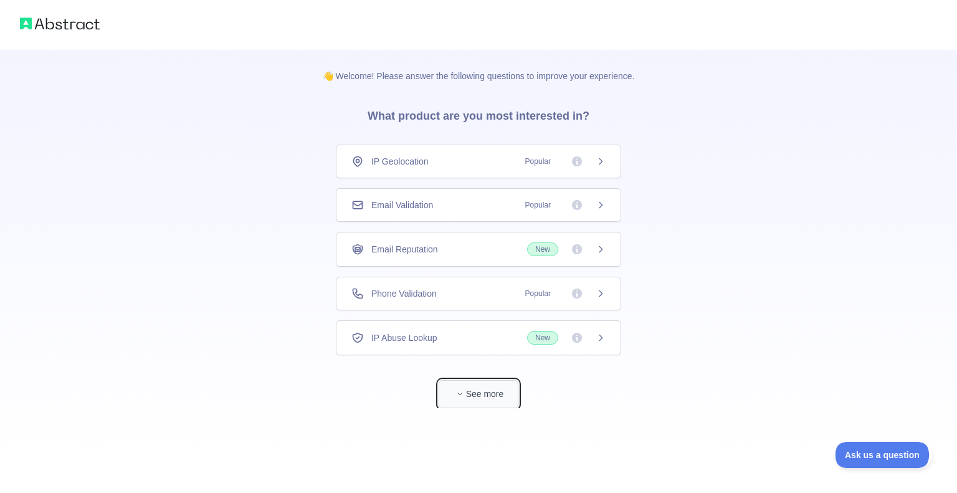
click at [472, 398] on button "See more" at bounding box center [479, 394] width 80 height 28
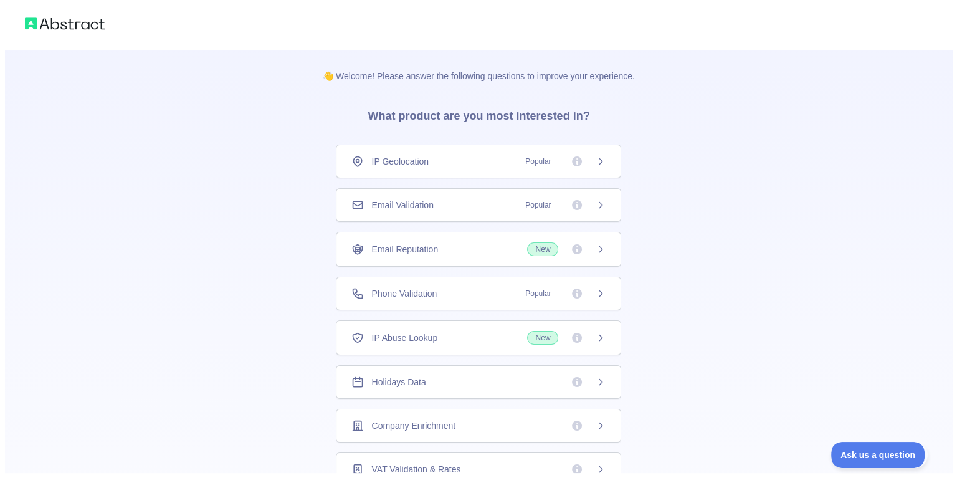
scroll to position [44, 0]
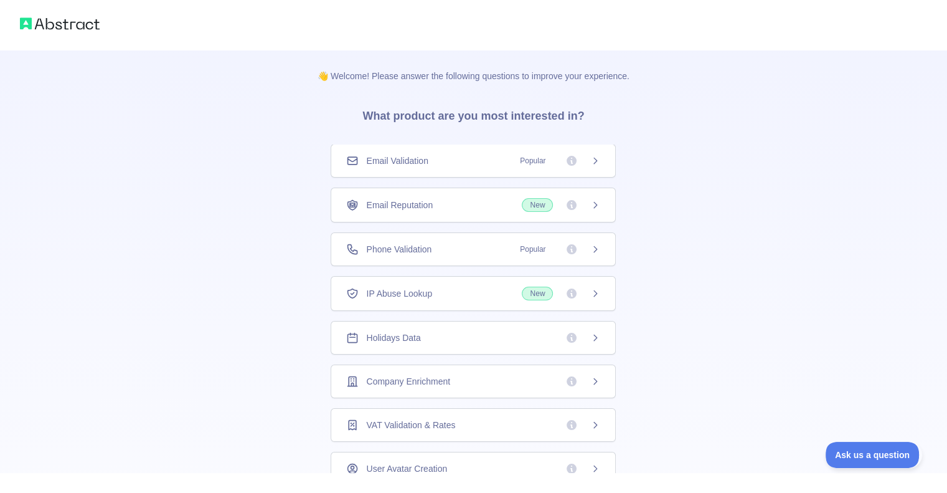
click at [420, 379] on span "Company Enrichment" at bounding box center [408, 381] width 84 height 12
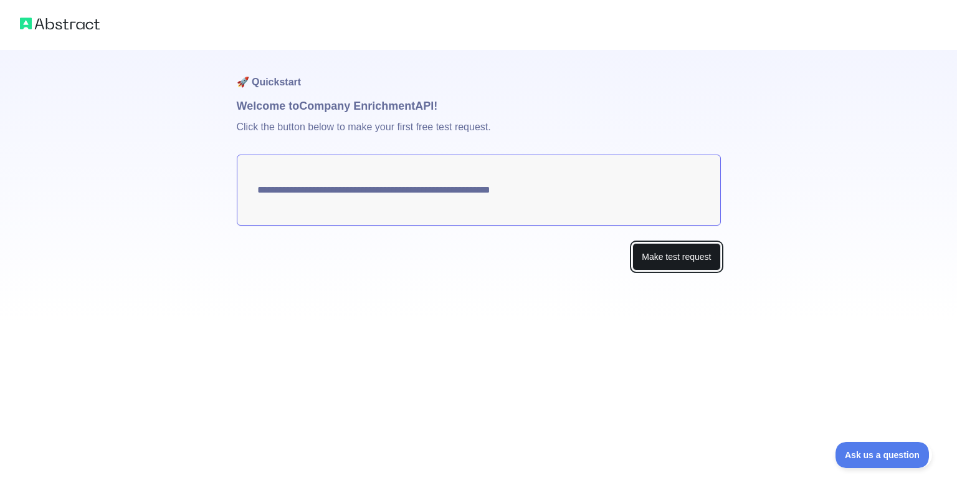
click at [664, 263] on button "Make test request" at bounding box center [676, 257] width 88 height 28
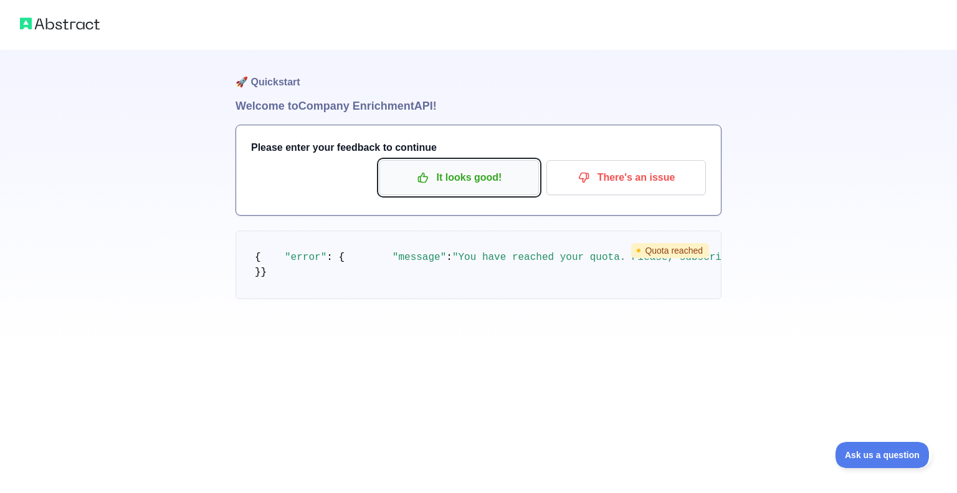
click at [470, 183] on p "It looks good!" at bounding box center [459, 177] width 141 height 21
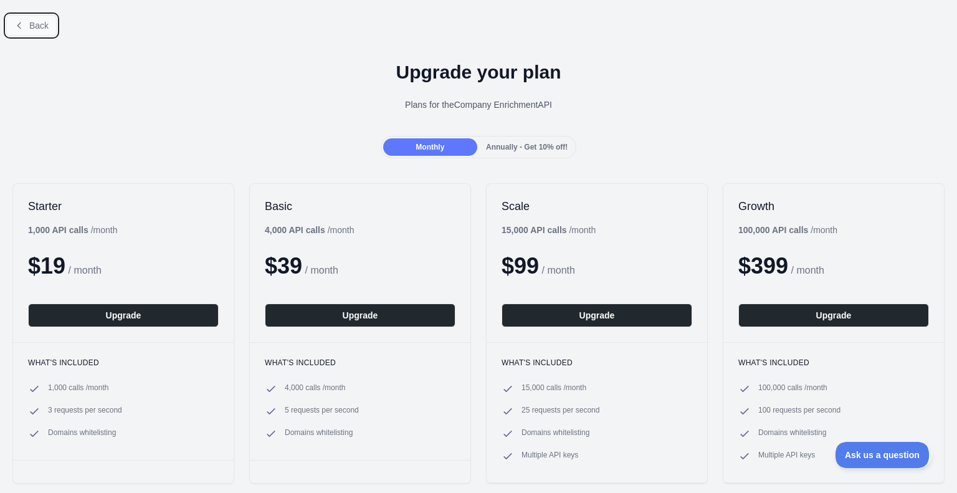
click at [39, 21] on span "Back" at bounding box center [38, 26] width 19 height 10
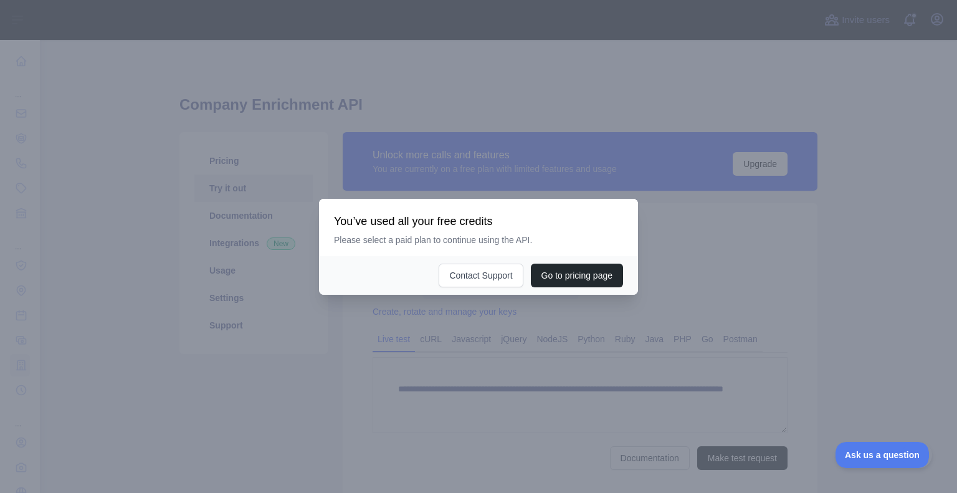
click at [460, 330] on div at bounding box center [478, 246] width 957 height 493
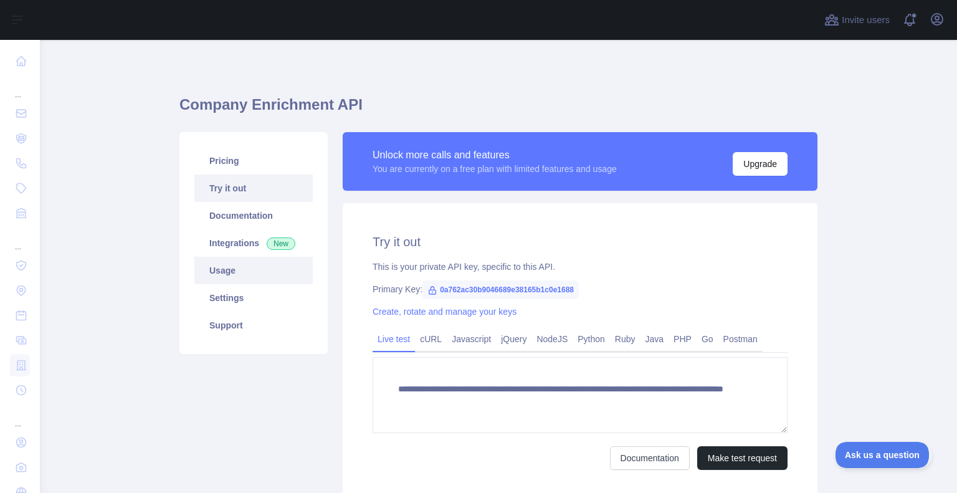
click at [246, 268] on link "Usage" at bounding box center [253, 270] width 118 height 27
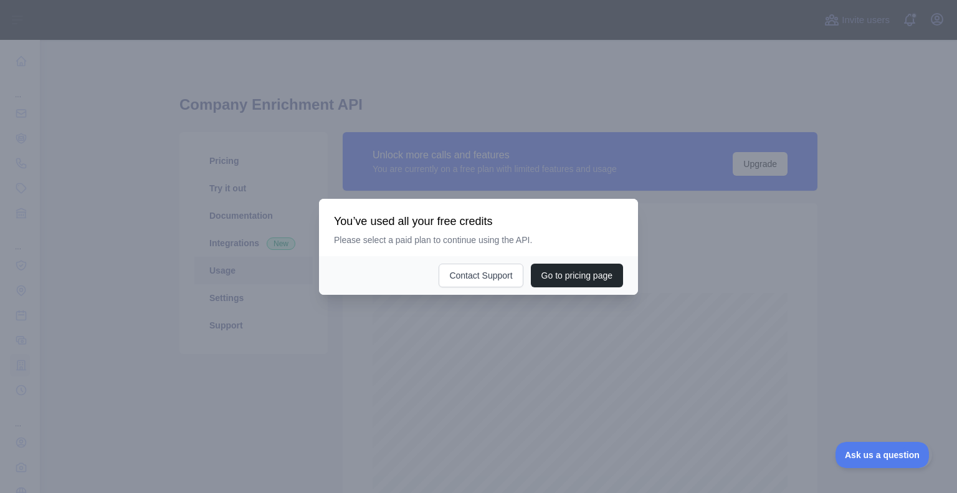
scroll to position [453, 907]
click at [362, 330] on div at bounding box center [478, 246] width 957 height 493
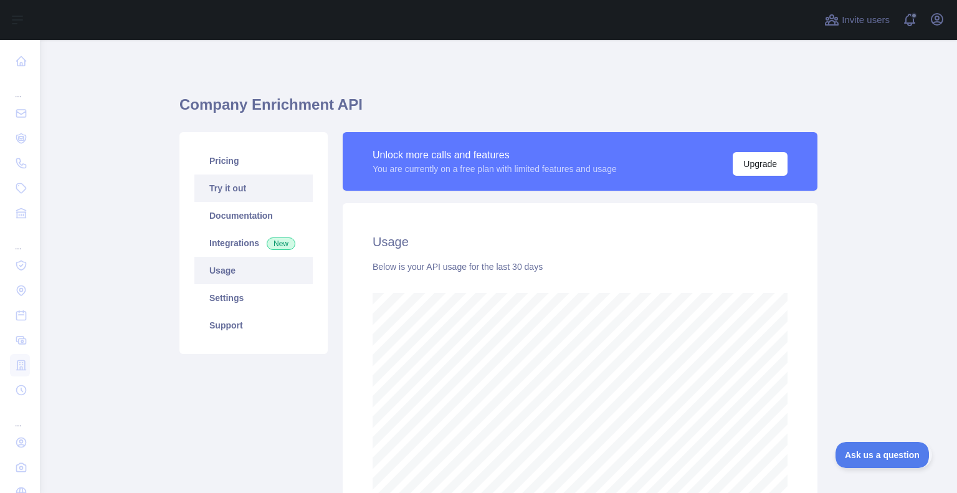
click at [259, 193] on link "Try it out" at bounding box center [253, 187] width 118 height 27
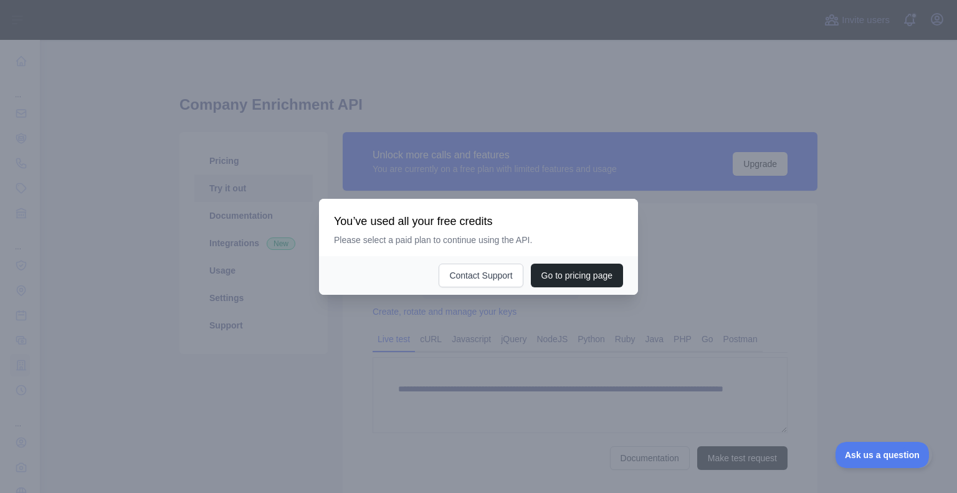
click at [372, 372] on div at bounding box center [478, 246] width 957 height 493
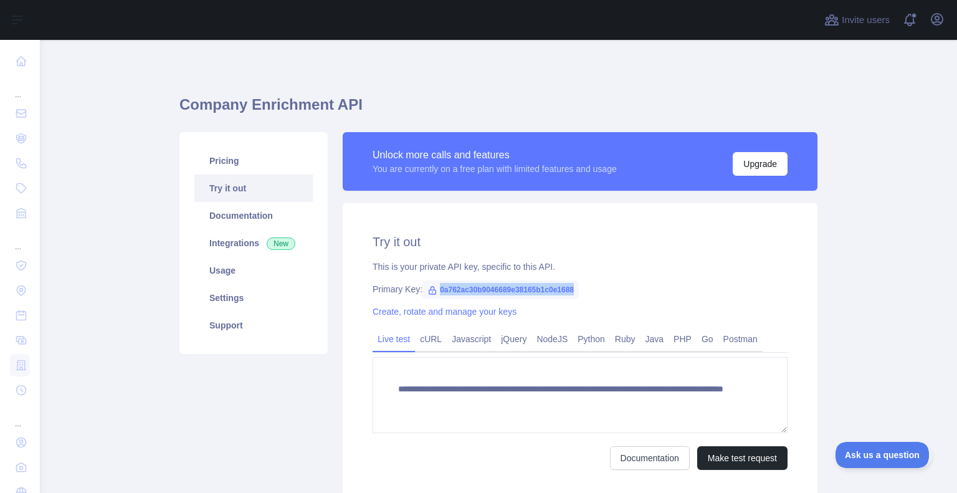
drag, startPoint x: 434, startPoint y: 288, endPoint x: 582, endPoint y: 291, distance: 148.3
click at [582, 291] on div "Primary Key: 0a762ac30b9046689e38165b1c0e1688" at bounding box center [579, 289] width 415 height 12
copy span "0a762ac30b9046689e38165b1c0e1688"
click at [937, 19] on icon "button" at bounding box center [936, 19] width 15 height 15
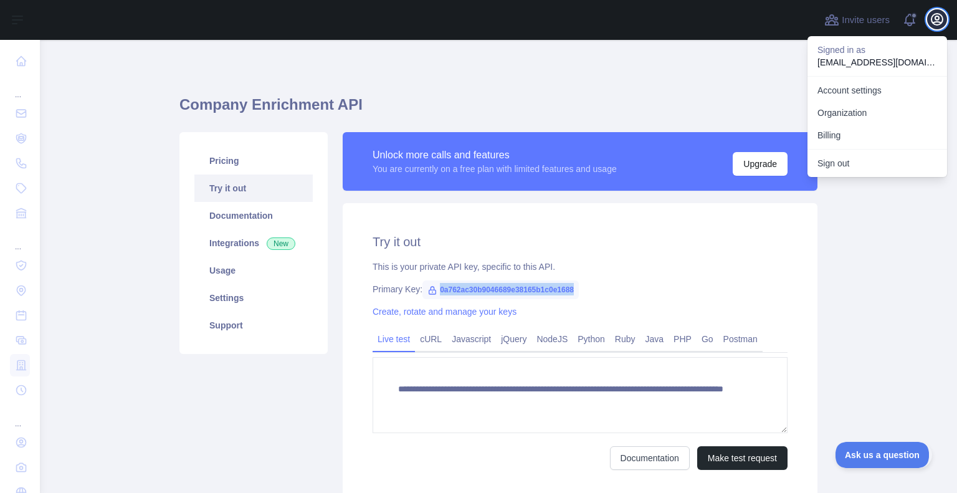
click at [937, 19] on icon "button" at bounding box center [936, 19] width 15 height 15
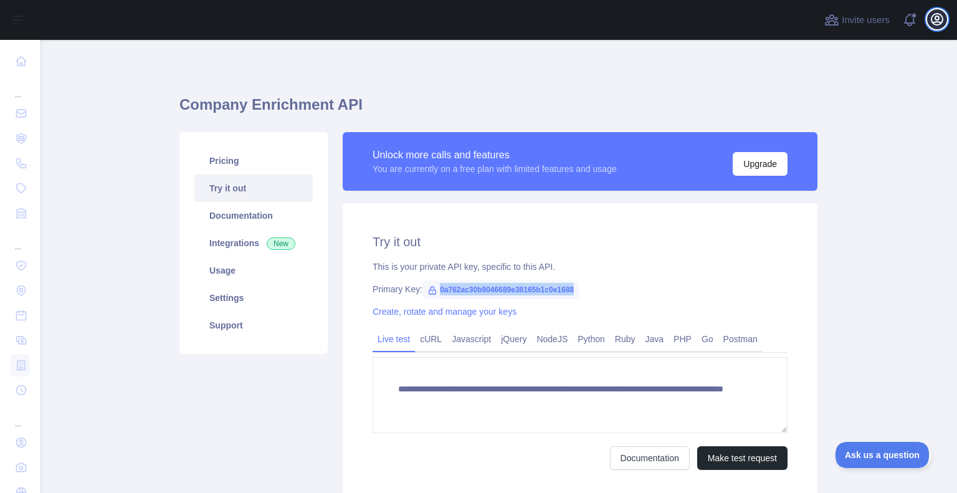
click at [932, 14] on icon "button" at bounding box center [936, 19] width 15 height 15
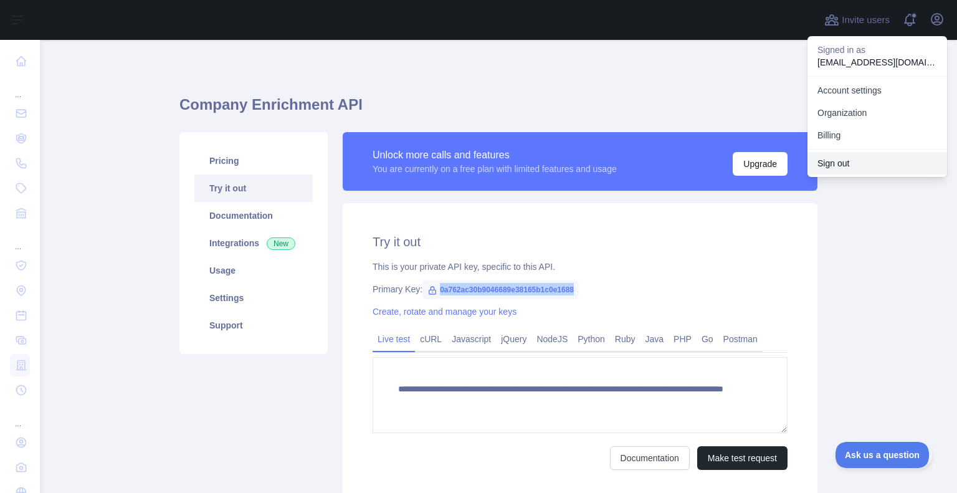
click at [842, 163] on button "Sign out" at bounding box center [877, 163] width 140 height 22
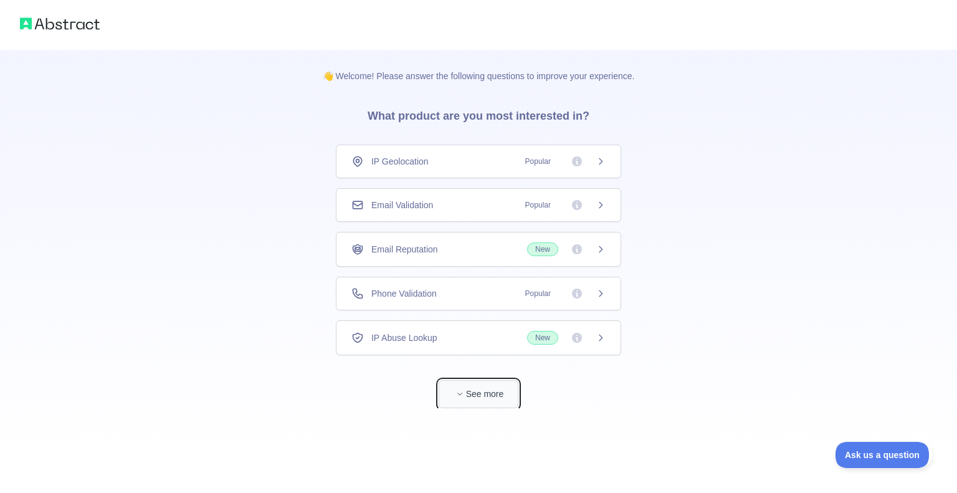
click at [488, 388] on button "See more" at bounding box center [479, 394] width 80 height 28
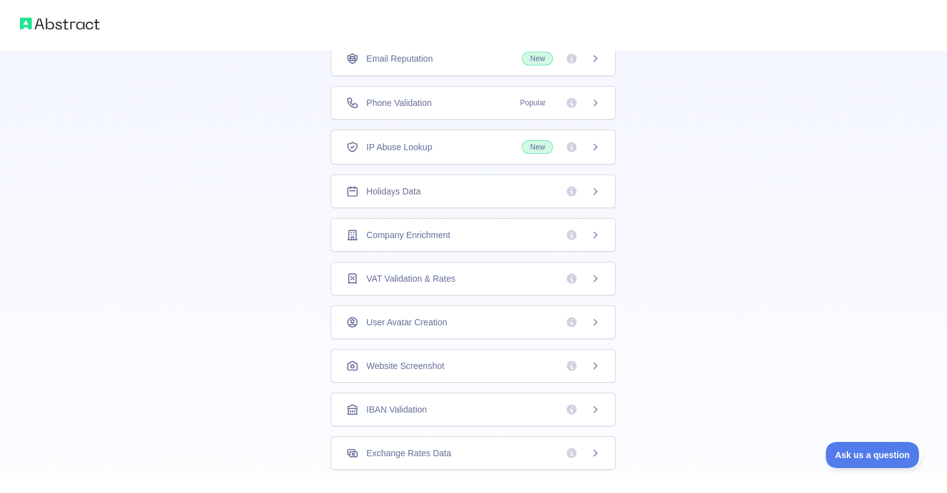
scroll to position [148, 0]
click at [418, 234] on span "Company Enrichment" at bounding box center [408, 233] width 84 height 12
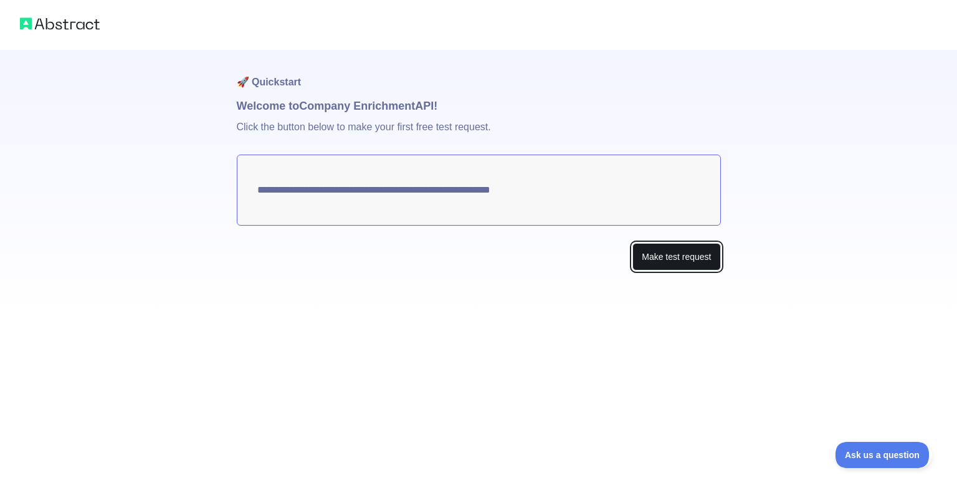
click at [674, 259] on button "Make test request" at bounding box center [676, 257] width 88 height 28
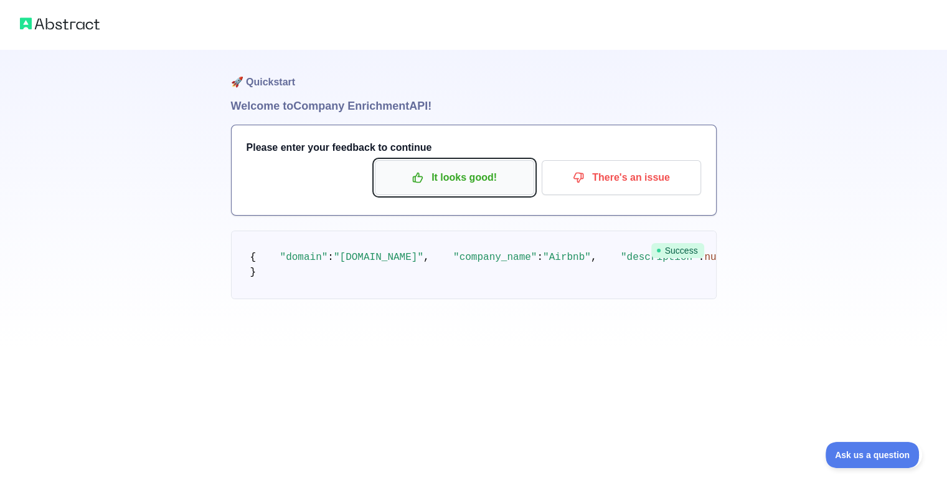
click at [443, 191] on button "It looks good!" at bounding box center [454, 177] width 159 height 35
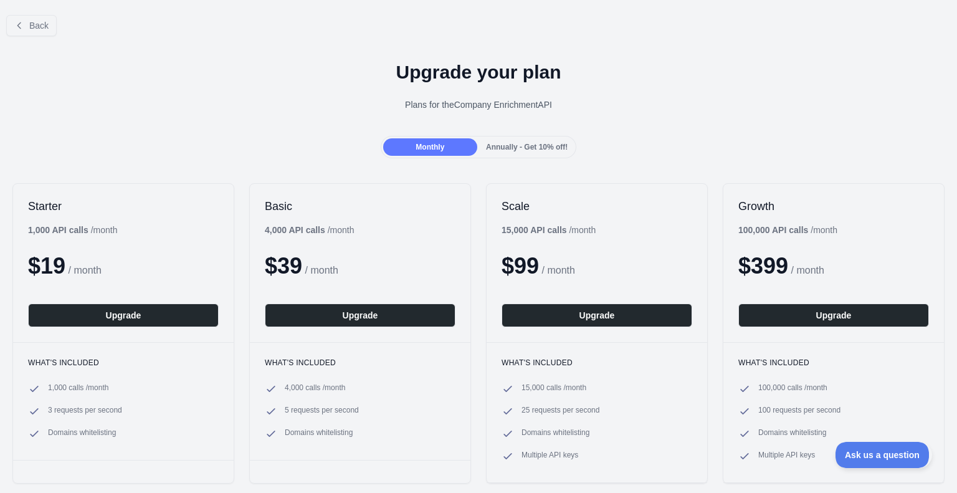
click at [32, 6] on div "Back" at bounding box center [478, 25] width 957 height 41
click at [35, 18] on button "Back" at bounding box center [31, 25] width 50 height 21
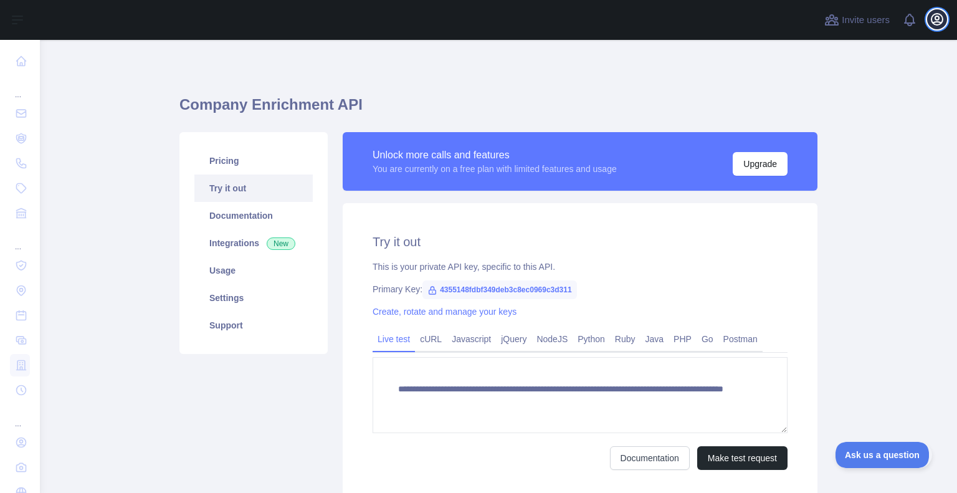
click at [940, 22] on icon "button" at bounding box center [936, 19] width 15 height 15
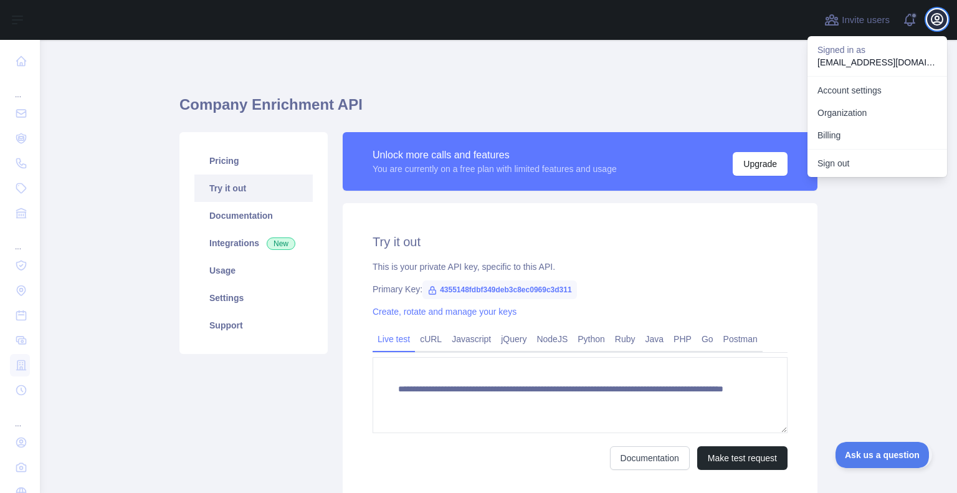
click at [939, 22] on icon "button" at bounding box center [936, 19] width 15 height 15
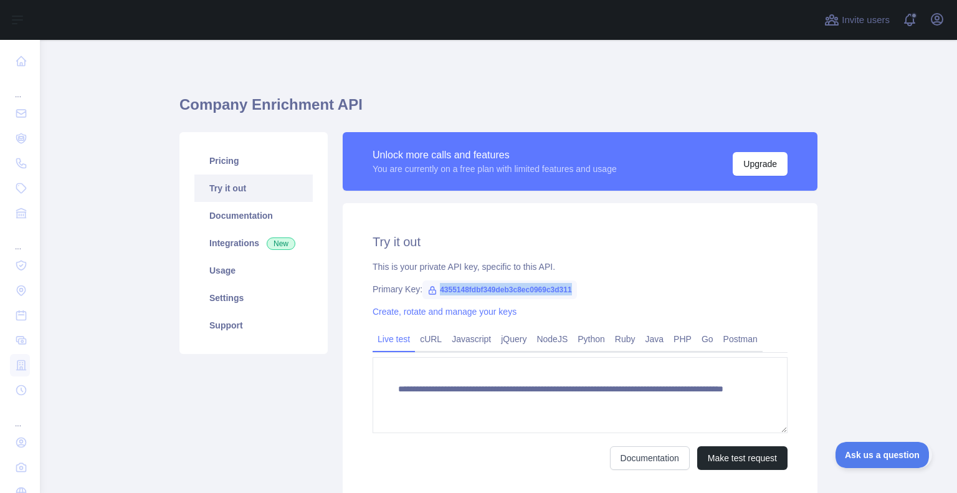
drag, startPoint x: 430, startPoint y: 288, endPoint x: 574, endPoint y: 287, distance: 143.9
click at [574, 287] on span "4355148fdbf349deb3c8ec0969c3d311" at bounding box center [499, 289] width 154 height 19
copy span "4355148fdbf349deb3c8ec0969c3d311"
click at [662, 287] on div "Primary Key: 4355148fdbf349deb3c8ec0969c3d311" at bounding box center [579, 289] width 415 height 12
click at [944, 12] on div "Open user menu" at bounding box center [937, 20] width 20 height 22
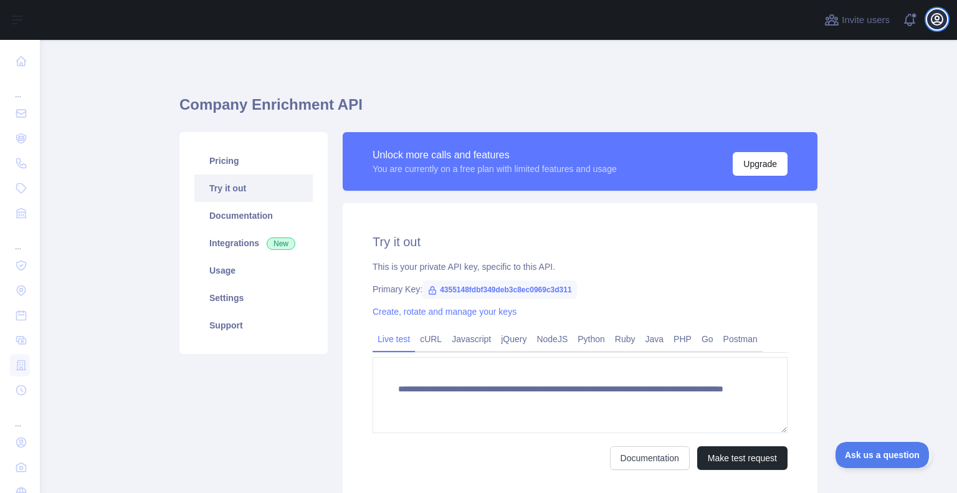
click at [944, 14] on icon "button" at bounding box center [936, 19] width 15 height 15
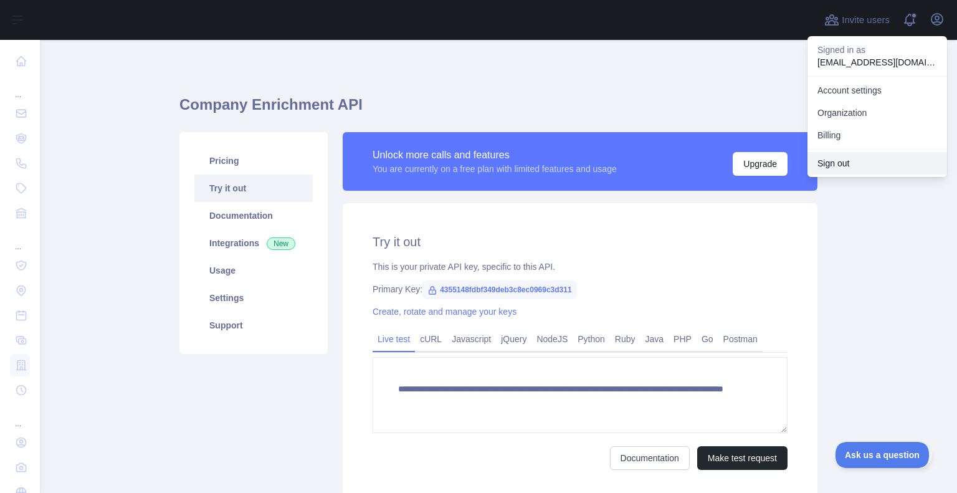
click at [855, 162] on button "Sign out" at bounding box center [877, 163] width 140 height 22
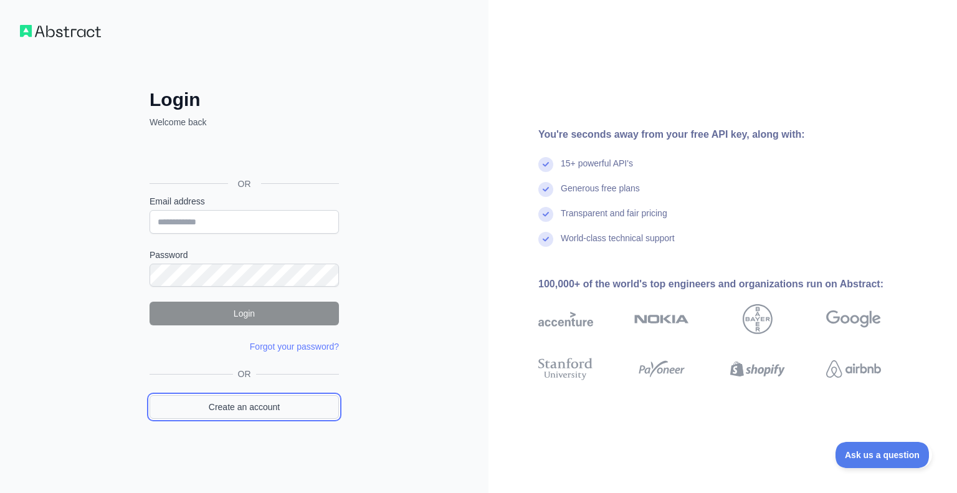
click at [239, 410] on link "Create an account" at bounding box center [243, 407] width 189 height 24
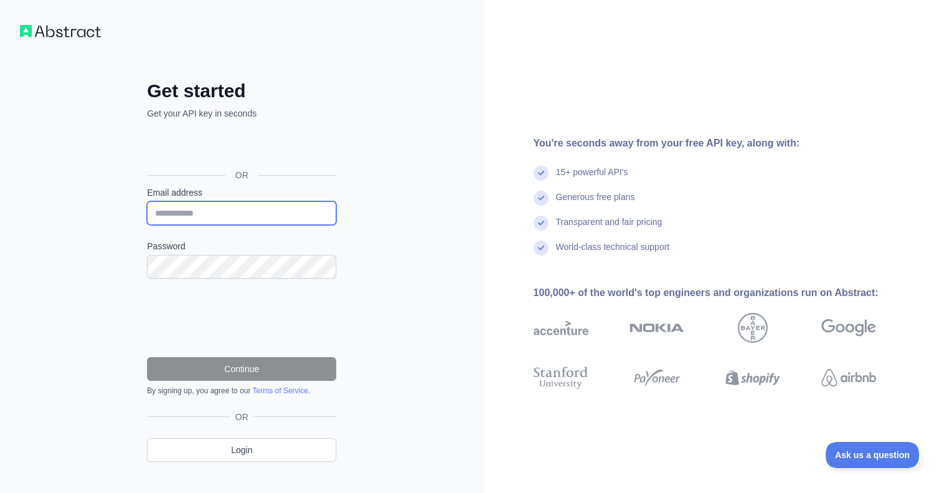
click at [224, 214] on input "Email address" at bounding box center [241, 213] width 189 height 24
click at [197, 214] on input "**********" at bounding box center [241, 213] width 189 height 24
type input "**********"
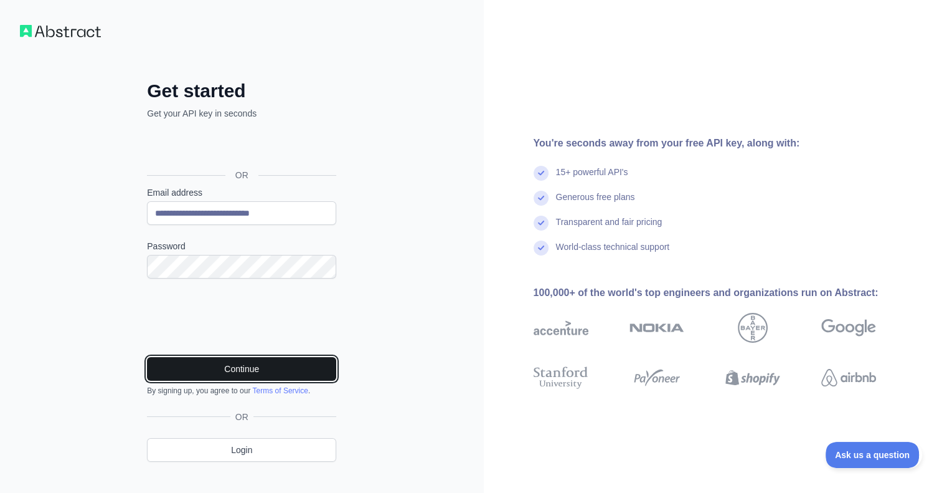
click at [260, 366] on button "Continue" at bounding box center [241, 369] width 189 height 24
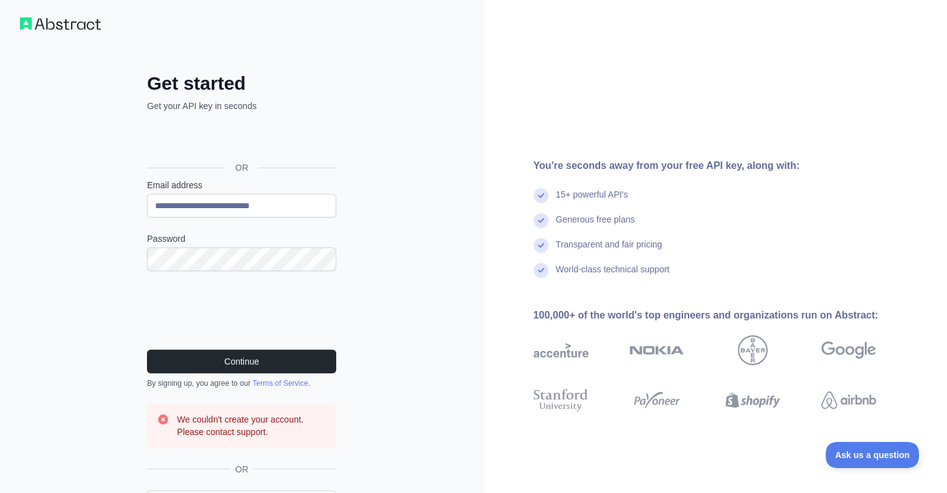
scroll to position [10, 0]
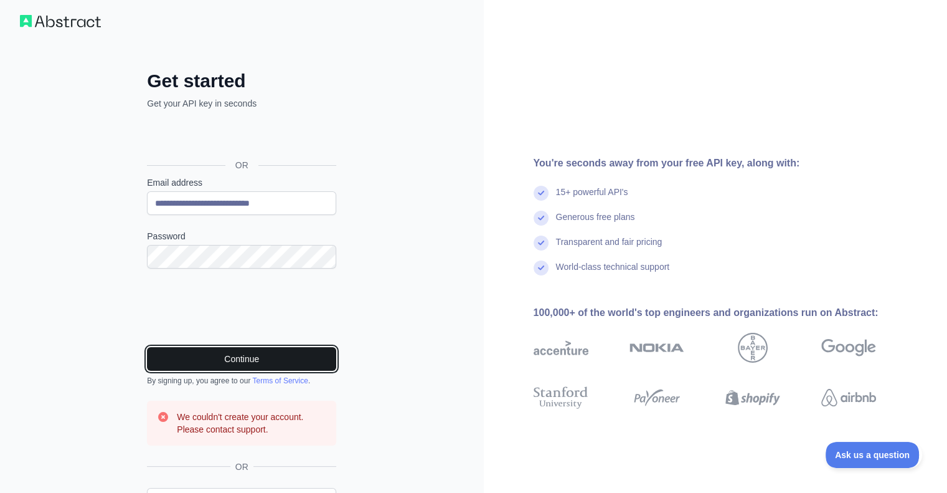
click at [298, 359] on button "Continue" at bounding box center [241, 359] width 189 height 24
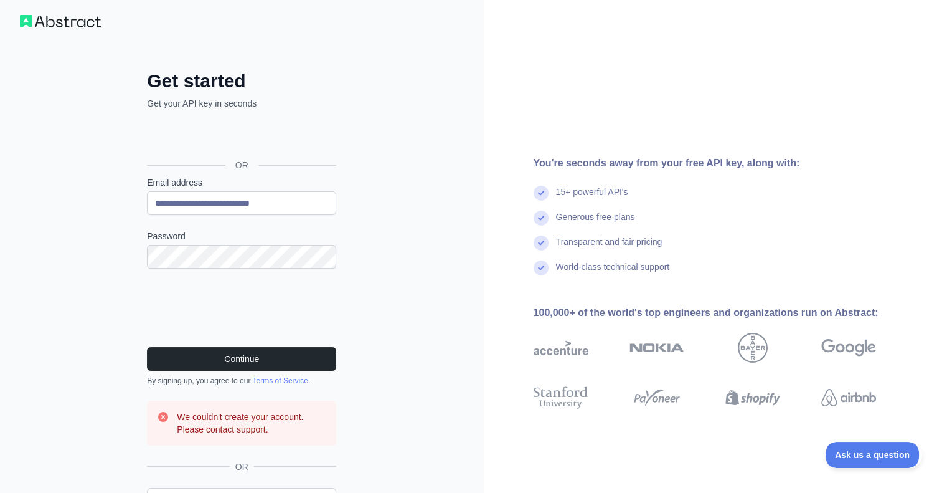
click at [914, 146] on div "You're seconds away from your free API key, along with: 15+ powerful API's Gene…" at bounding box center [716, 275] width 464 height 571
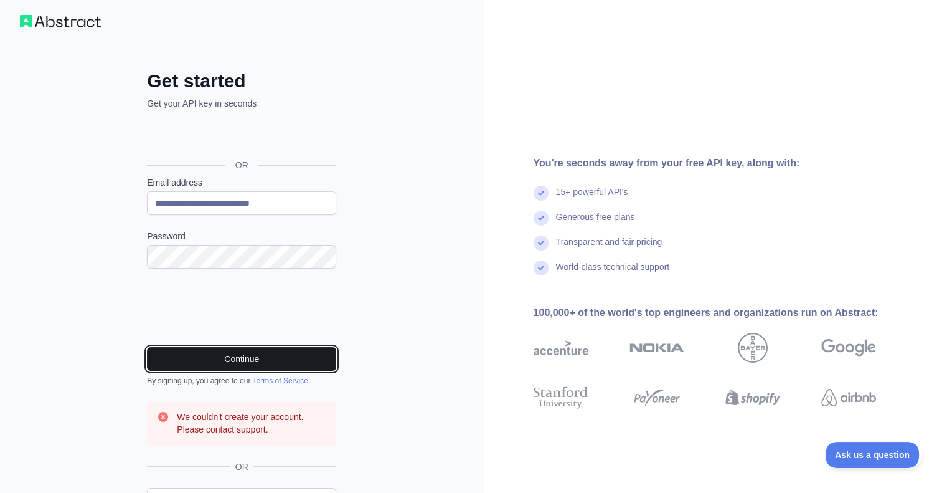
click at [310, 356] on button "Continue" at bounding box center [241, 359] width 189 height 24
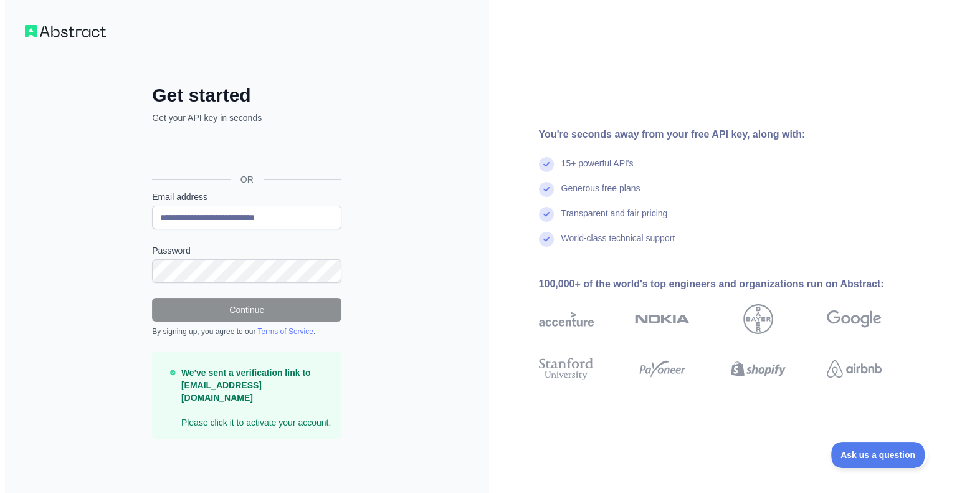
scroll to position [0, 0]
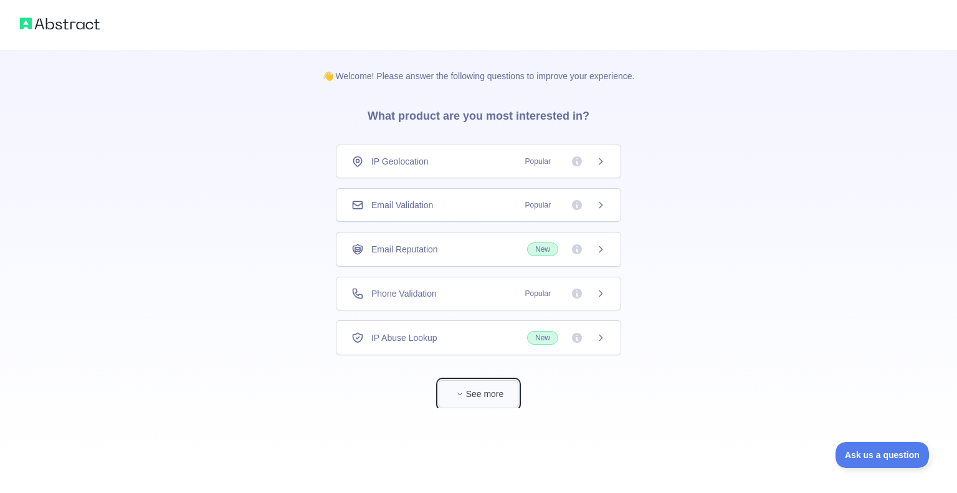
click at [463, 396] on span "button" at bounding box center [459, 393] width 12 height 12
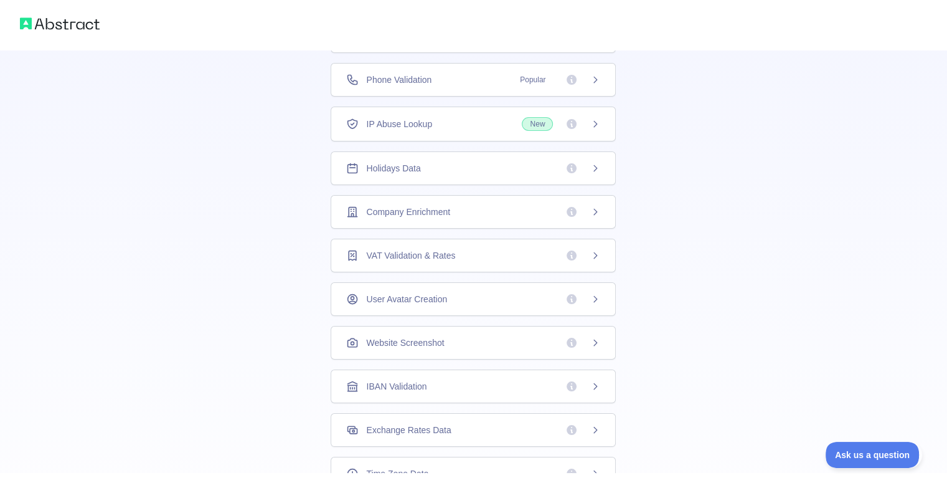
scroll to position [174, 0]
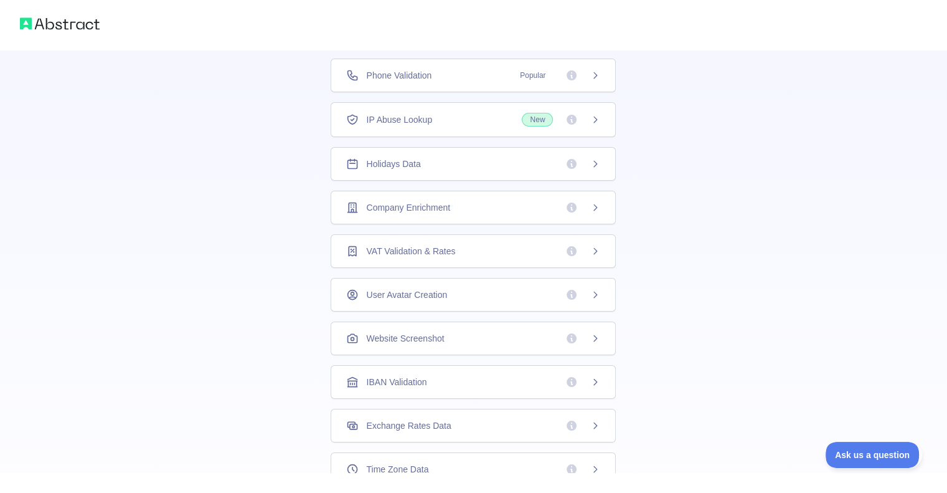
click at [442, 246] on span "VAT Validation & Rates" at bounding box center [410, 251] width 89 height 12
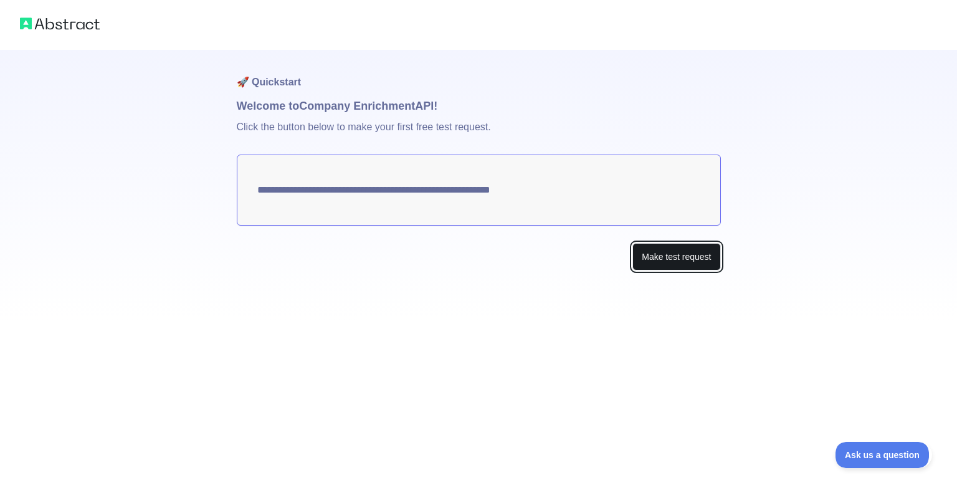
click at [695, 266] on button "Make test request" at bounding box center [676, 257] width 88 height 28
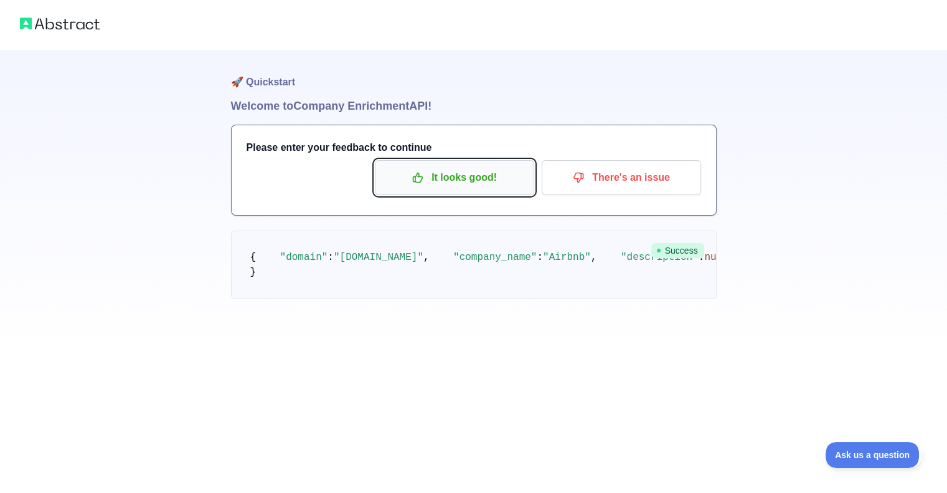
click at [475, 169] on p "It looks good!" at bounding box center [454, 177] width 141 height 21
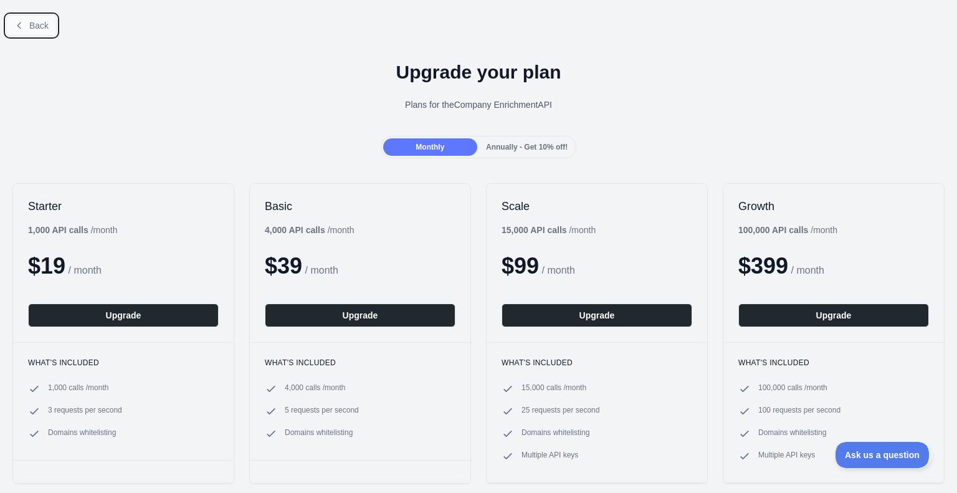
click at [24, 22] on button "Back" at bounding box center [31, 25] width 50 height 21
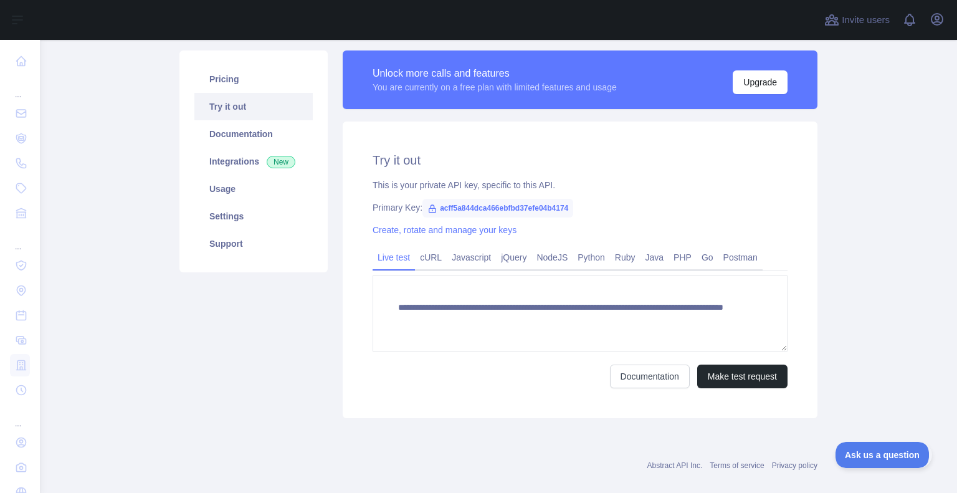
scroll to position [82, 0]
click at [434, 208] on span "acff5a844dca466ebfbd37efe04b4174" at bounding box center [497, 207] width 151 height 19
copy span "acff5a844dca466ebfbd37efe04b4174"
click at [629, 219] on div "**********" at bounding box center [580, 269] width 475 height 297
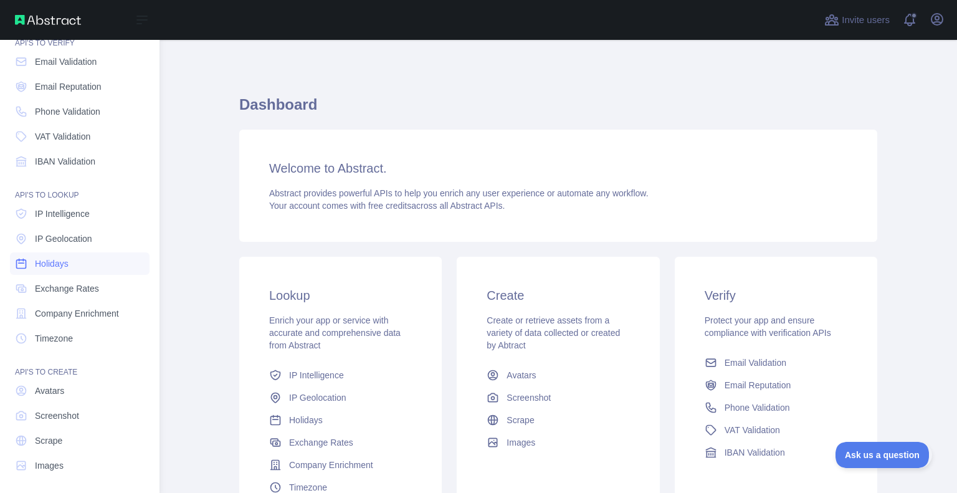
scroll to position [55, 0]
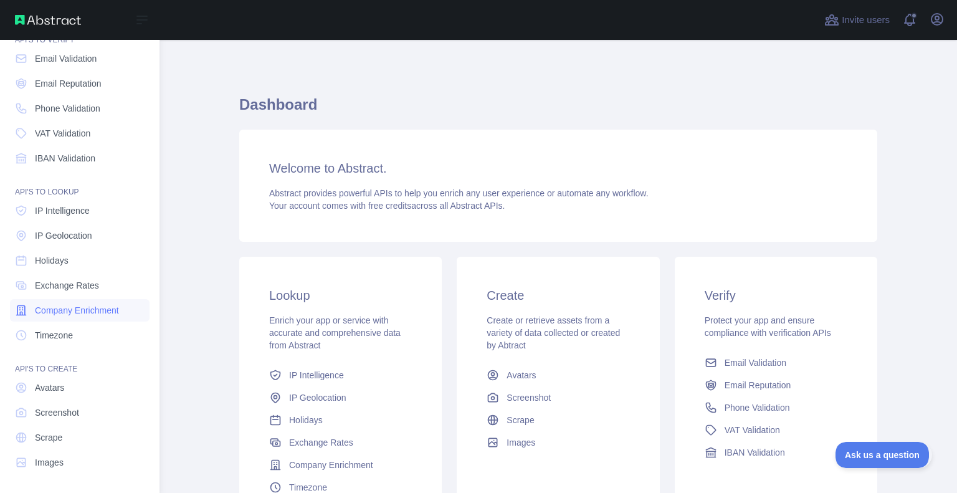
click at [54, 312] on span "Company Enrichment" at bounding box center [77, 310] width 84 height 12
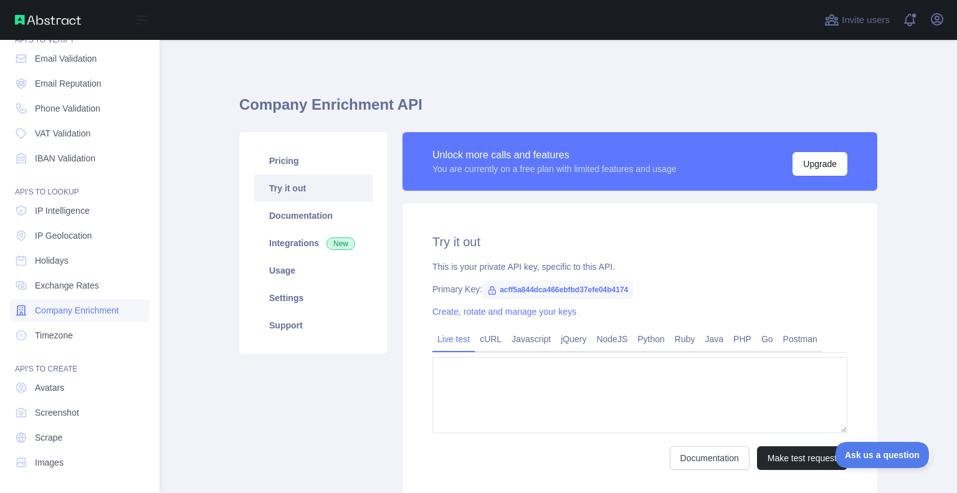
type textarea "**********"
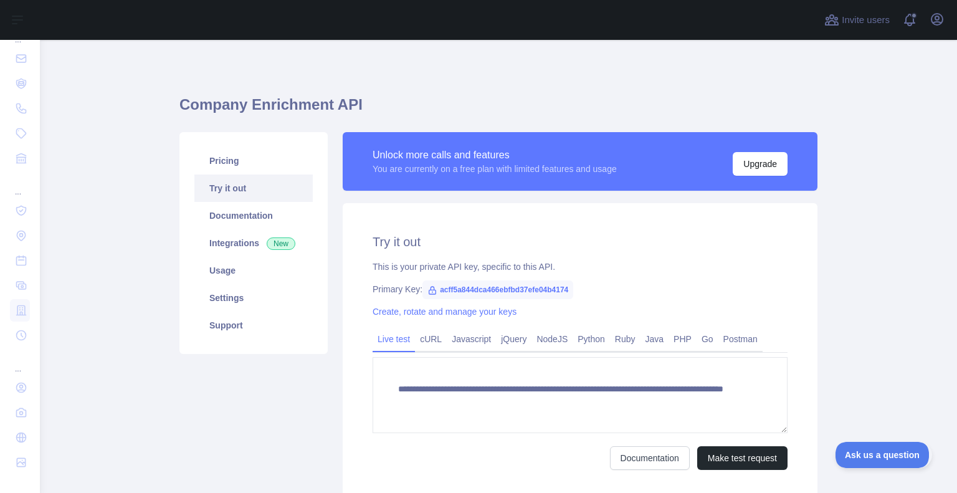
scroll to position [98, 0]
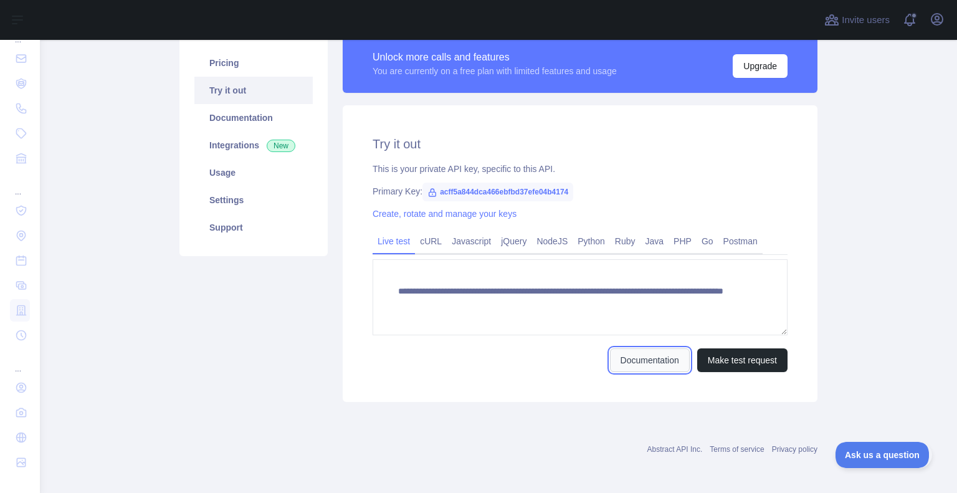
click at [620, 358] on link "Documentation" at bounding box center [650, 360] width 80 height 24
